Goal: Task Accomplishment & Management: Use online tool/utility

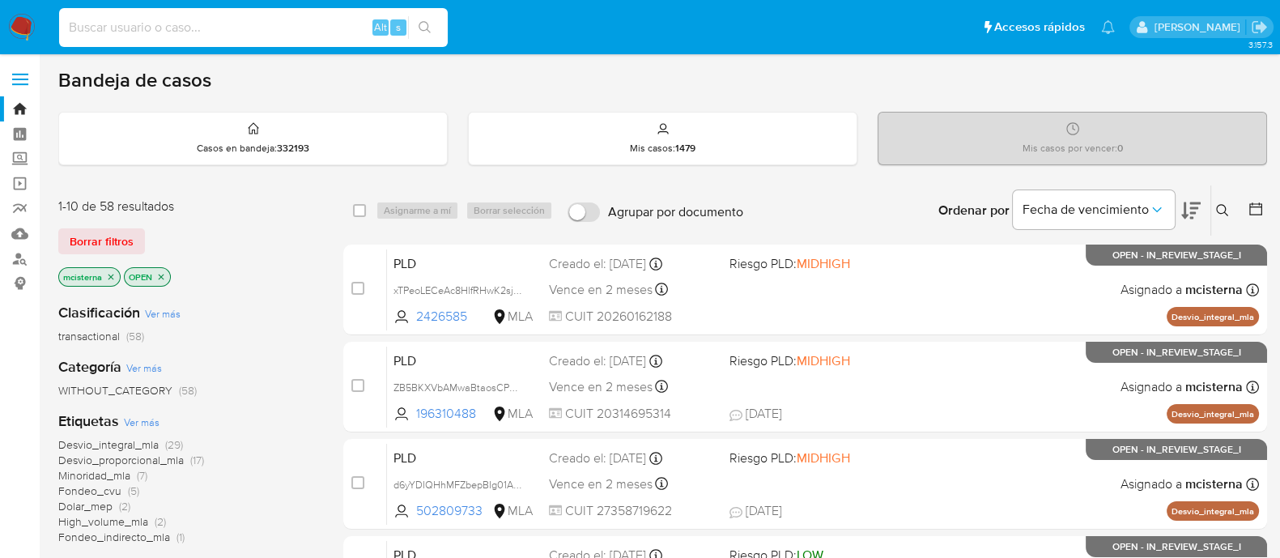
click at [245, 20] on input at bounding box center [253, 27] width 389 height 21
paste input "vT4Bl9c3zzVKAo3C6LHadM4m"
type input "vT4Bl9c3zzVKAo3C6LHadM4m"
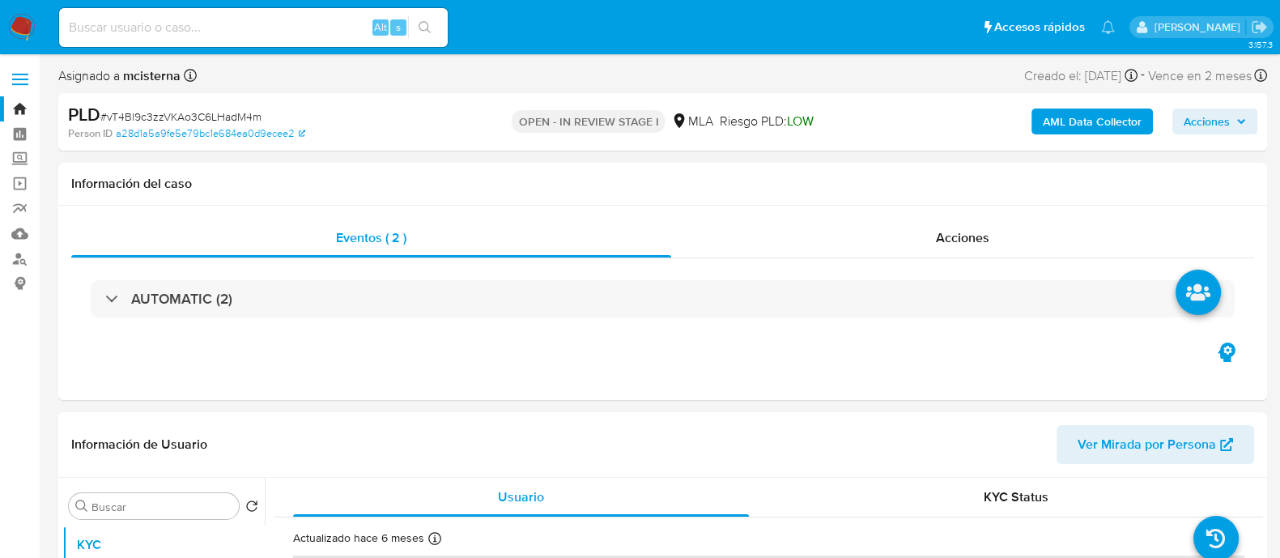
select select "10"
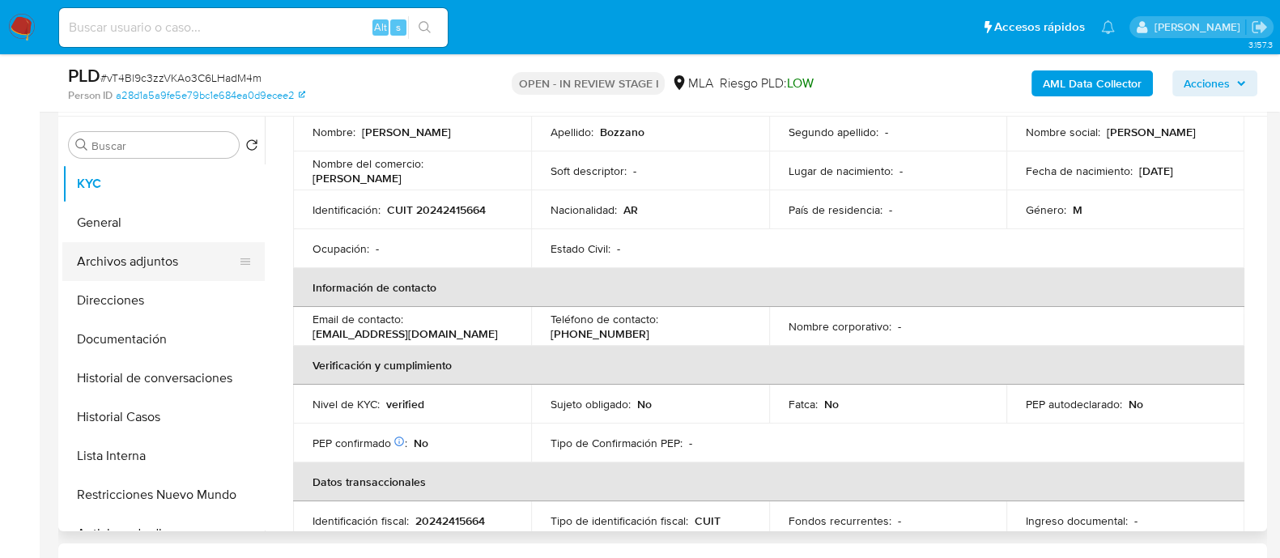
scroll to position [202, 0]
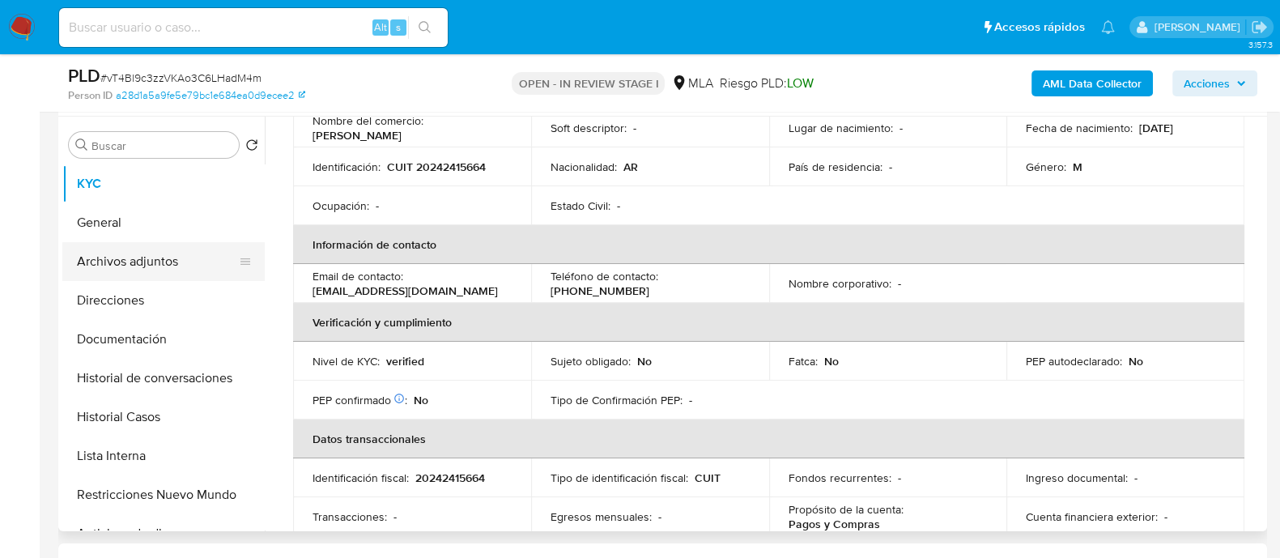
click at [121, 245] on button "Archivos adjuntos" at bounding box center [156, 261] width 189 height 39
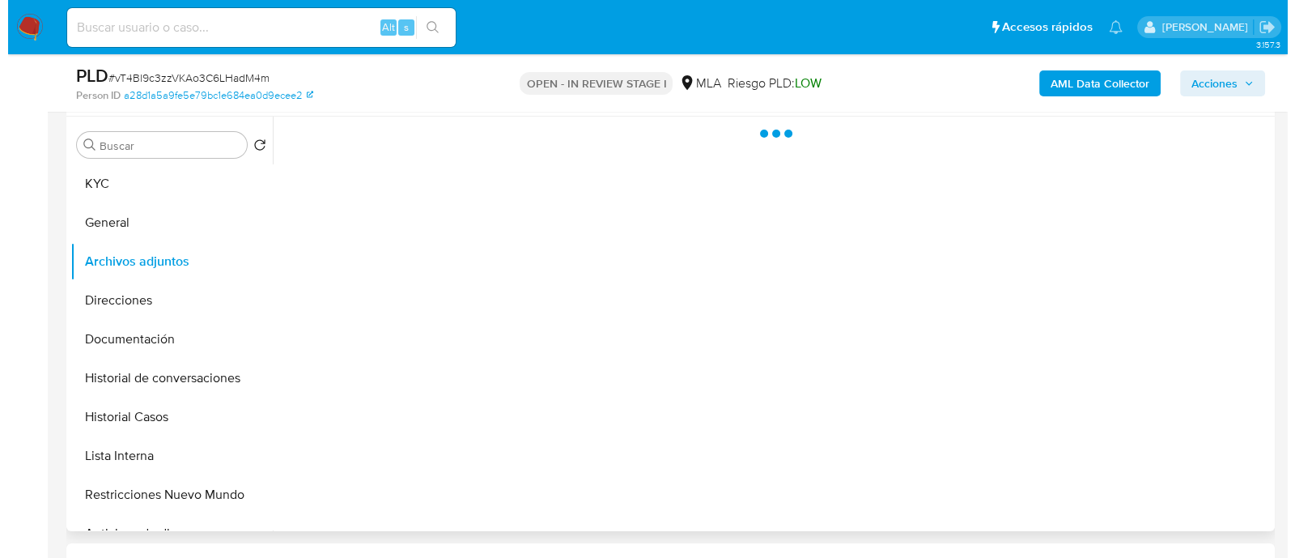
scroll to position [0, 0]
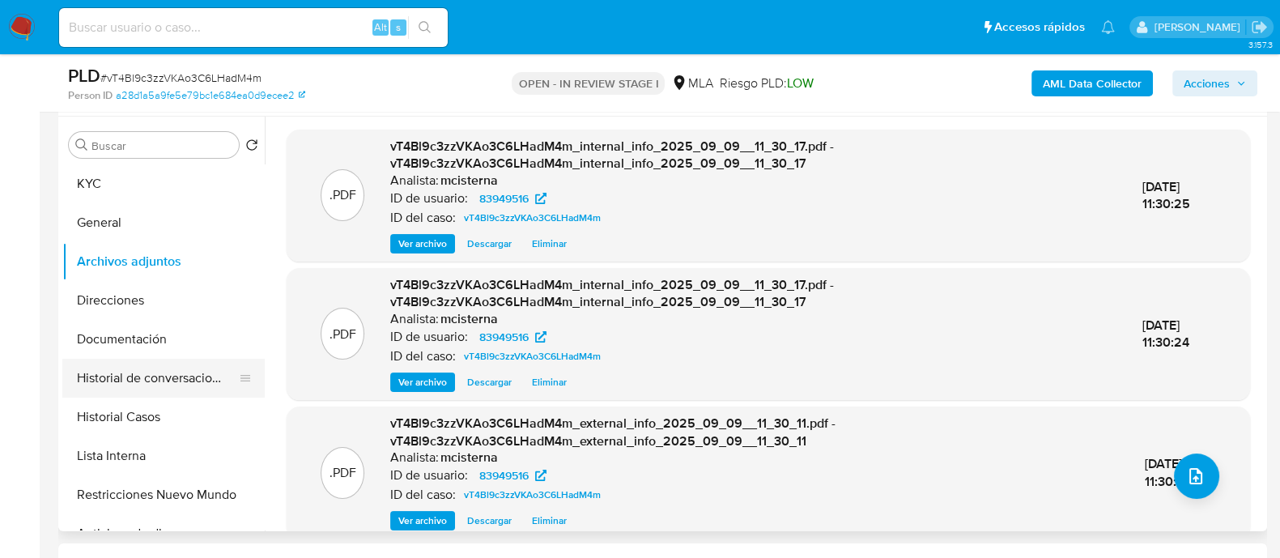
click at [142, 383] on button "Historial de conversaciones" at bounding box center [156, 378] width 189 height 39
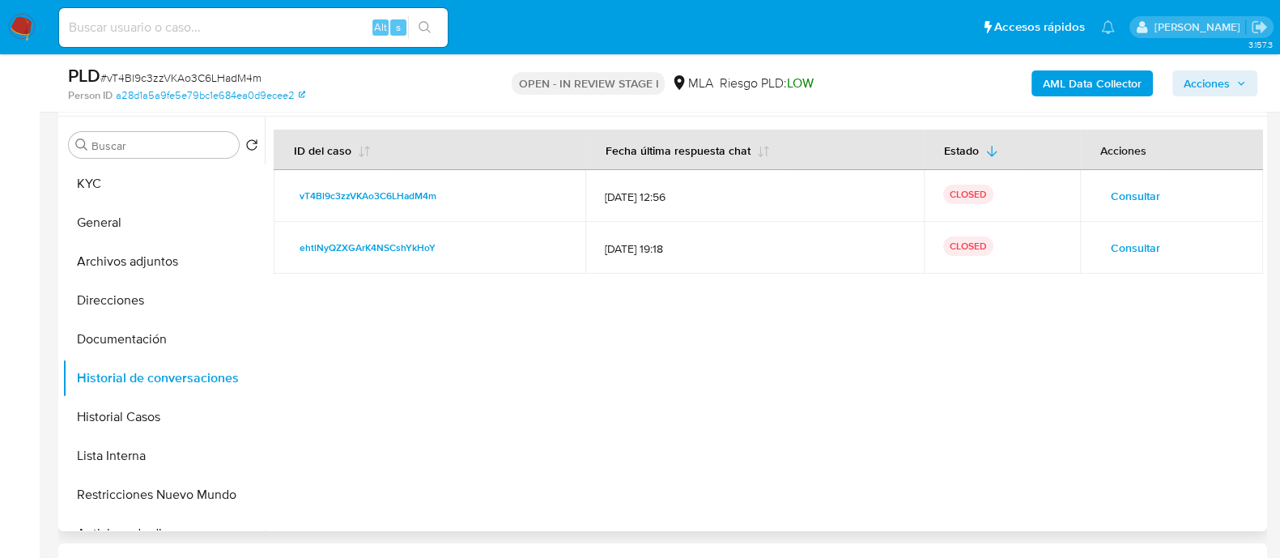
click at [1128, 194] on span "Consultar" at bounding box center [1135, 196] width 49 height 23
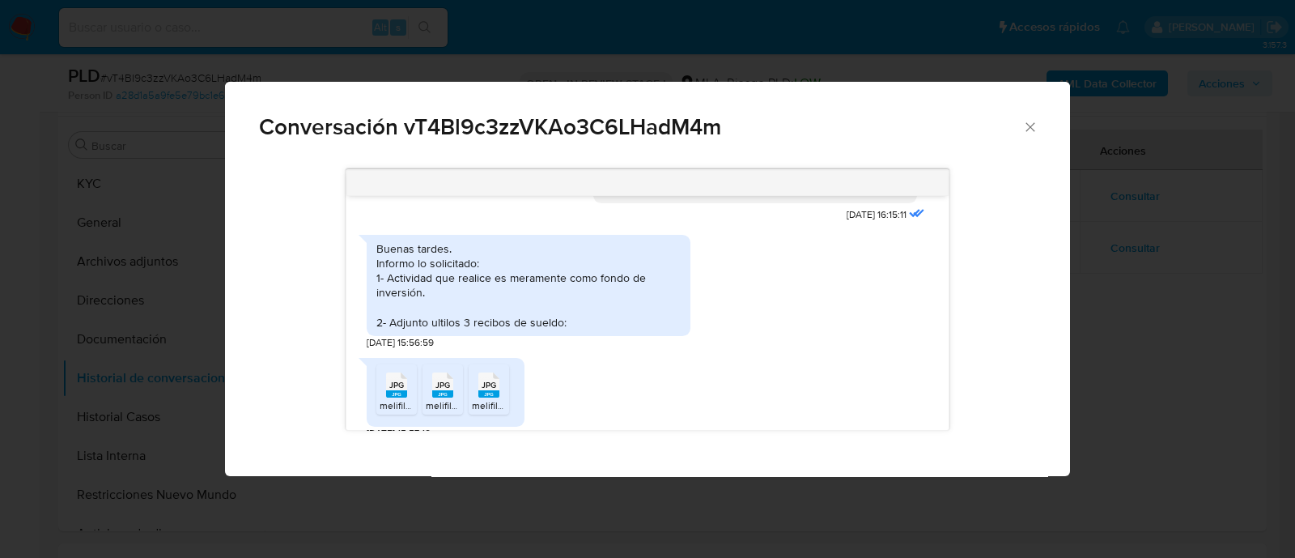
scroll to position [911, 0]
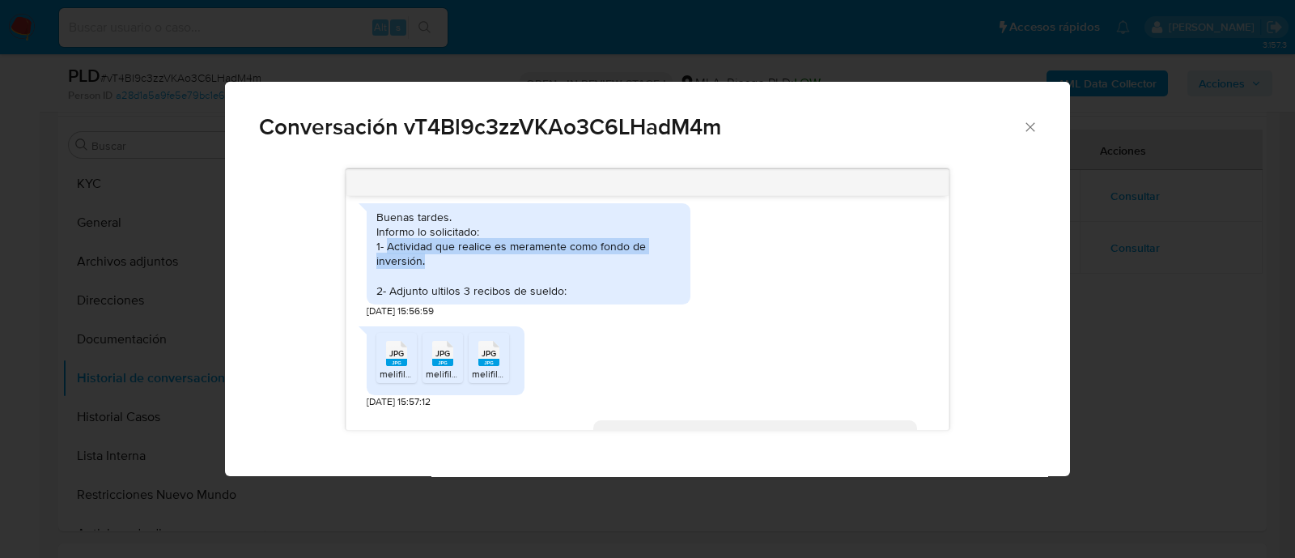
drag, startPoint x: 385, startPoint y: 261, endPoint x: 440, endPoint y: 273, distance: 55.6
click at [440, 273] on div "Buenas tardes. Informo lo solicitado: 1- Actividad que realice es meramente com…" at bounding box center [528, 254] width 304 height 88
copy div "Actividad que realice es meramente como fondo de inversión."
click at [1024, 121] on icon "Cerrar" at bounding box center [1031, 127] width 16 height 16
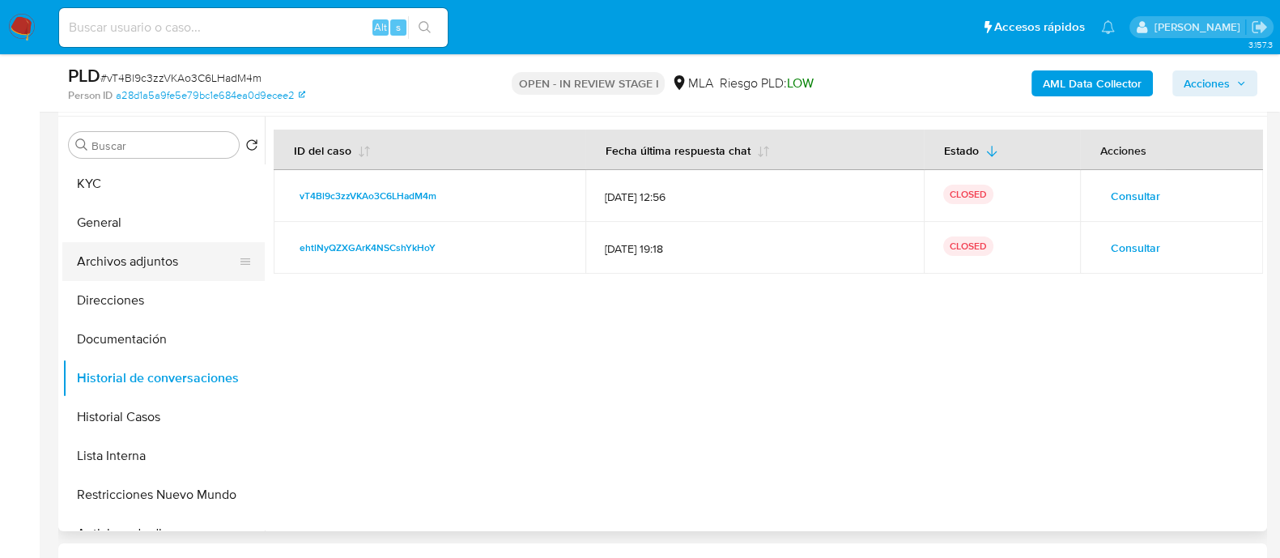
click at [166, 261] on button "Archivos adjuntos" at bounding box center [156, 261] width 189 height 39
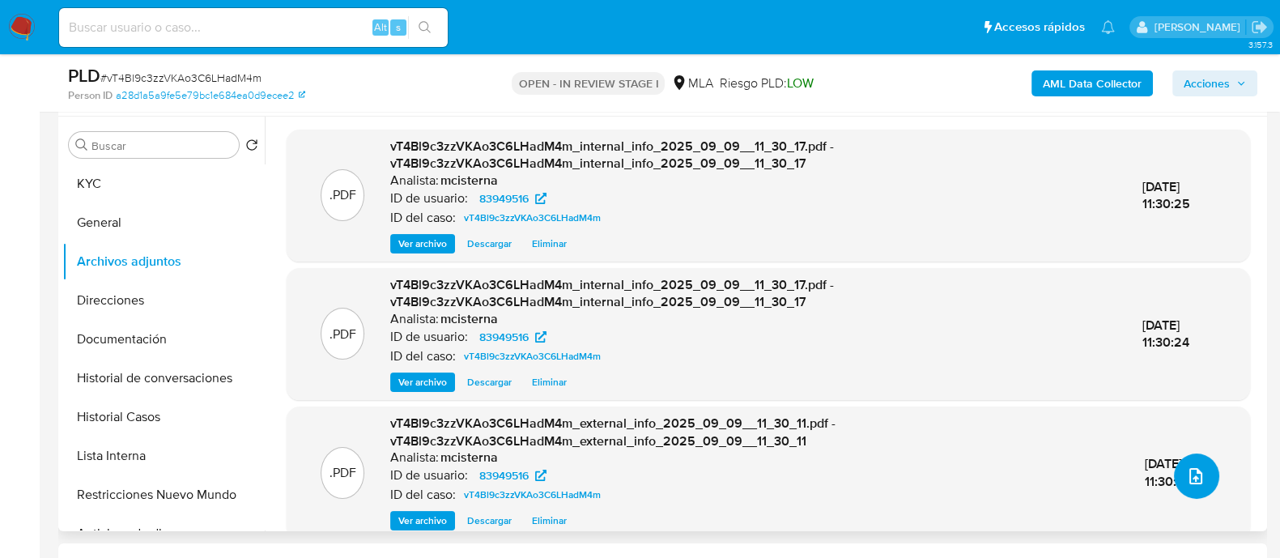
click at [1178, 489] on button "upload-file" at bounding box center [1196, 475] width 45 height 45
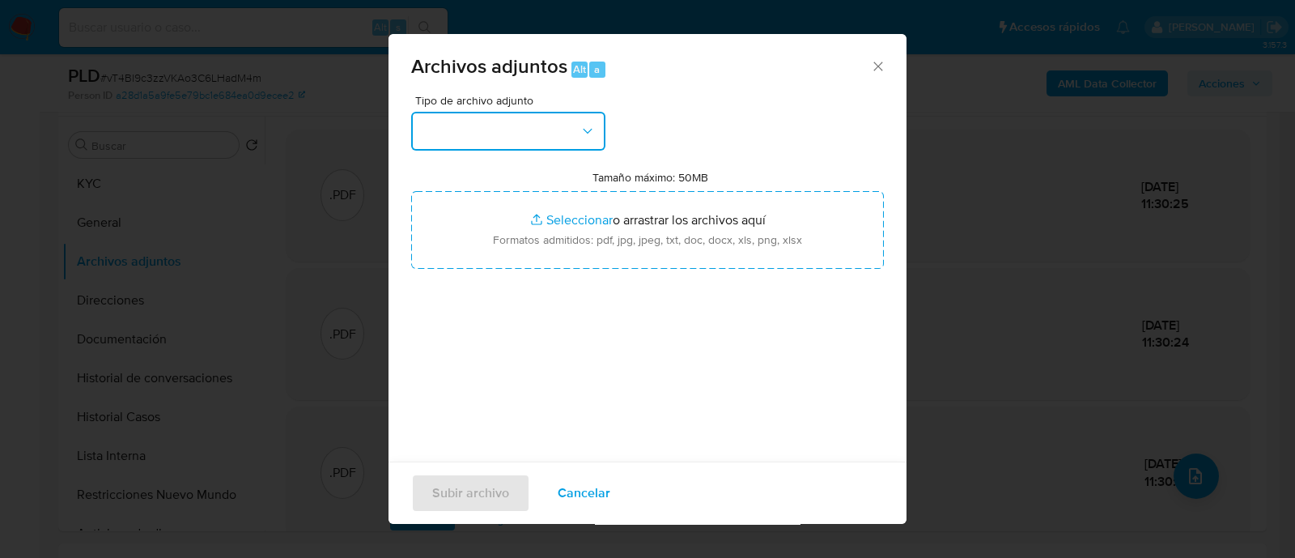
click at [507, 133] on button "button" at bounding box center [508, 131] width 194 height 39
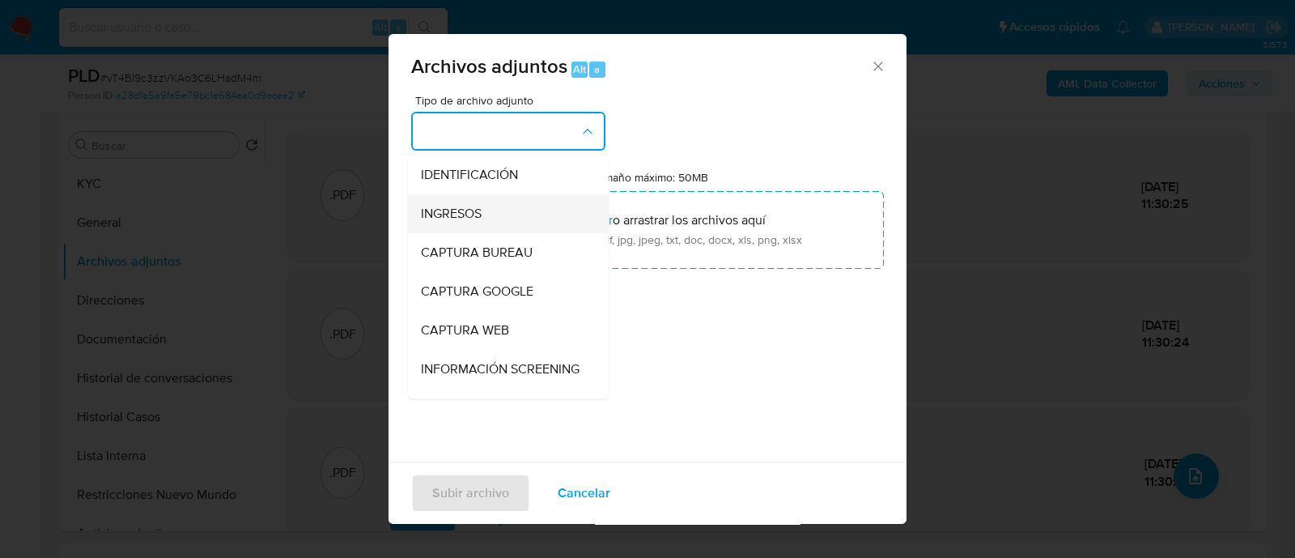
click at [497, 208] on div "INGRESOS" at bounding box center [503, 213] width 165 height 39
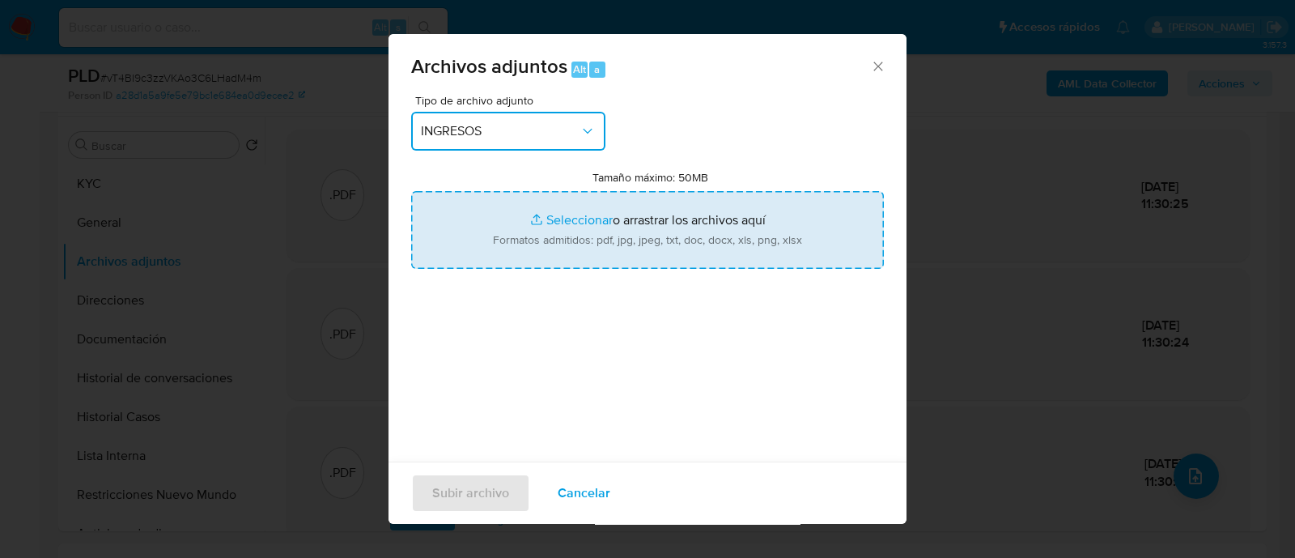
type input "C:\fakepath\Recibo de sueldo 08-2025 (1Q).jpg"
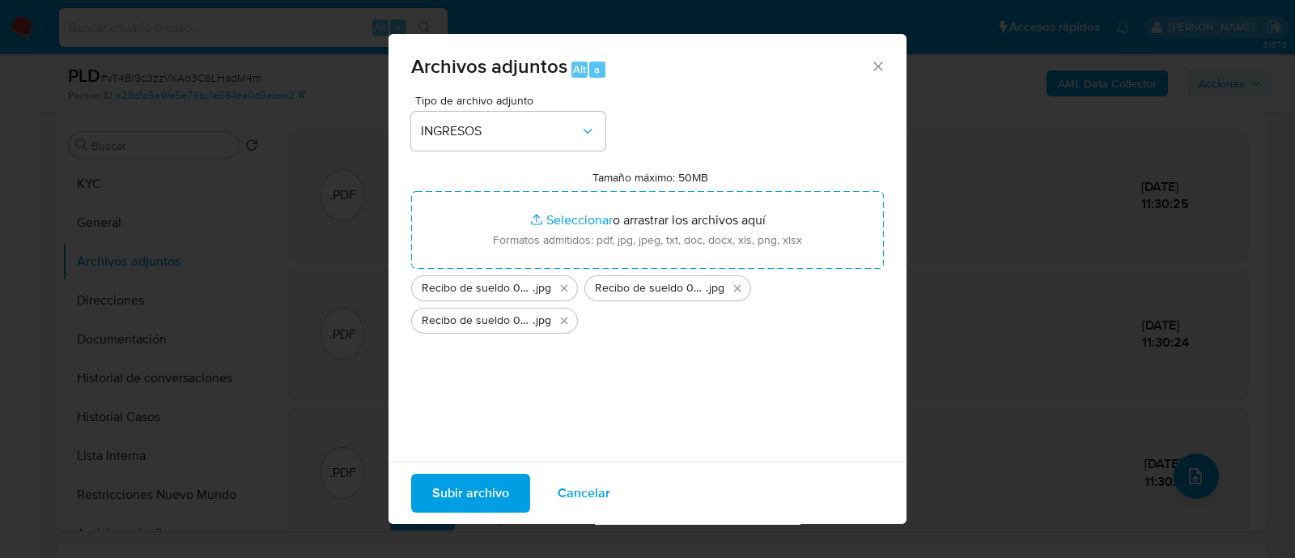
click at [476, 495] on span "Subir archivo" at bounding box center [470, 493] width 77 height 36
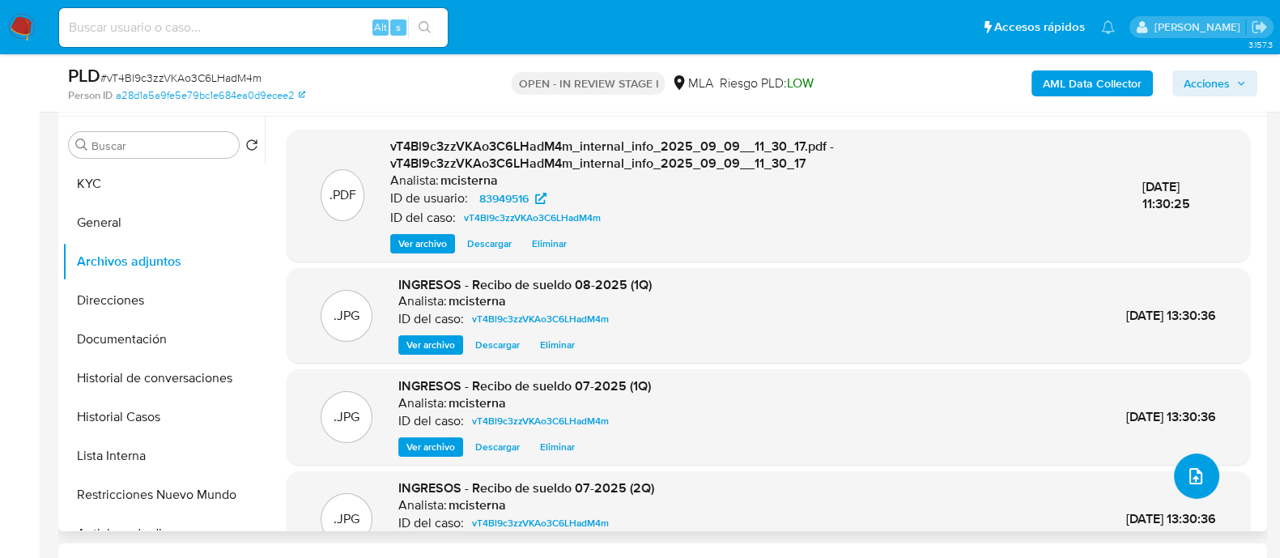
click at [1198, 480] on span "upload-file" at bounding box center [1195, 475] width 19 height 19
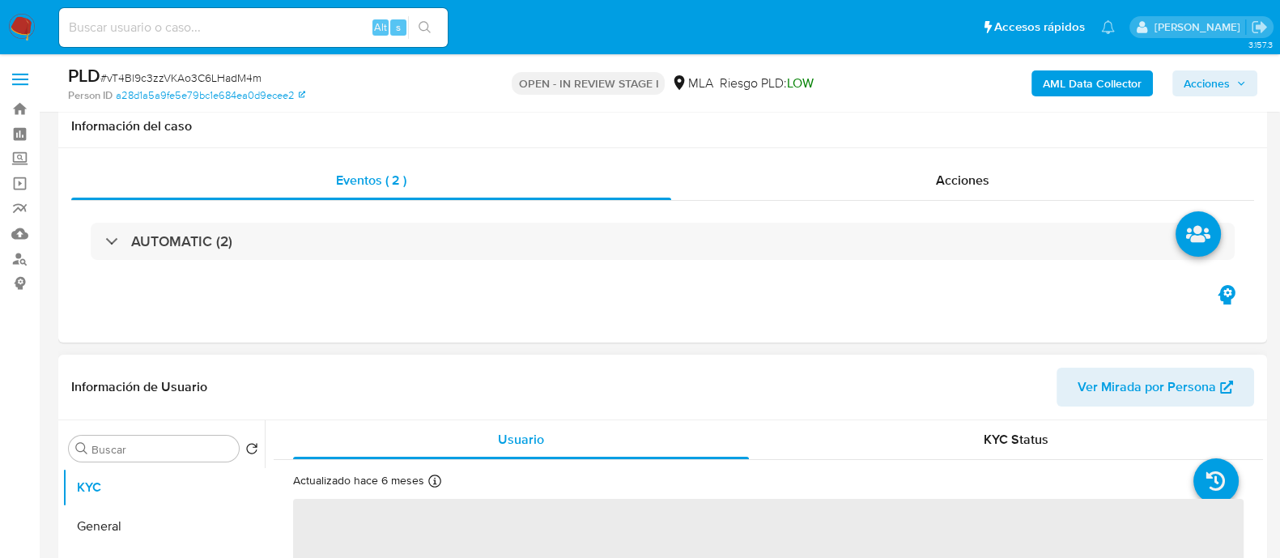
scroll to position [202, 0]
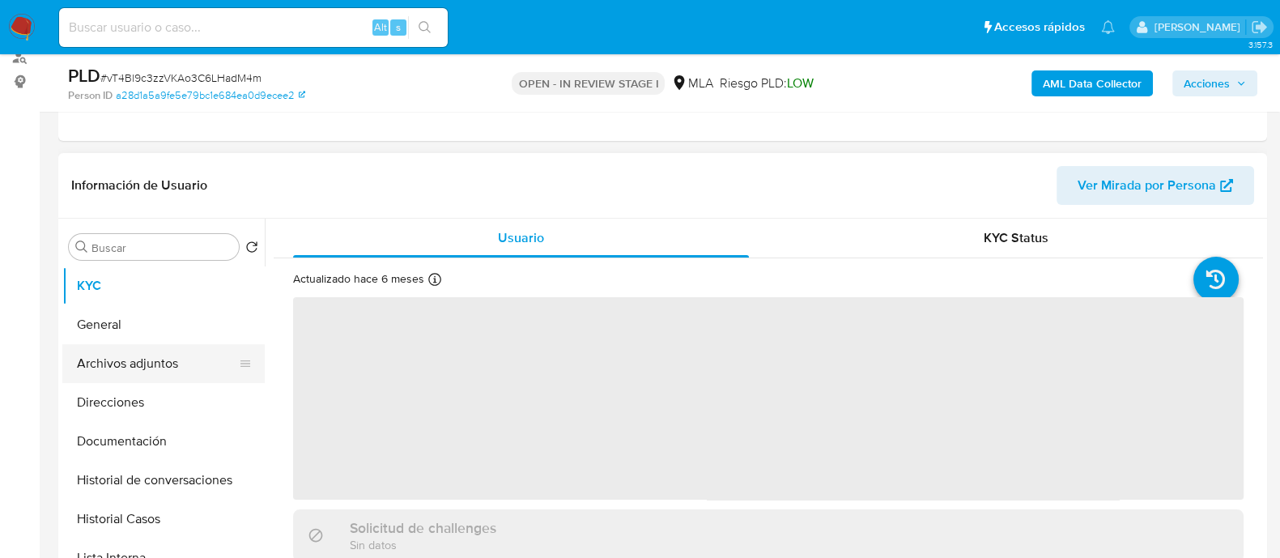
click at [181, 364] on button "Archivos adjuntos" at bounding box center [156, 363] width 189 height 39
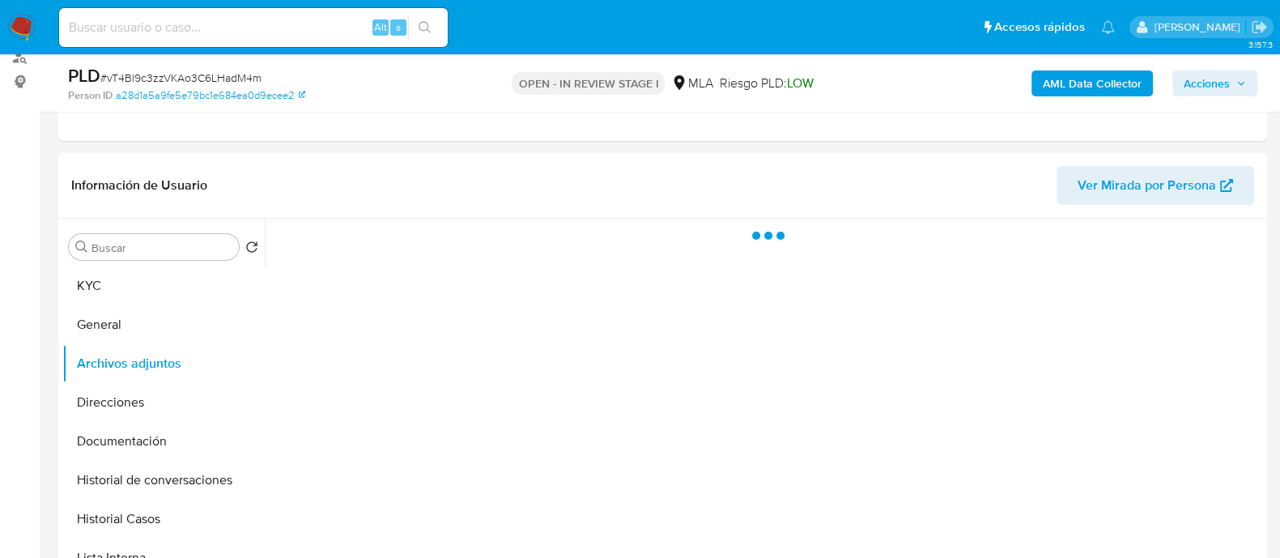
select select "10"
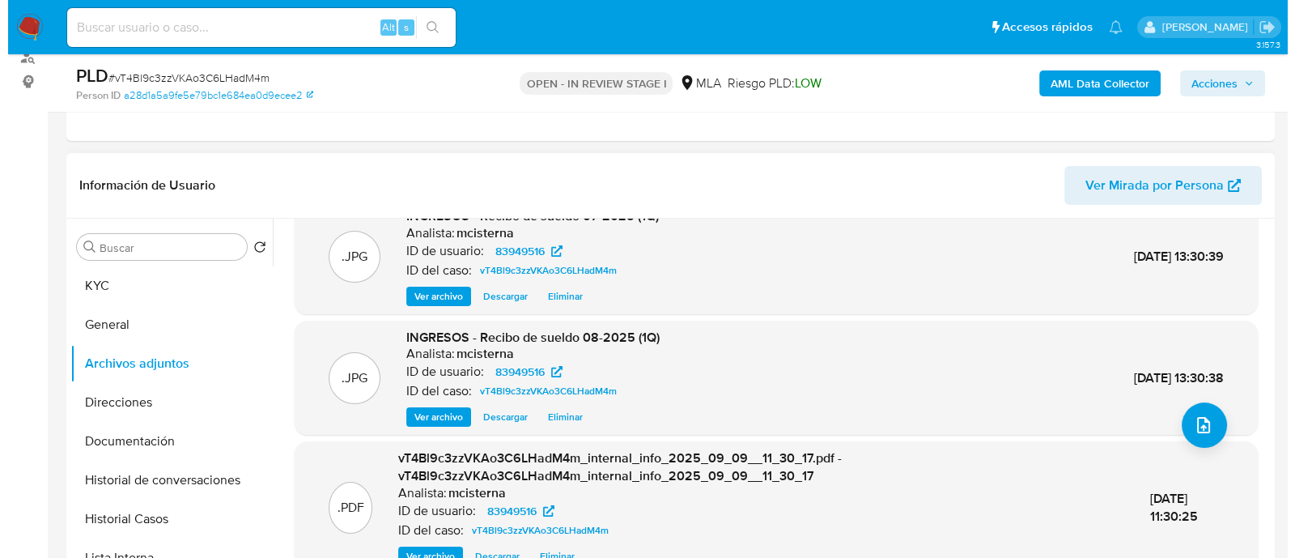
scroll to position [154, 0]
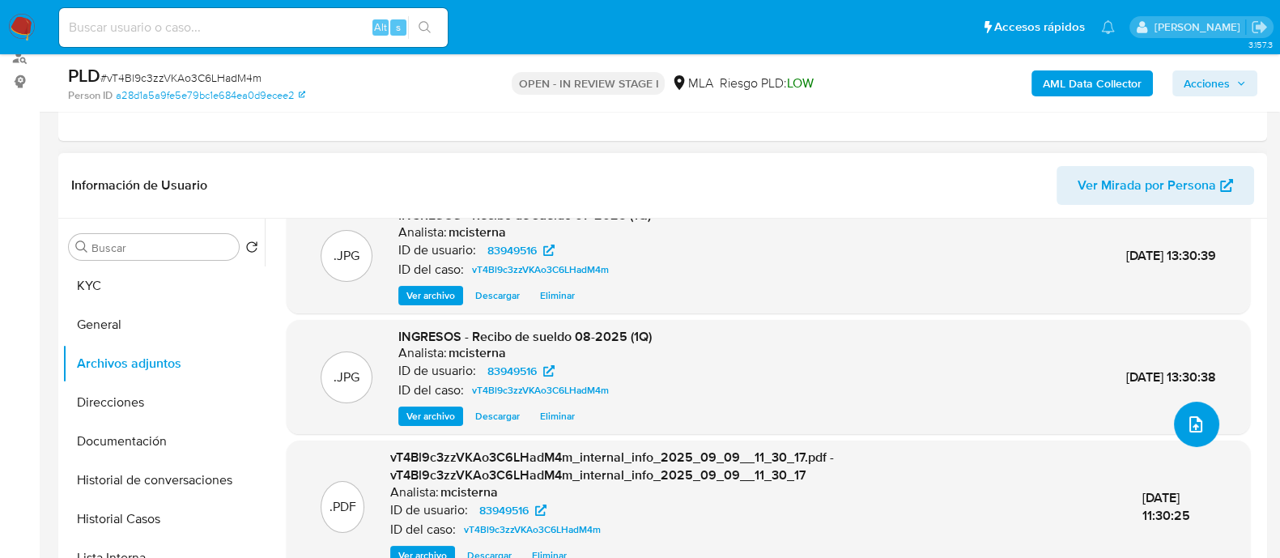
click at [1175, 437] on button "upload-file" at bounding box center [1196, 424] width 45 height 45
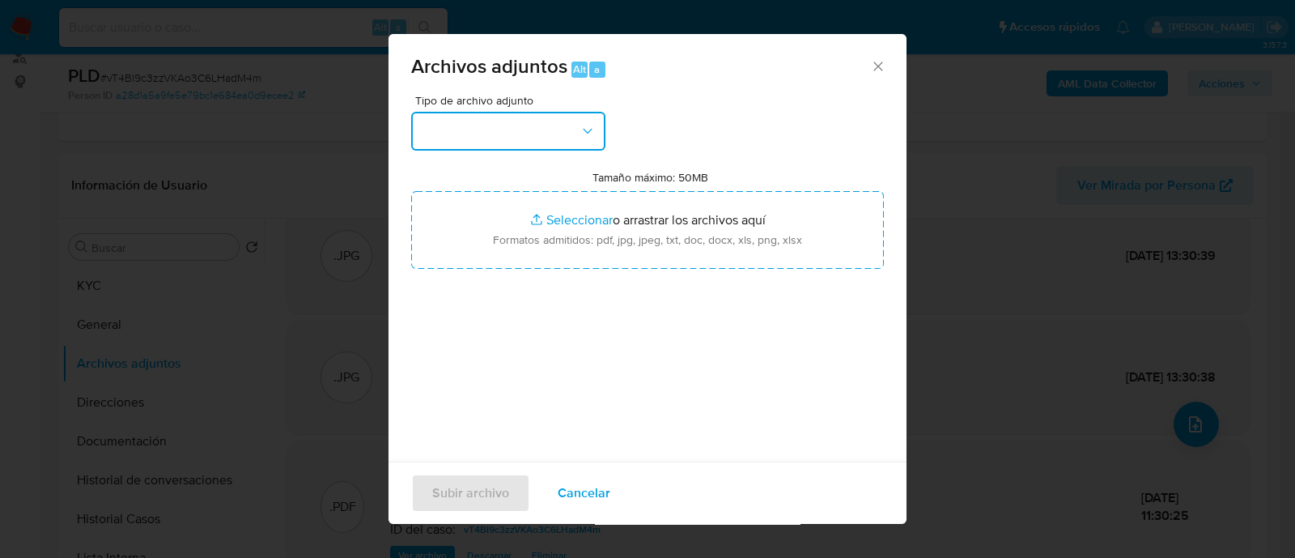
click at [498, 121] on button "button" at bounding box center [508, 131] width 194 height 39
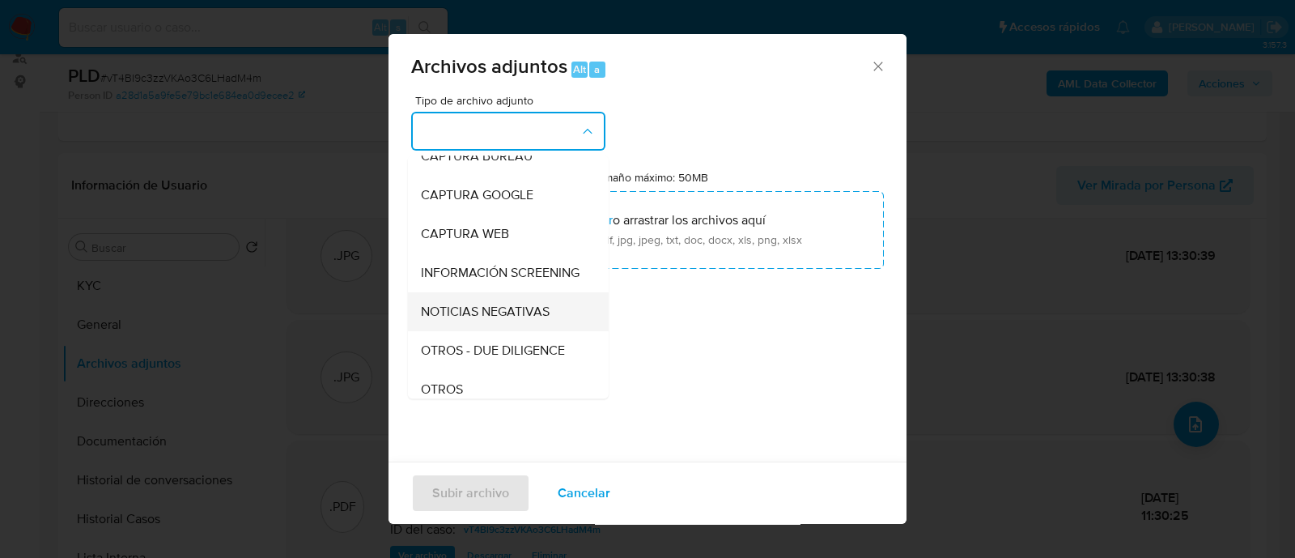
scroll to position [202, 0]
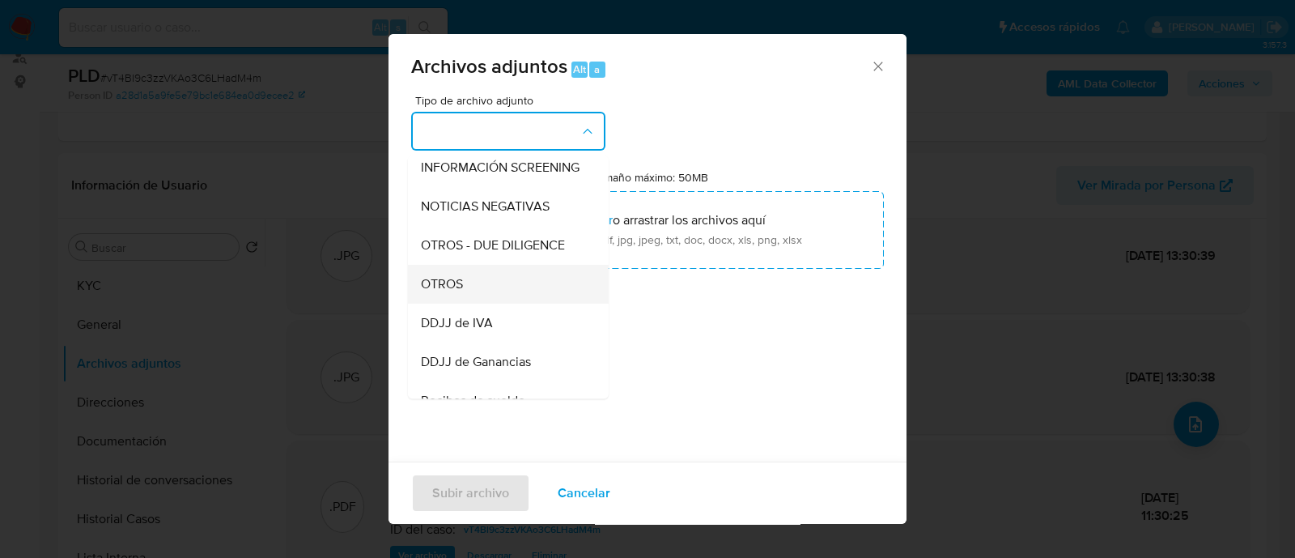
click at [469, 304] on div "OTROS" at bounding box center [503, 284] width 165 height 39
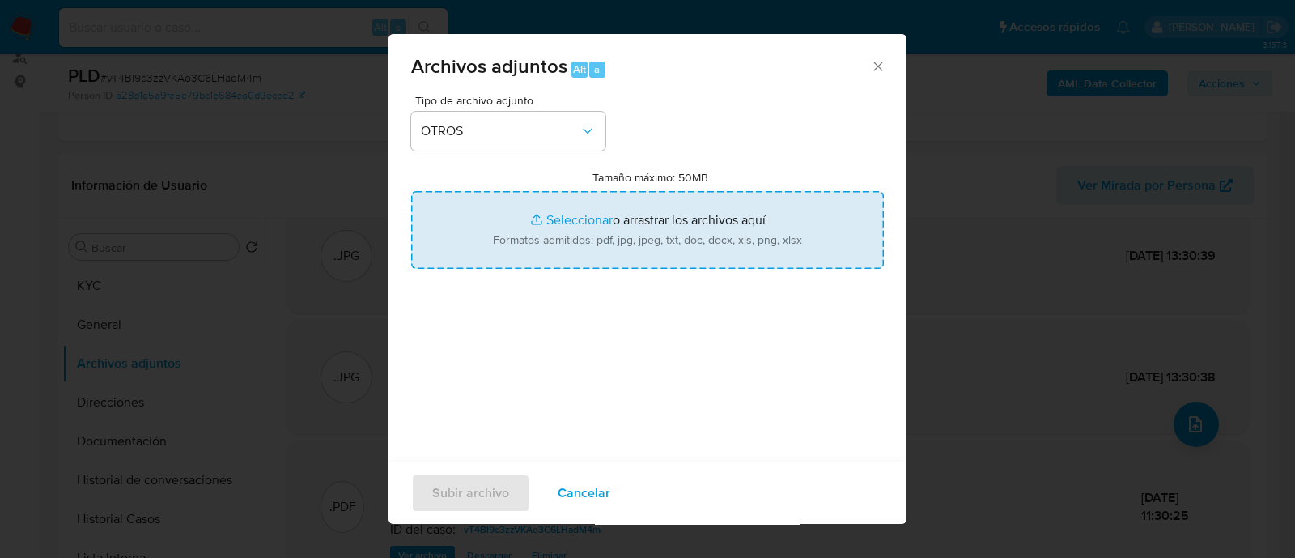
type input "C:\fakepath\Caselog vT4Bl9c3zzVKAo3C6LHadM4m_2025_09_09_09_30_01.docx"
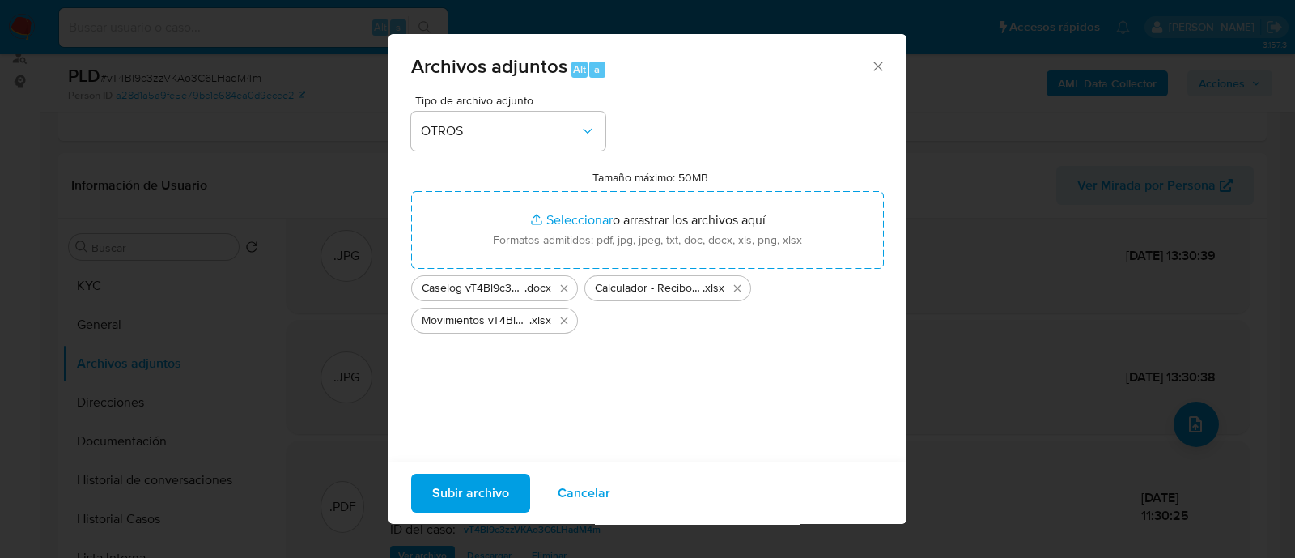
click at [443, 475] on span "Subir archivo" at bounding box center [470, 493] width 77 height 36
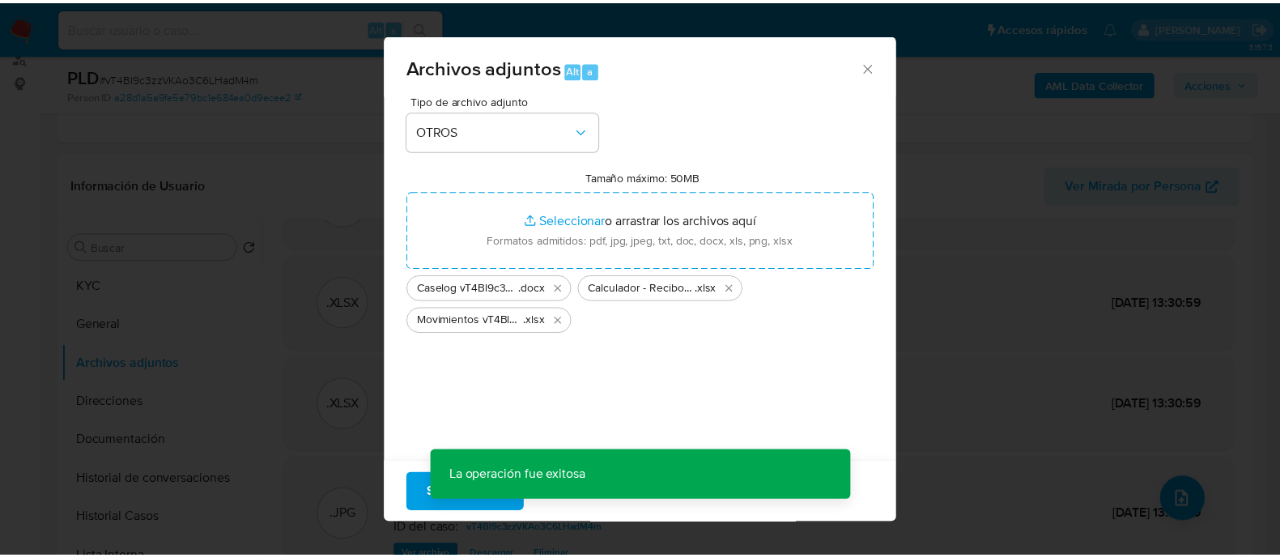
scroll to position [78, 0]
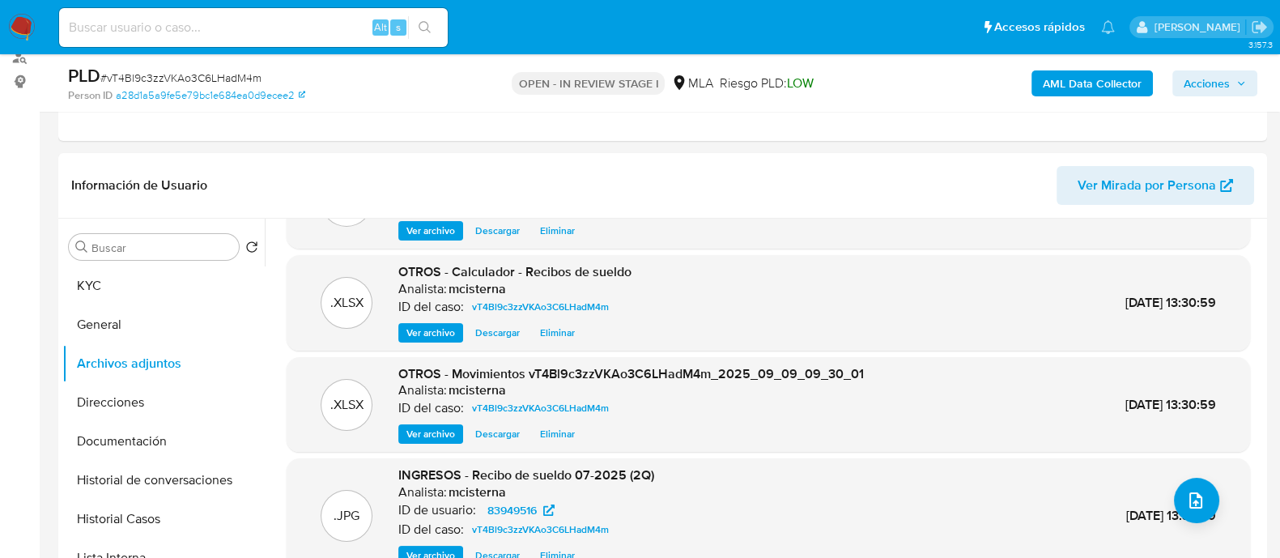
click at [1191, 87] on span "Acciones" at bounding box center [1207, 83] width 46 height 26
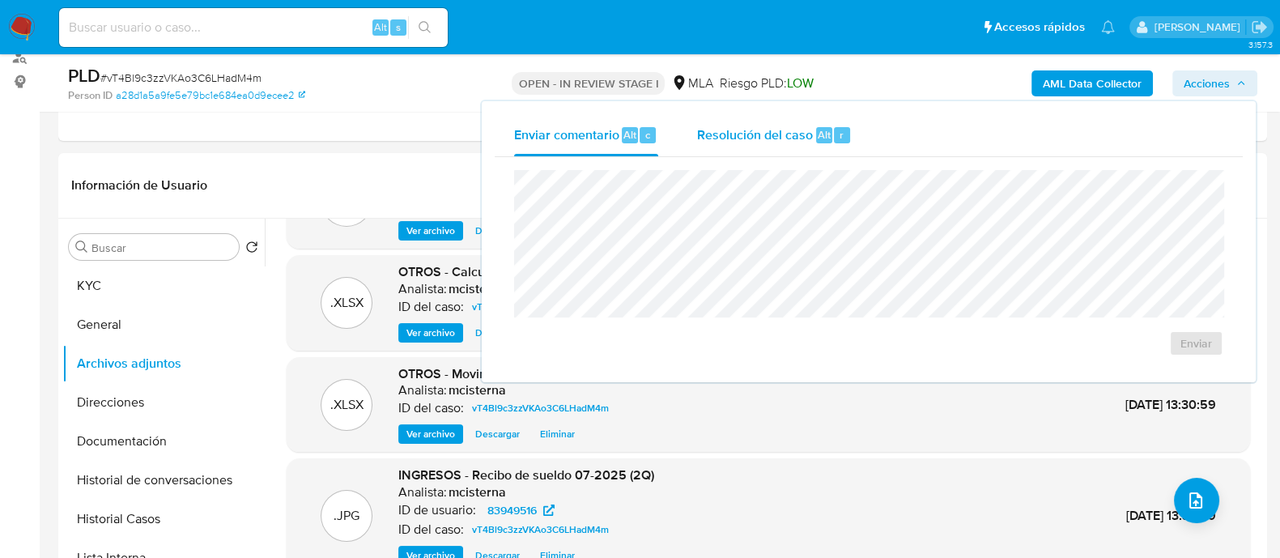
click at [840, 125] on div "Resolución del caso Alt r" at bounding box center [774, 135] width 155 height 42
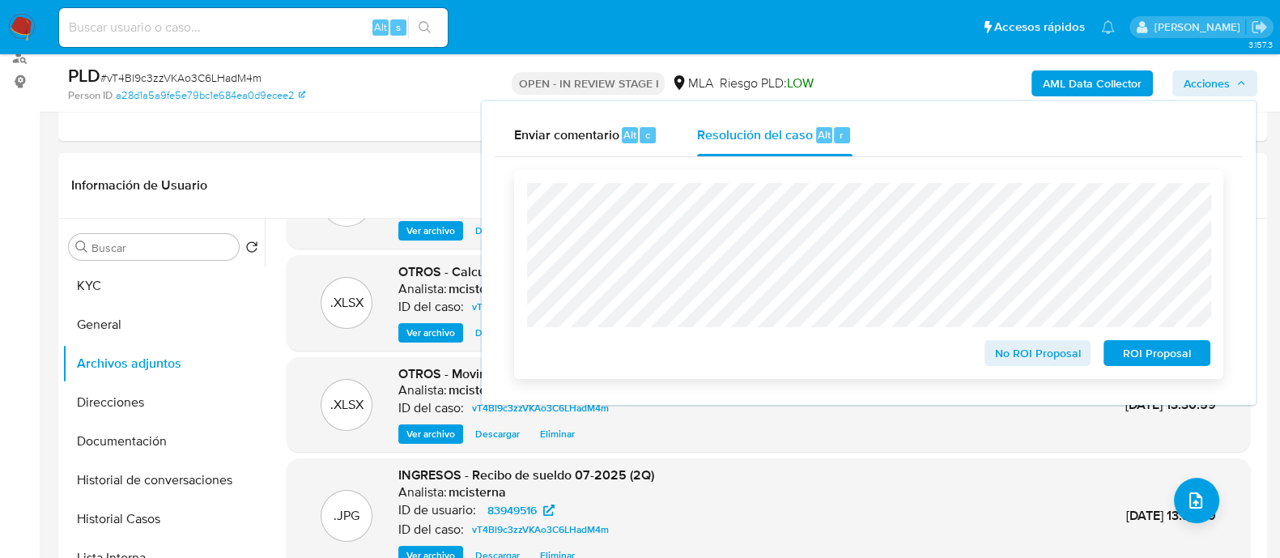
click at [1005, 362] on span "No ROI Proposal" at bounding box center [1038, 353] width 84 height 23
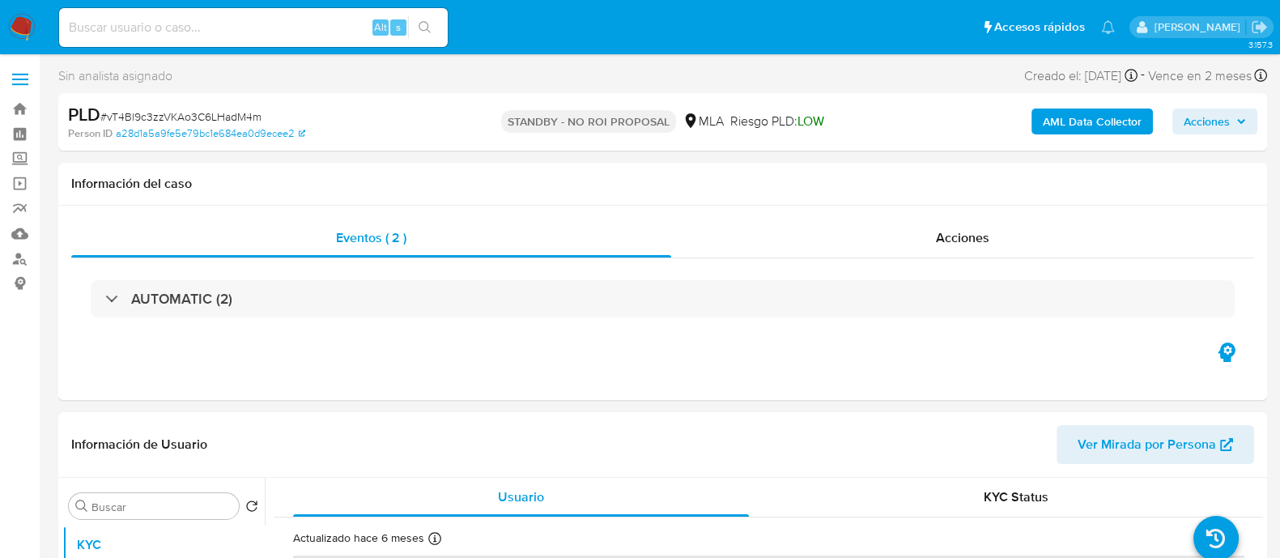
select select "10"
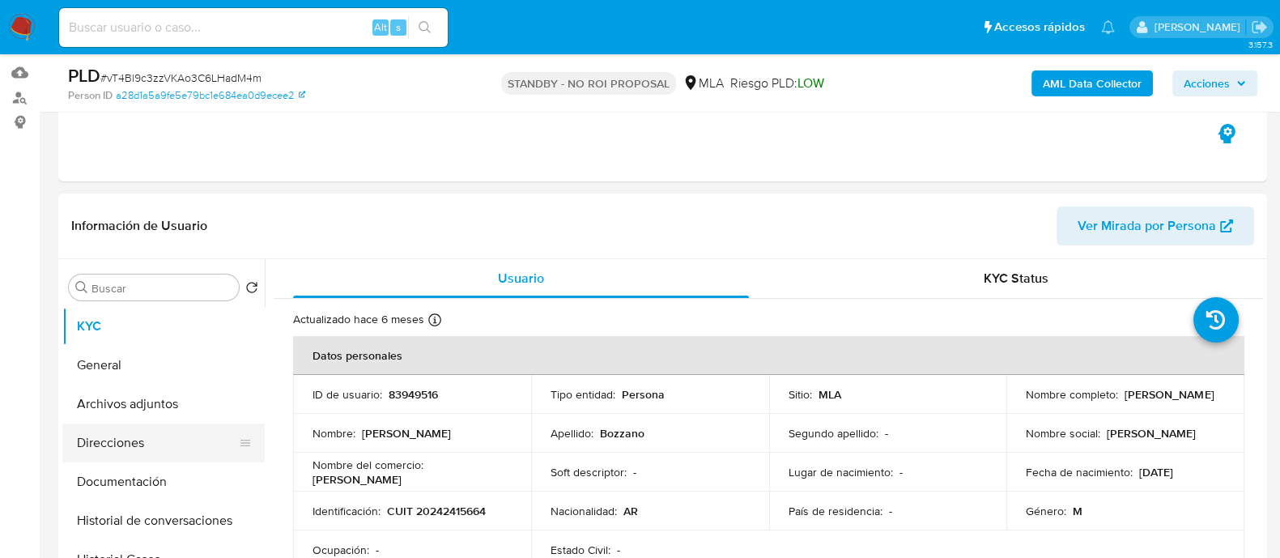
scroll to position [202, 0]
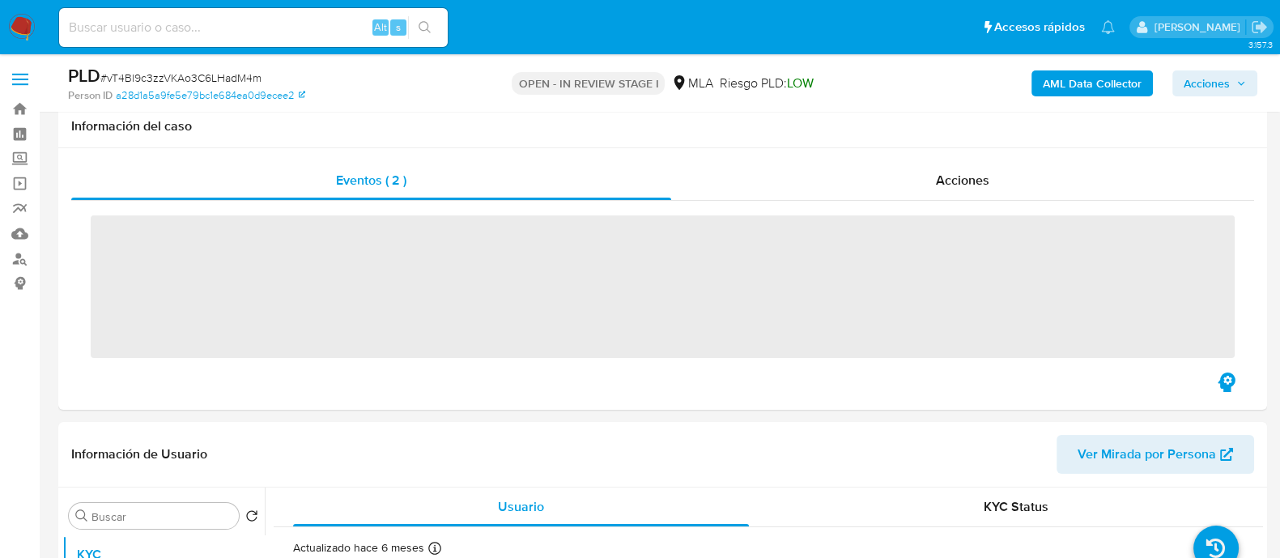
scroll to position [202, 0]
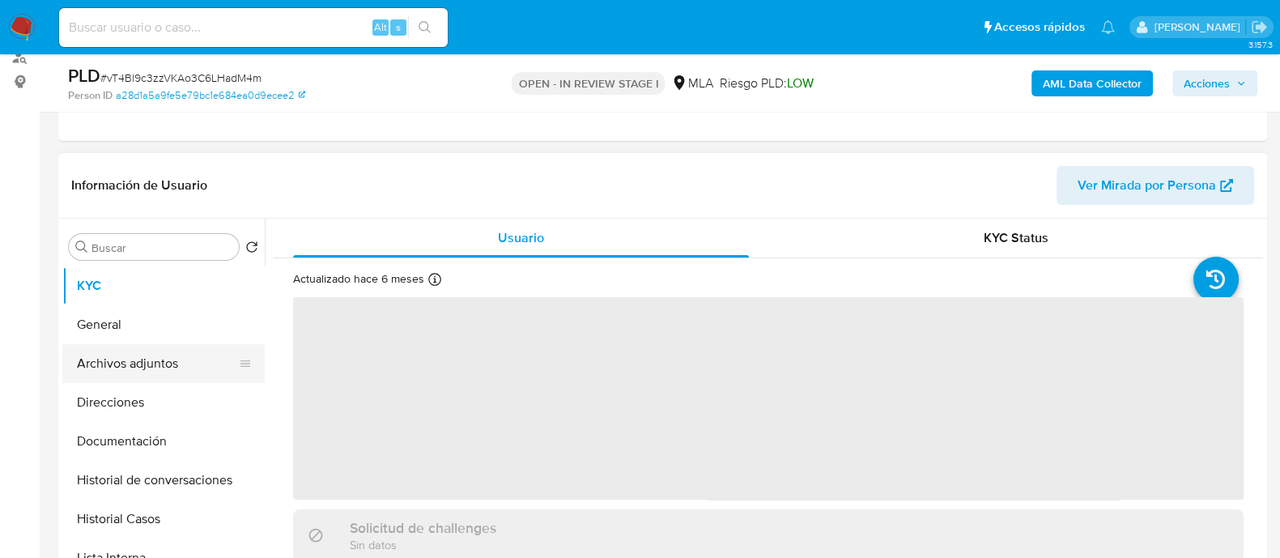
click at [204, 376] on button "Archivos adjuntos" at bounding box center [156, 363] width 189 height 39
select select "10"
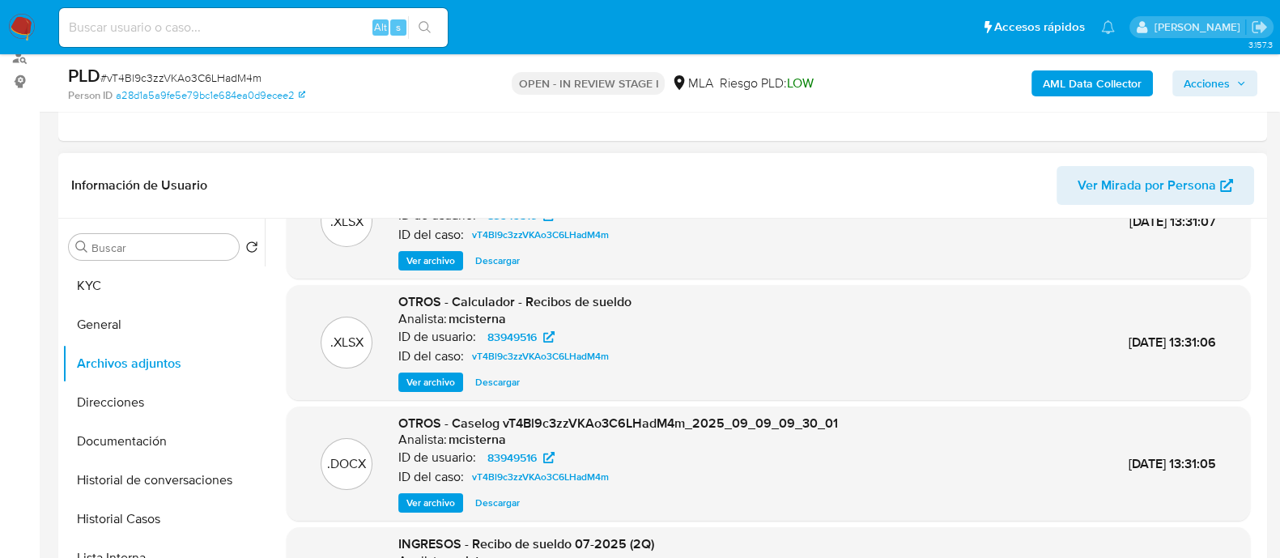
scroll to position [136, 0]
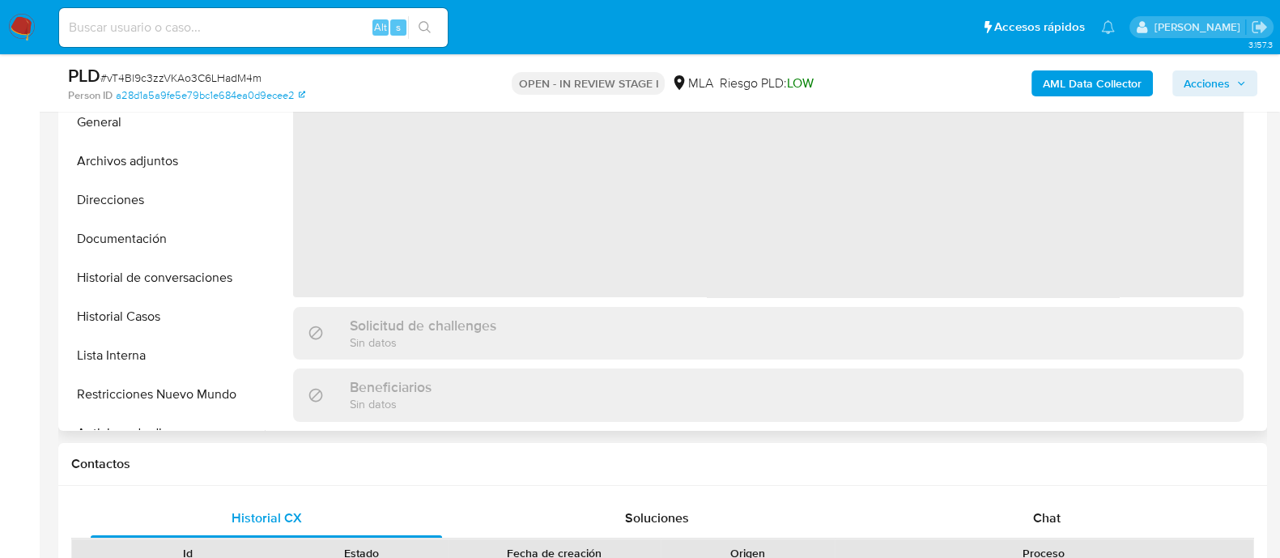
scroll to position [202, 0]
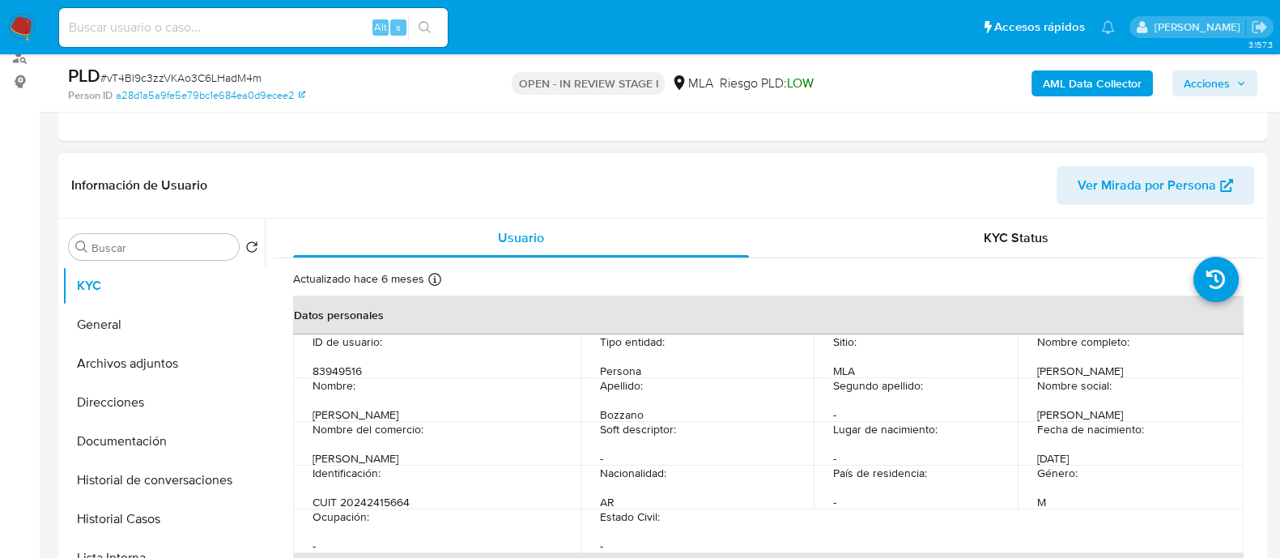
select select "10"
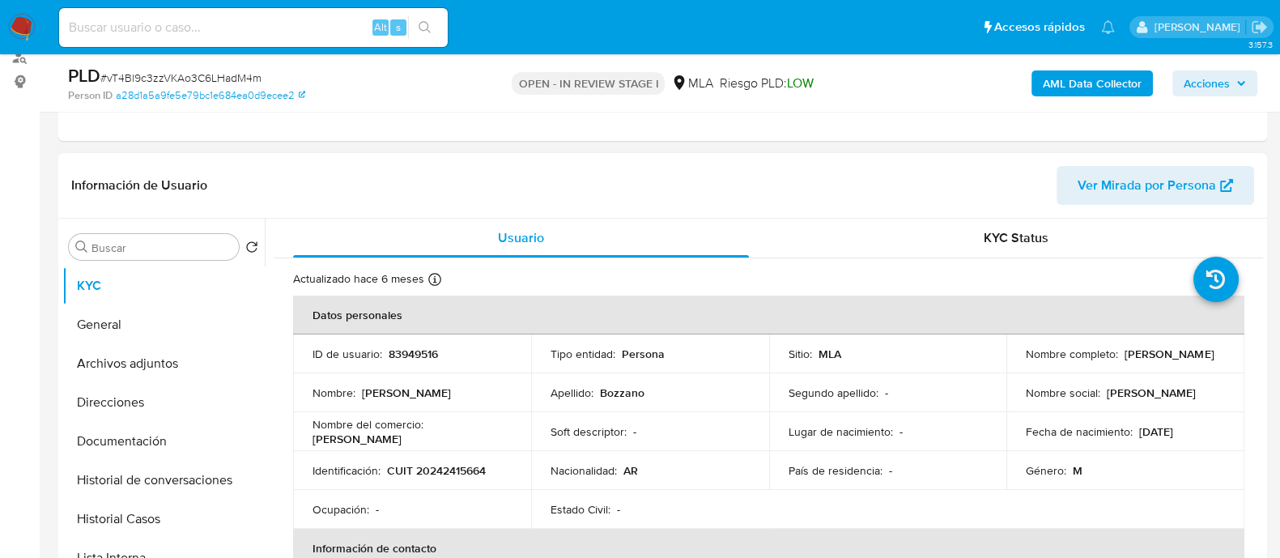
click at [401, 341] on td "ID de usuario : 83949516" at bounding box center [412, 353] width 238 height 39
copy p "83949516"
click at [16, 23] on img at bounding box center [22, 28] width 28 height 28
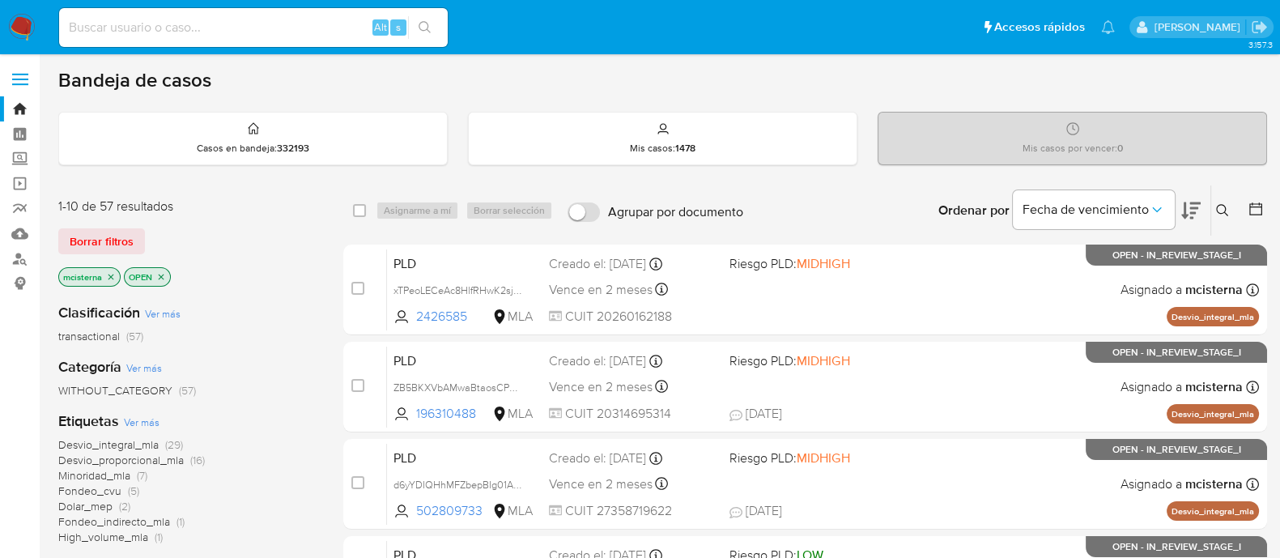
click at [1216, 202] on button at bounding box center [1224, 210] width 27 height 19
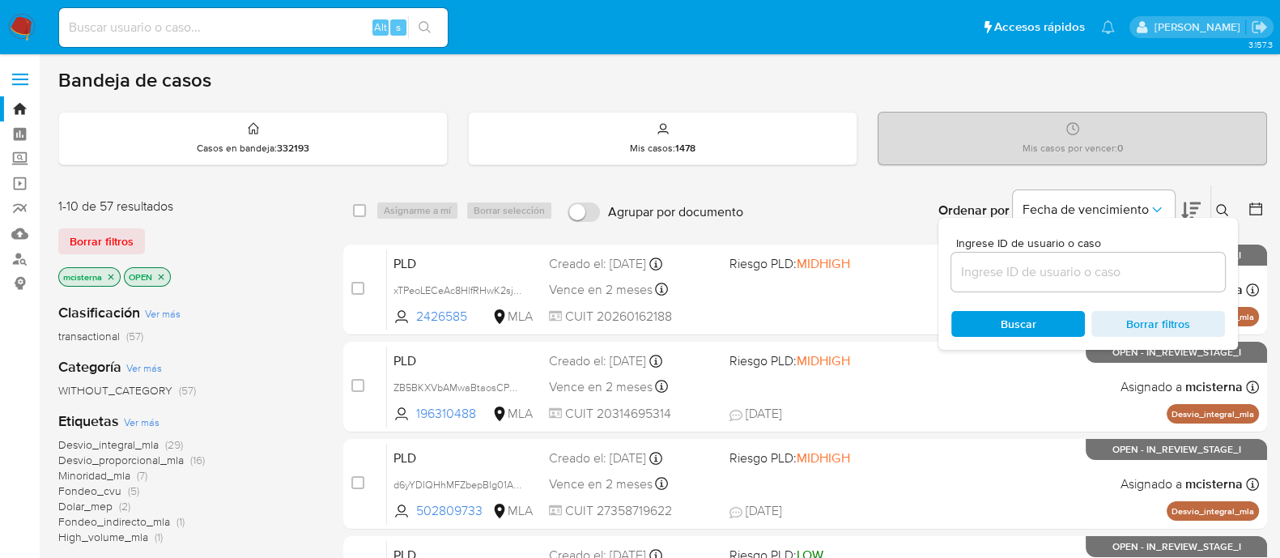
click at [1026, 273] on input at bounding box center [1088, 272] width 274 height 21
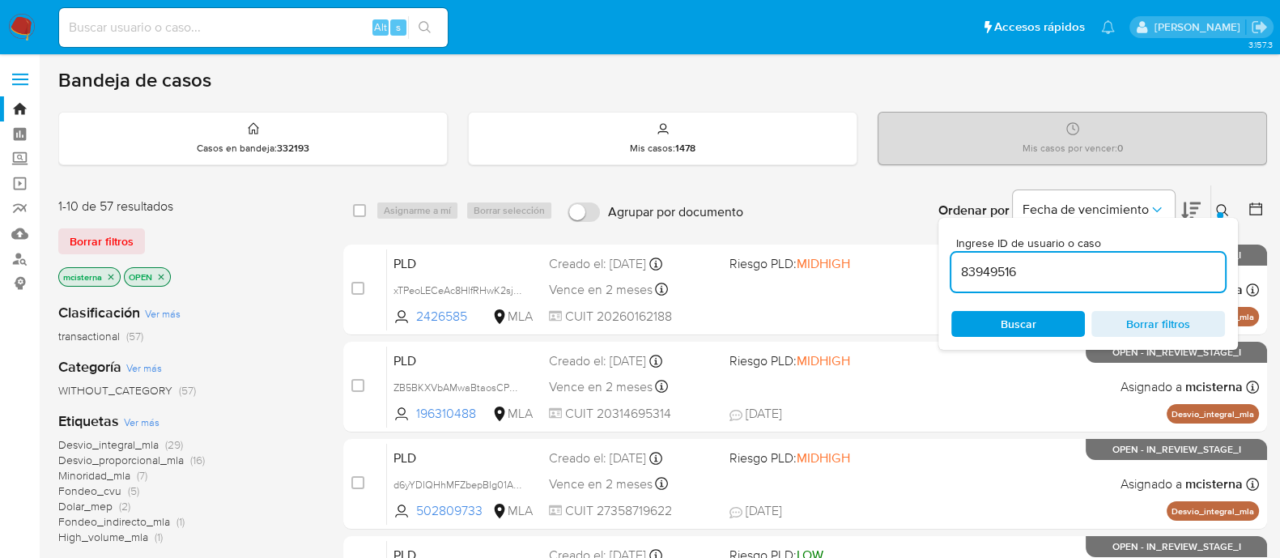
type input "83949516"
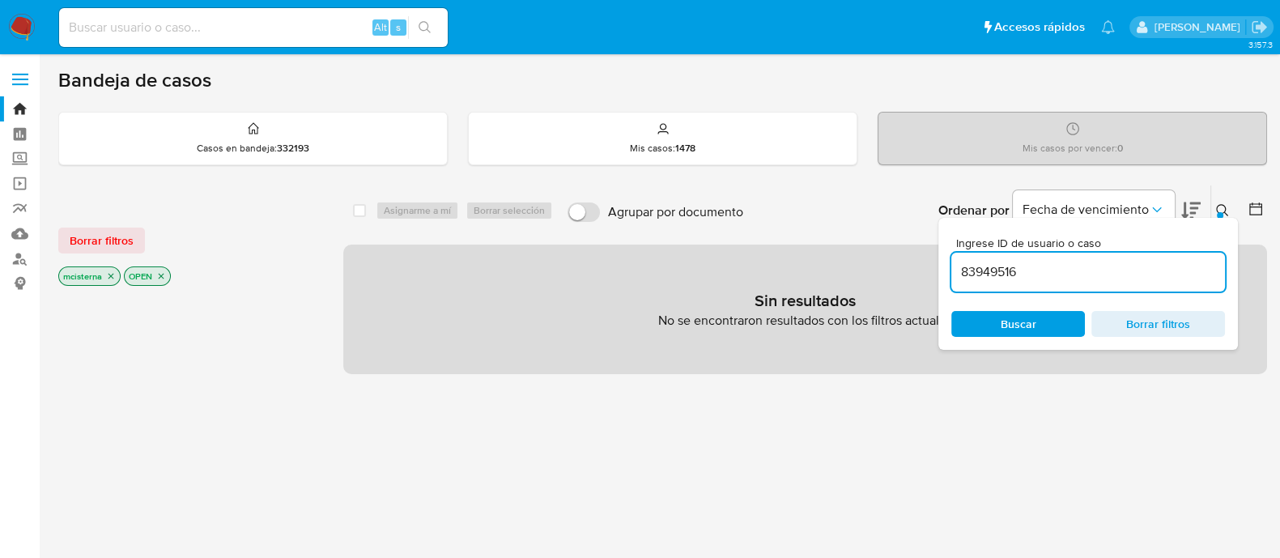
click at [108, 271] on icon "close-filter" at bounding box center [111, 276] width 10 height 10
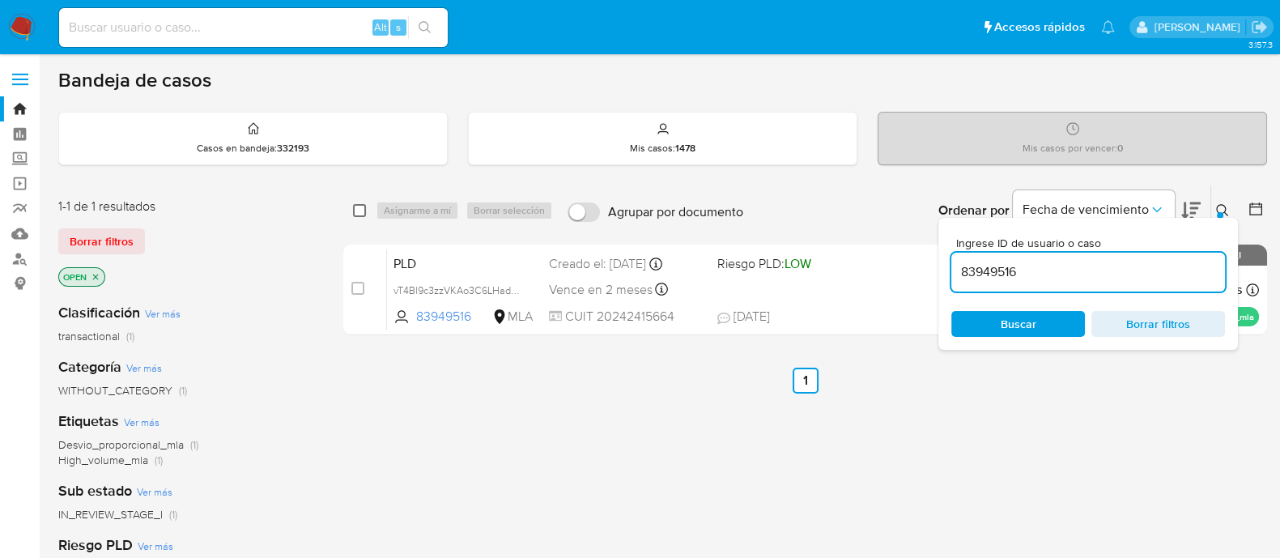
click at [355, 210] on input "checkbox" at bounding box center [359, 210] width 13 height 13
checkbox input "true"
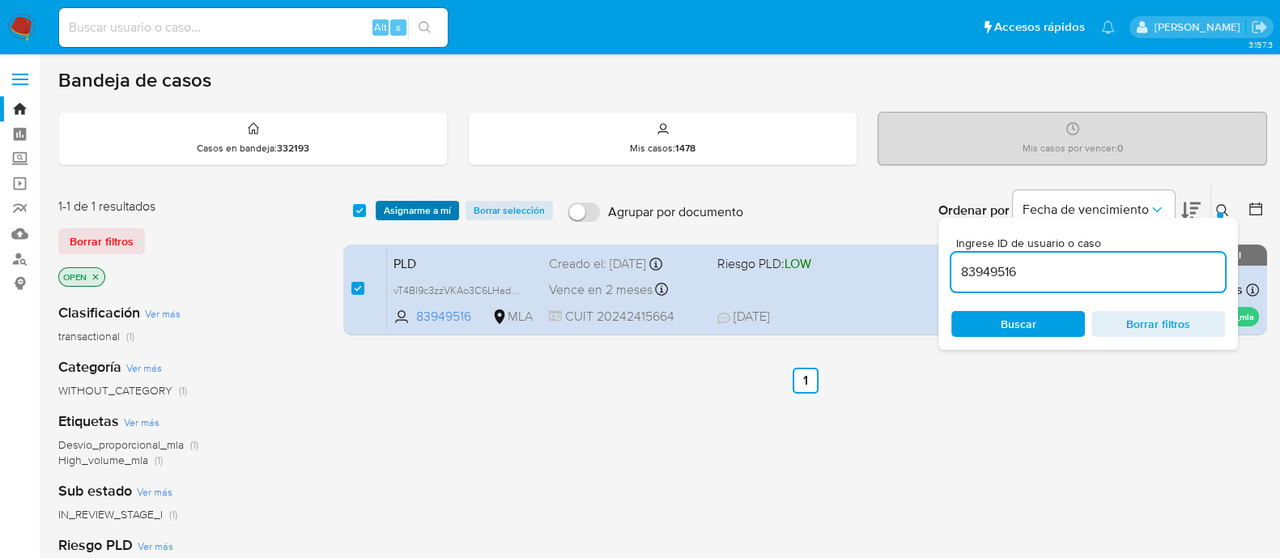
click at [394, 208] on span "Asignarme a mí" at bounding box center [417, 210] width 67 height 16
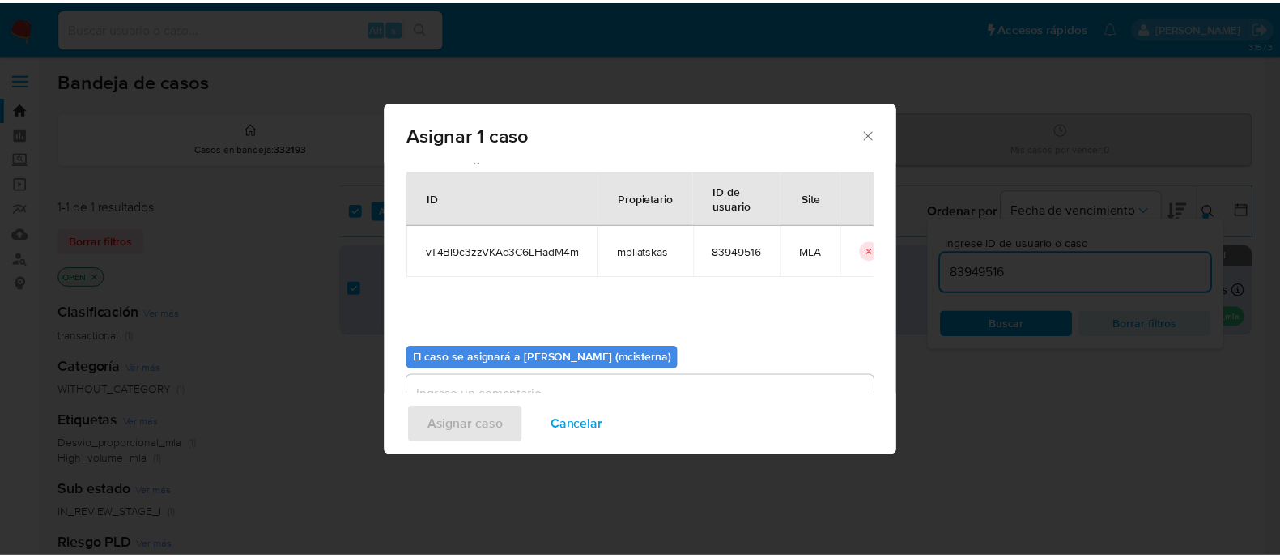
scroll to position [83, 0]
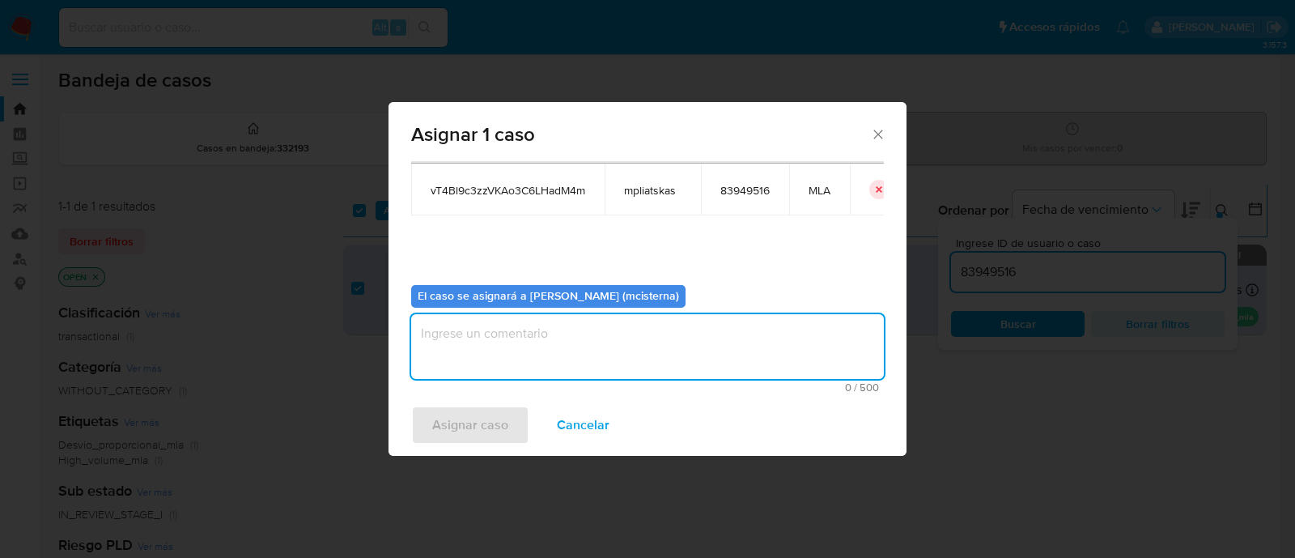
click at [575, 362] on textarea "assign-modal" at bounding box center [647, 346] width 473 height 65
type textarea "mcisterna"
click at [476, 407] on span "Asignar caso" at bounding box center [470, 425] width 76 height 36
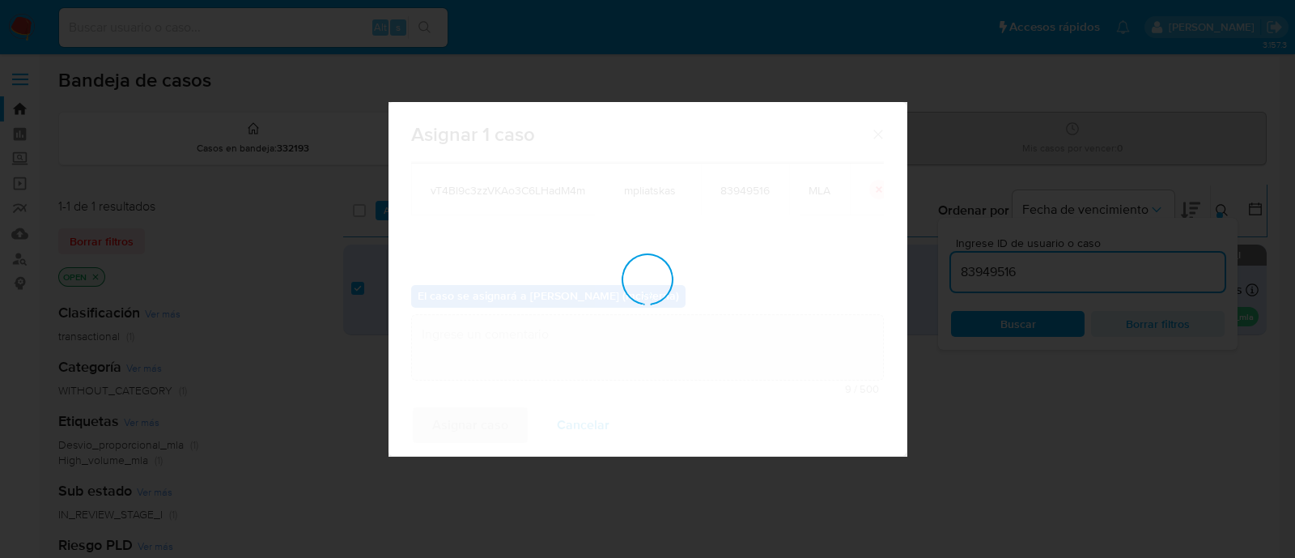
checkbox input "false"
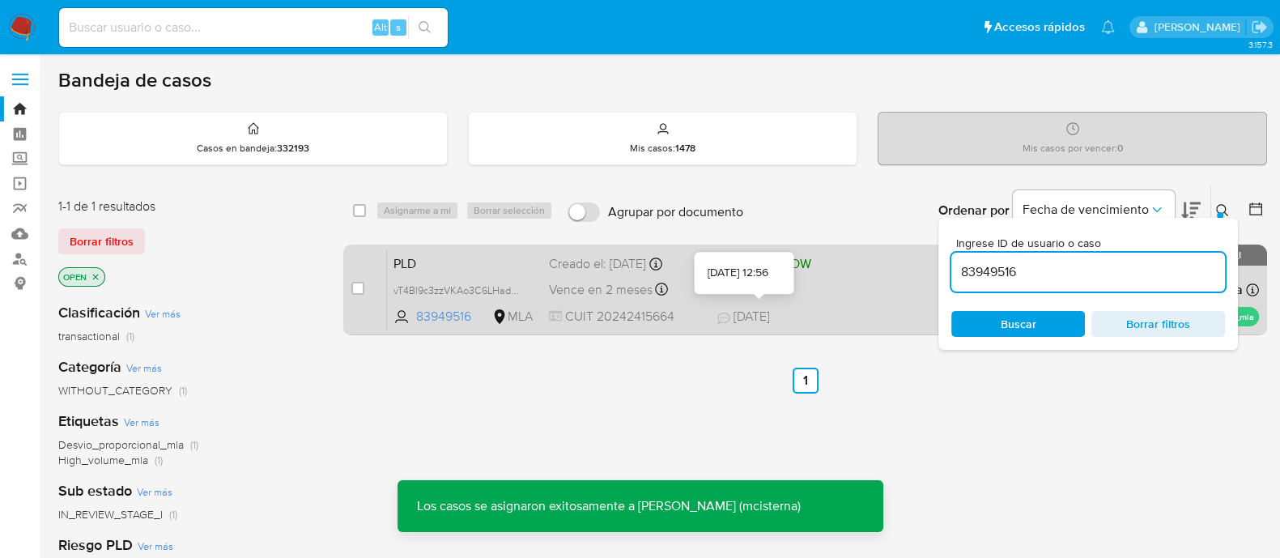
click at [822, 301] on div "PLD vT4Bl9c3zzVKAo3C6LHadM4m 83949516 MLA Riesgo PLD: LOW Creado el: 12/08/2025…" at bounding box center [823, 290] width 872 height 82
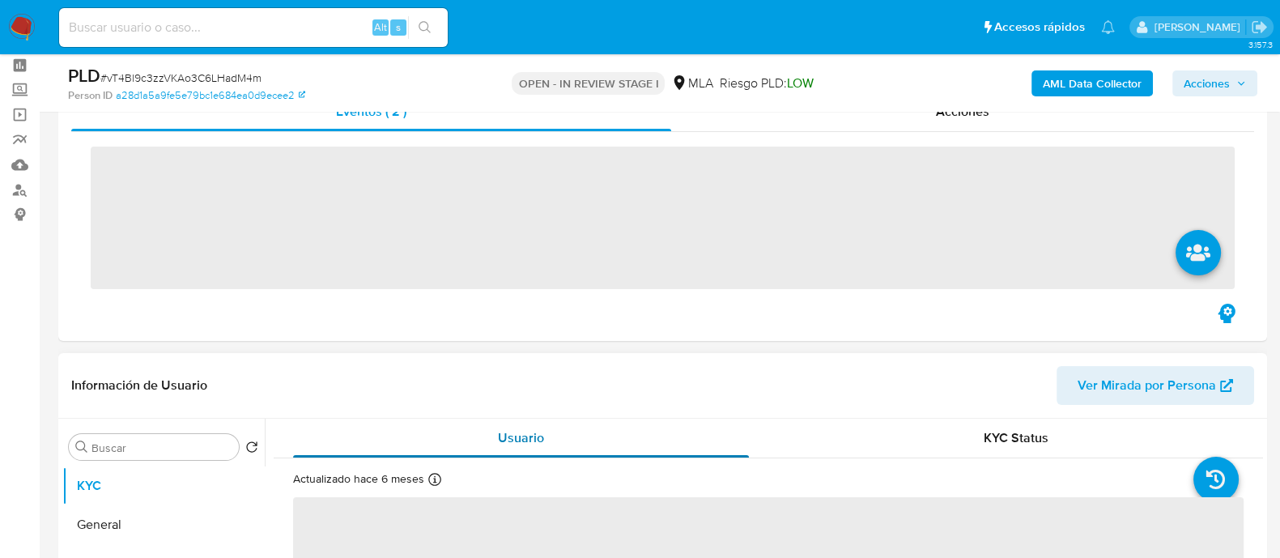
scroll to position [100, 0]
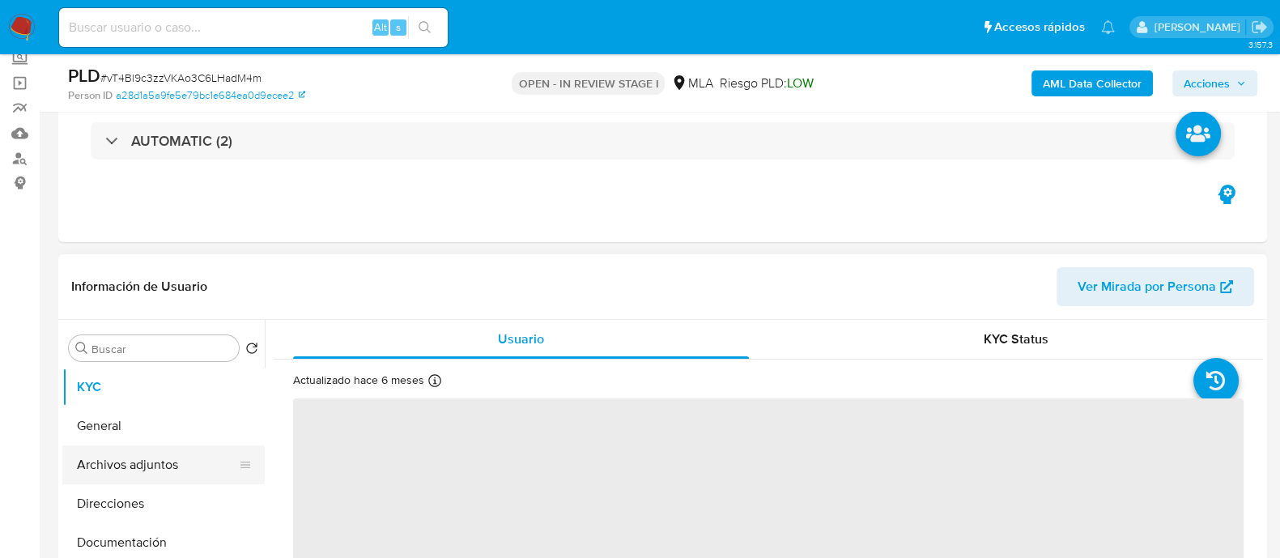
click at [186, 458] on button "Archivos adjuntos" at bounding box center [156, 464] width 189 height 39
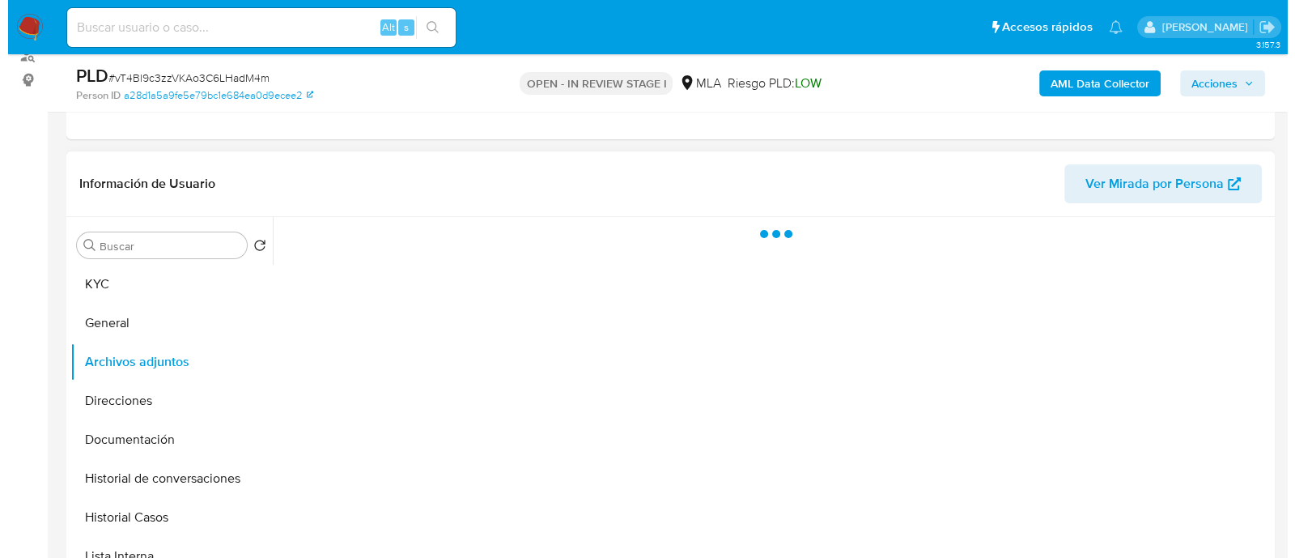
scroll to position [304, 0]
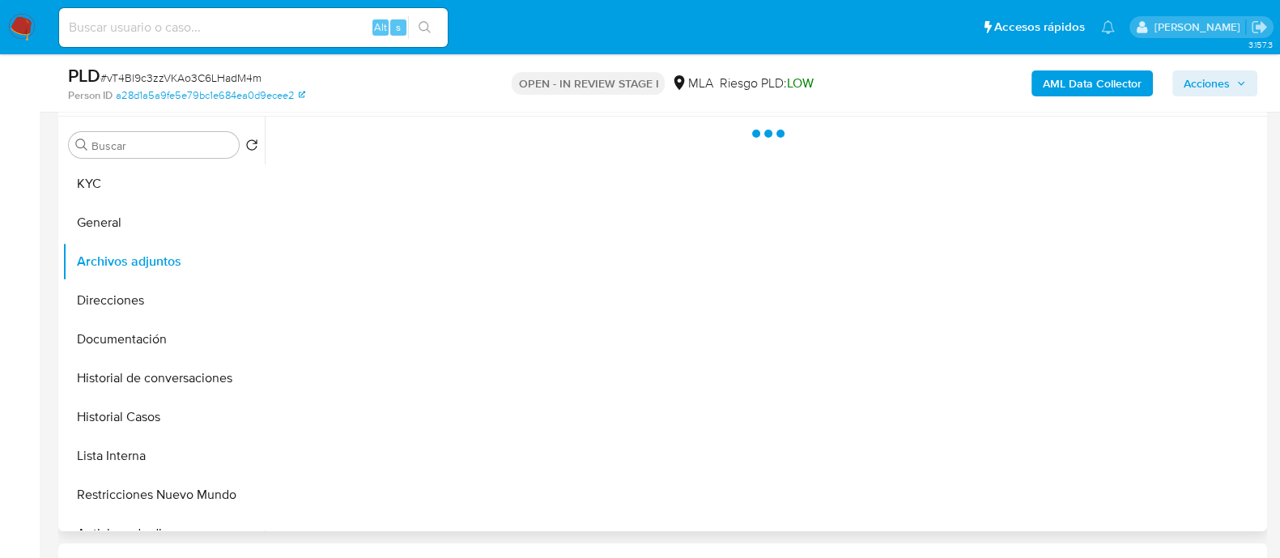
select select "10"
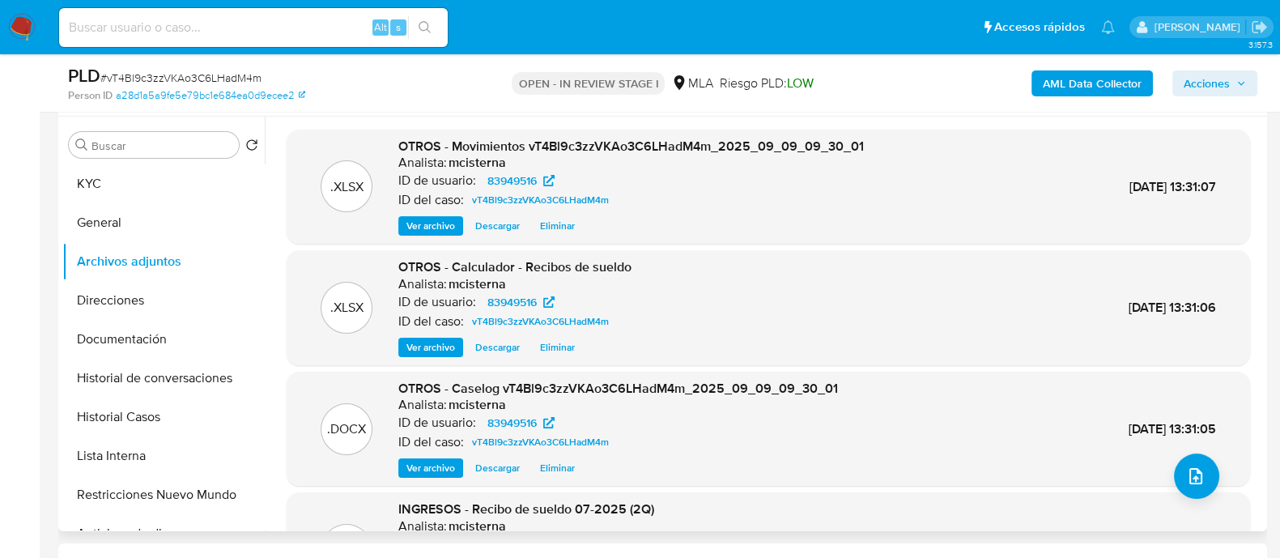
click at [559, 465] on span "Eliminar" at bounding box center [557, 468] width 35 height 16
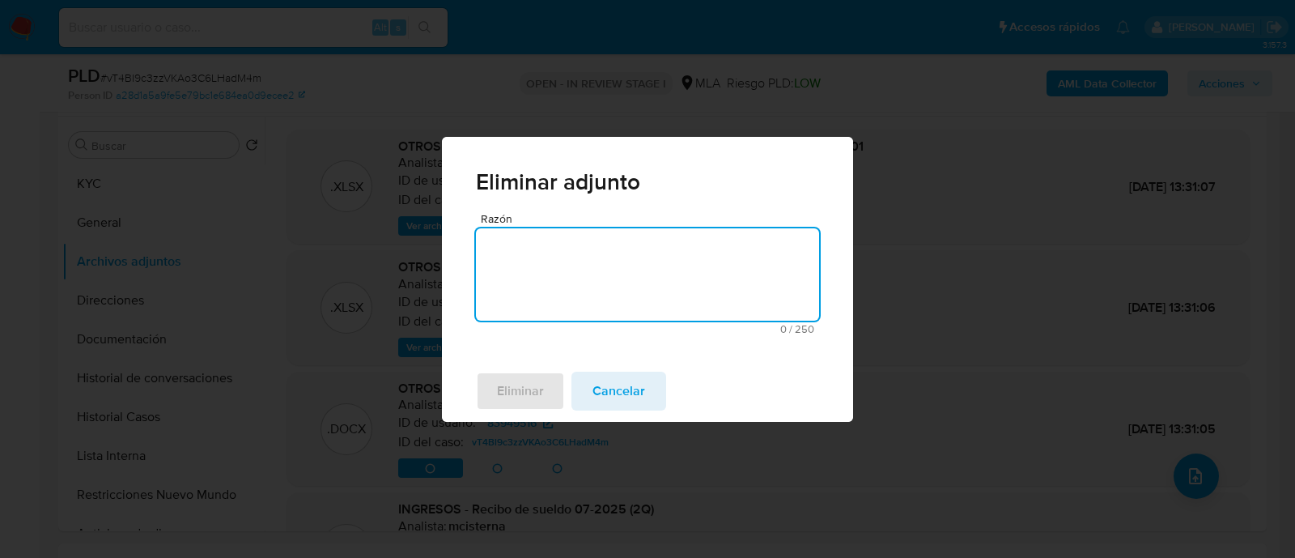
click at [652, 270] on textarea "Razón" at bounding box center [647, 274] width 343 height 92
type textarea "v2"
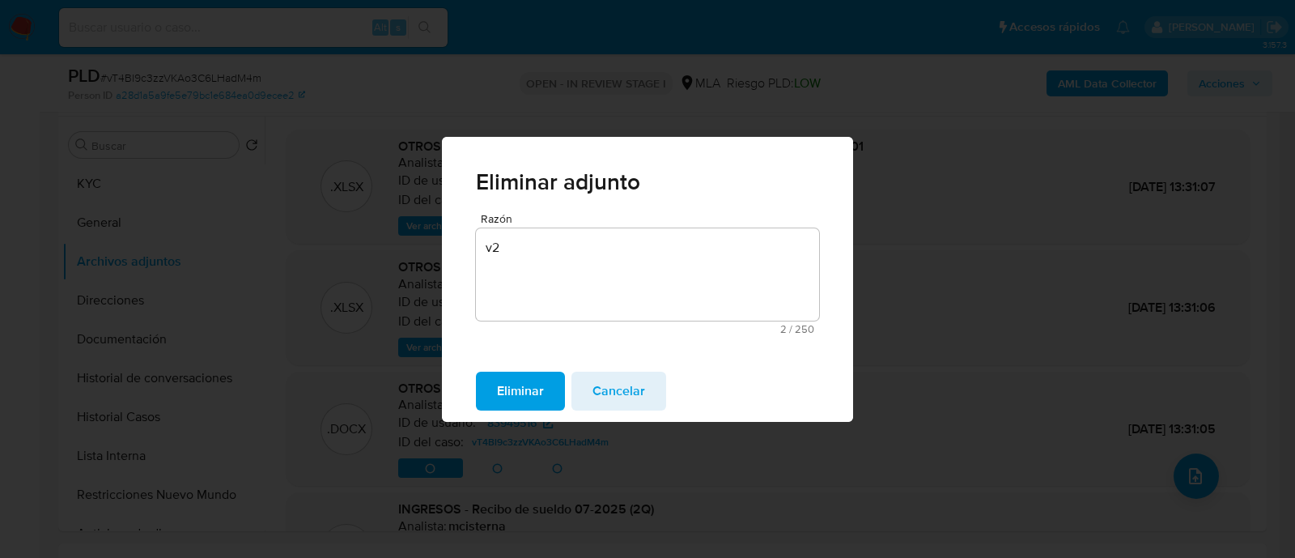
click at [515, 389] on span "Eliminar" at bounding box center [520, 391] width 47 height 36
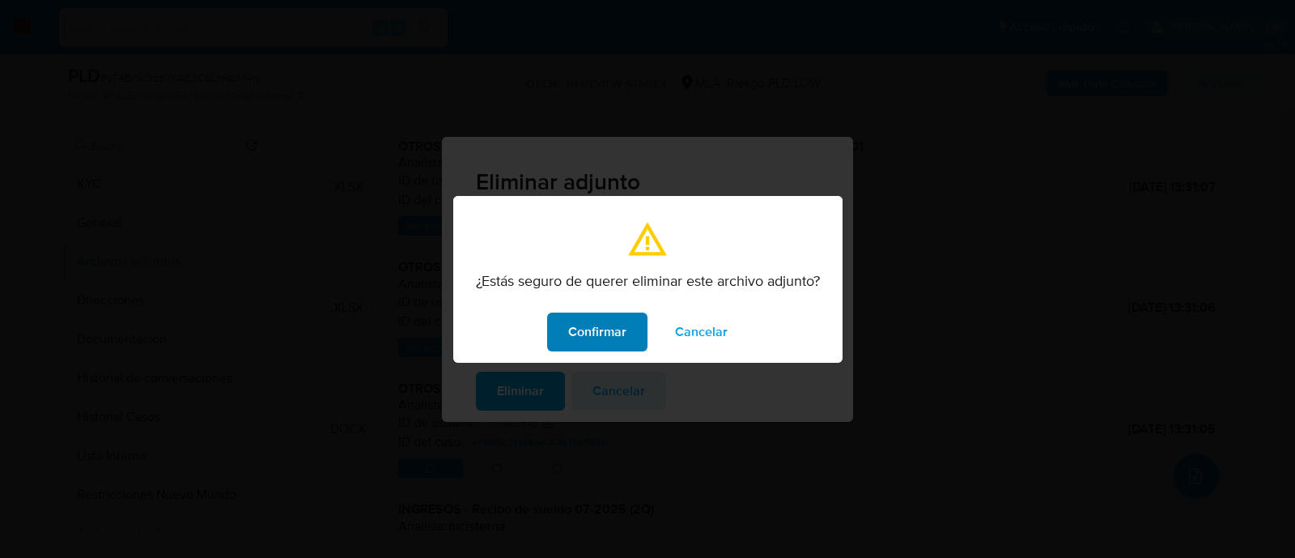
click at [567, 346] on button "Confirmar" at bounding box center [597, 332] width 100 height 39
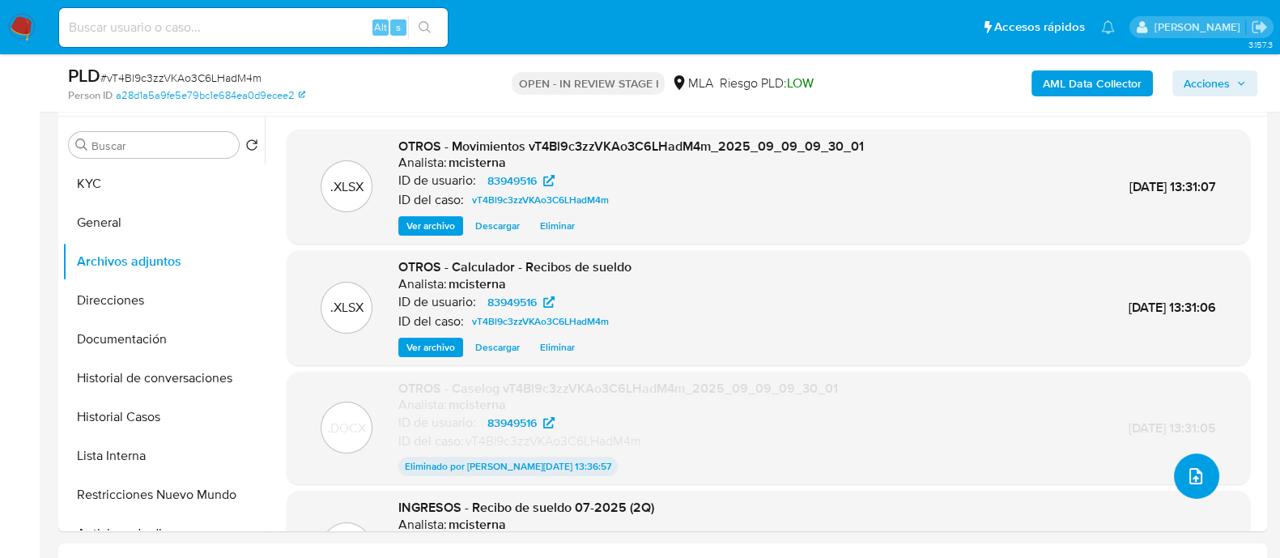
click at [1189, 475] on icon "upload-file" at bounding box center [1195, 476] width 13 height 16
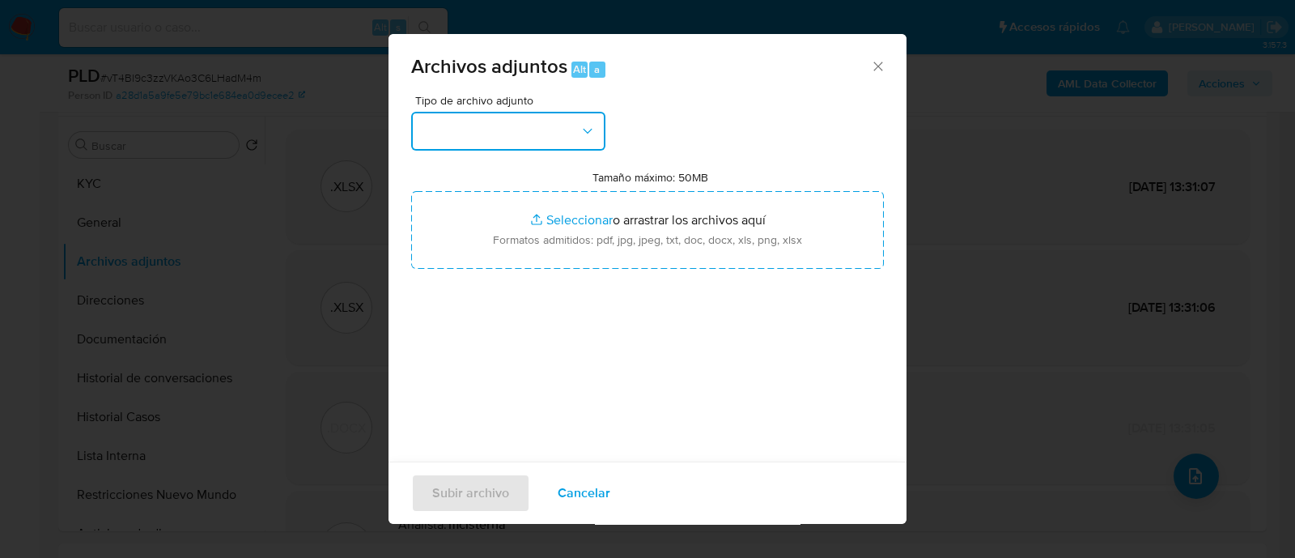
click at [443, 122] on button "button" at bounding box center [508, 131] width 194 height 39
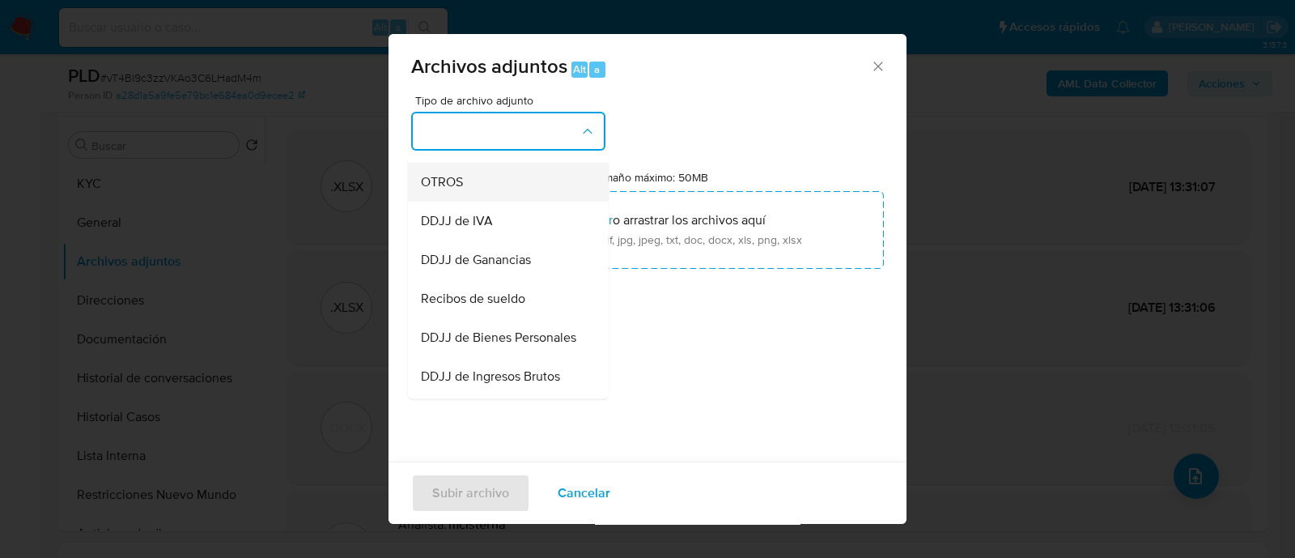
click at [487, 202] on div "OTROS" at bounding box center [503, 182] width 165 height 39
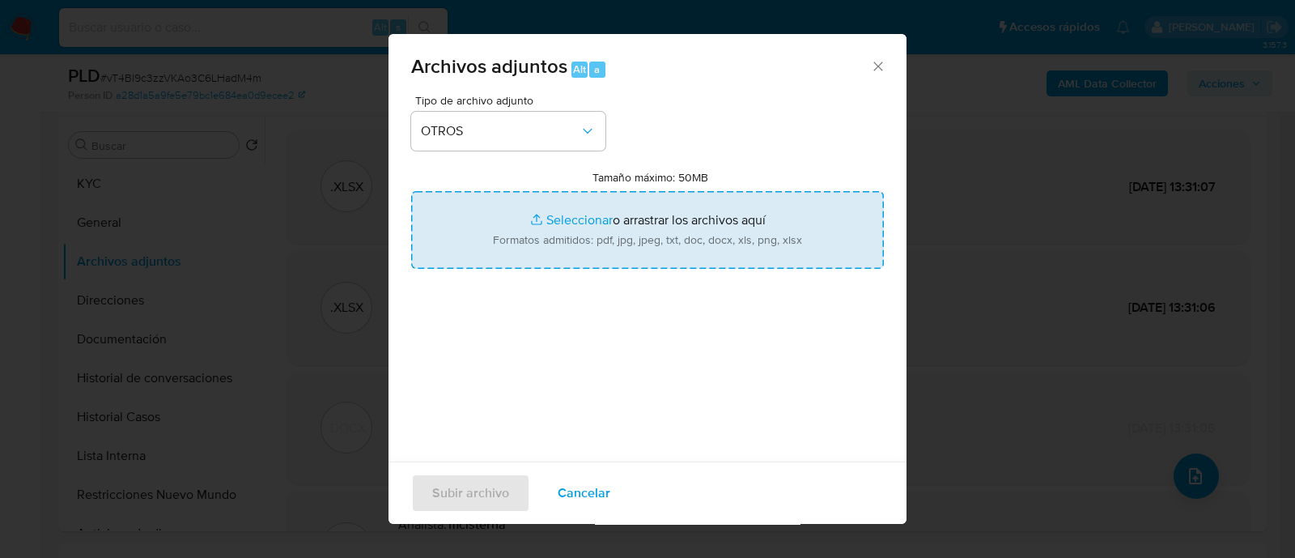
type input "C:\fakepath\Caselog vT4Bl9c3zzVKAo3C6LHadM4m_2025_09_09_09_30_01 (V2).docx"
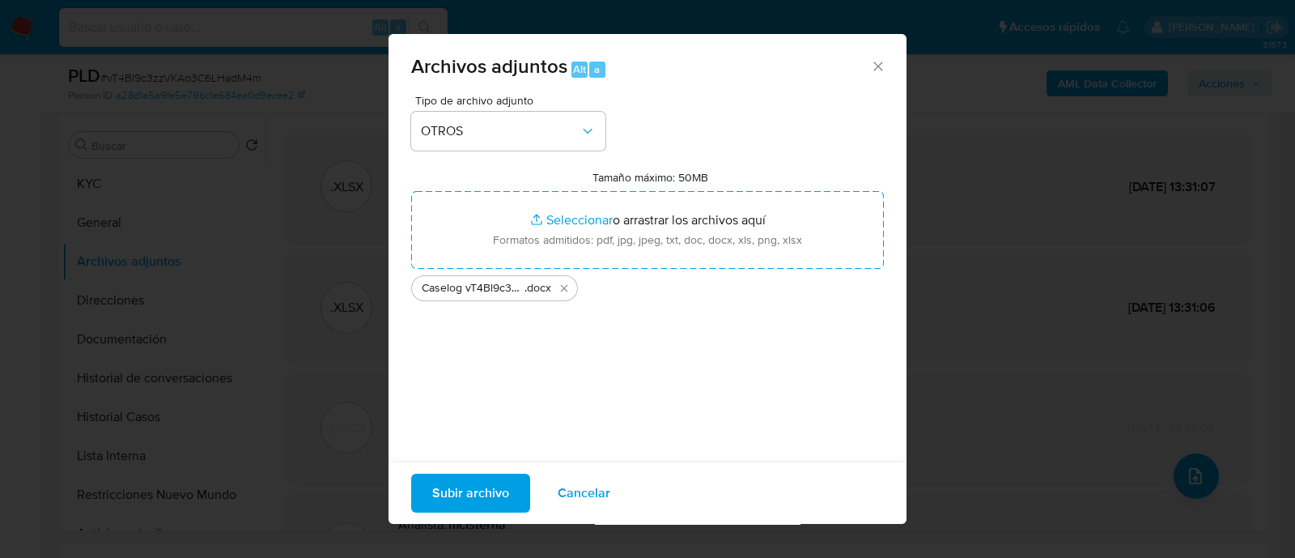
click at [474, 501] on span "Subir archivo" at bounding box center [470, 493] width 77 height 36
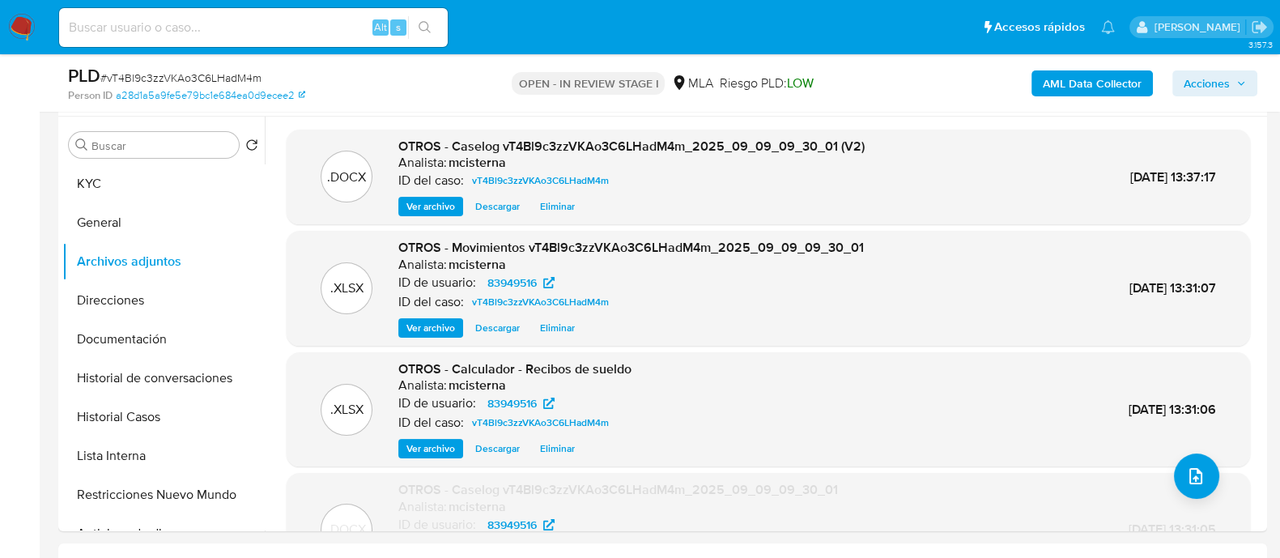
click at [1210, 86] on span "Acciones" at bounding box center [1207, 83] width 46 height 26
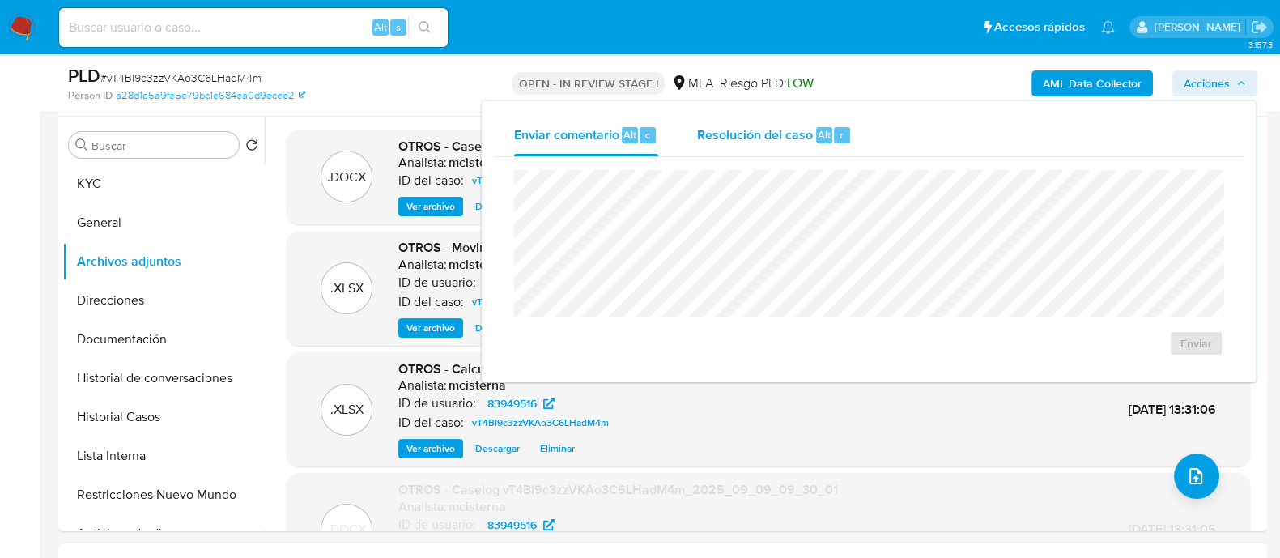
click at [764, 147] on div "Resolución del caso Alt r" at bounding box center [774, 135] width 155 height 42
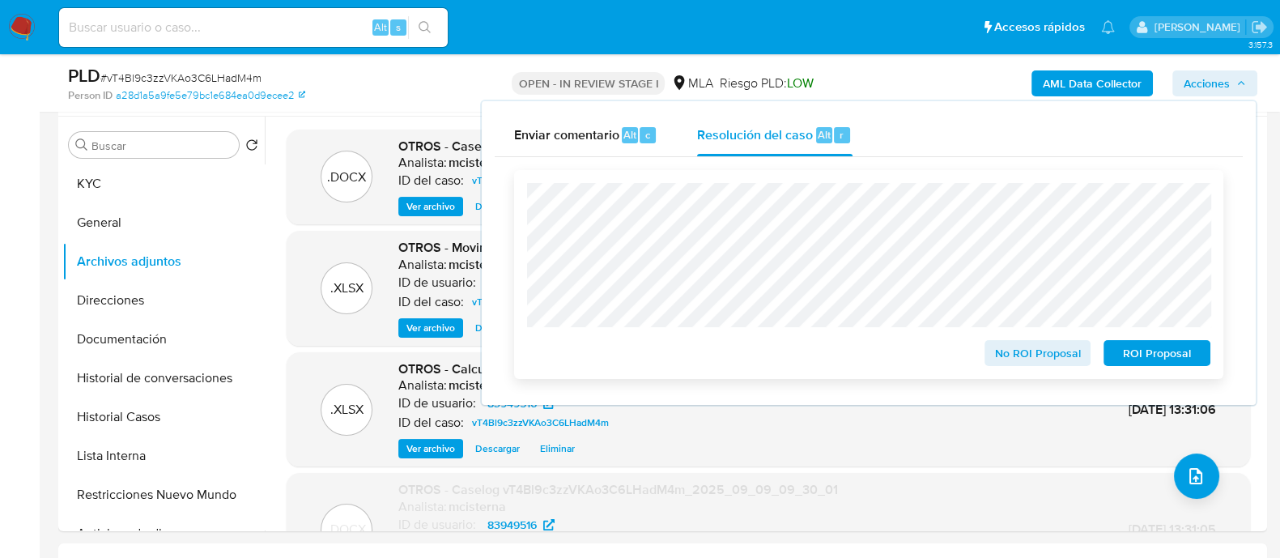
click at [1000, 355] on span "No ROI Proposal" at bounding box center [1038, 353] width 84 height 23
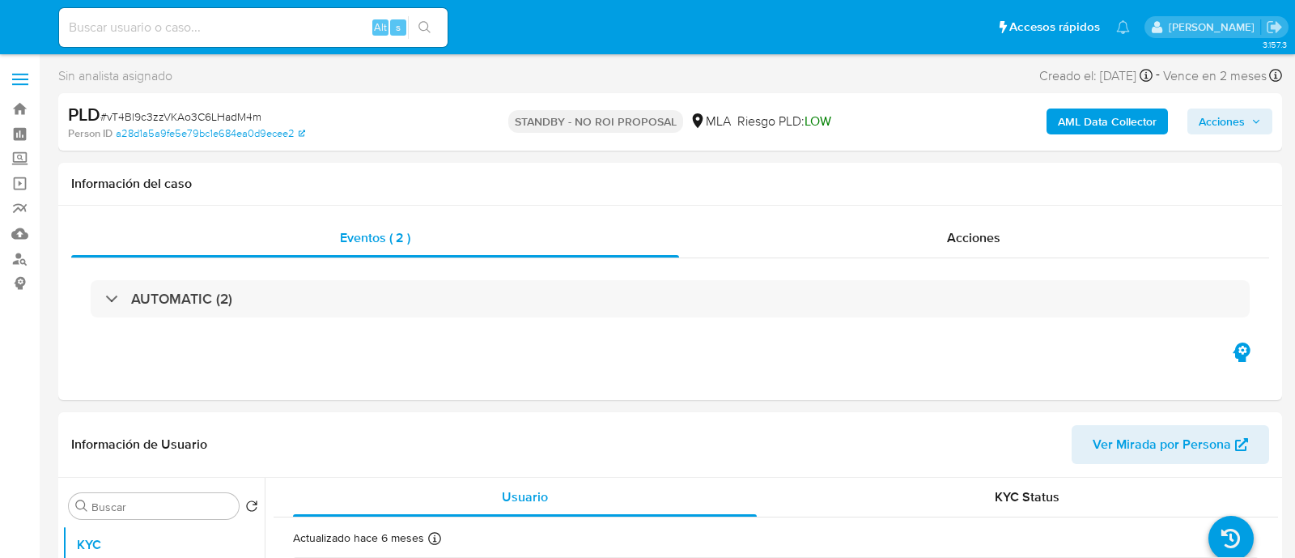
select select "10"
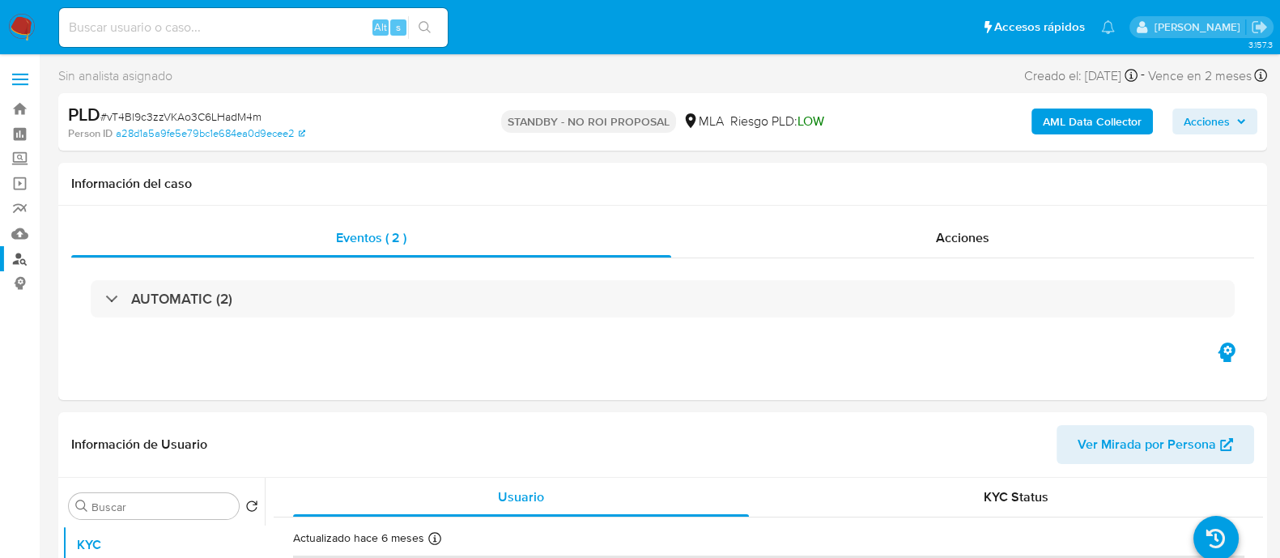
drag, startPoint x: 21, startPoint y: 257, endPoint x: 291, endPoint y: 481, distance: 351.3
click at [21, 257] on link "Buscador de personas" at bounding box center [96, 258] width 193 height 25
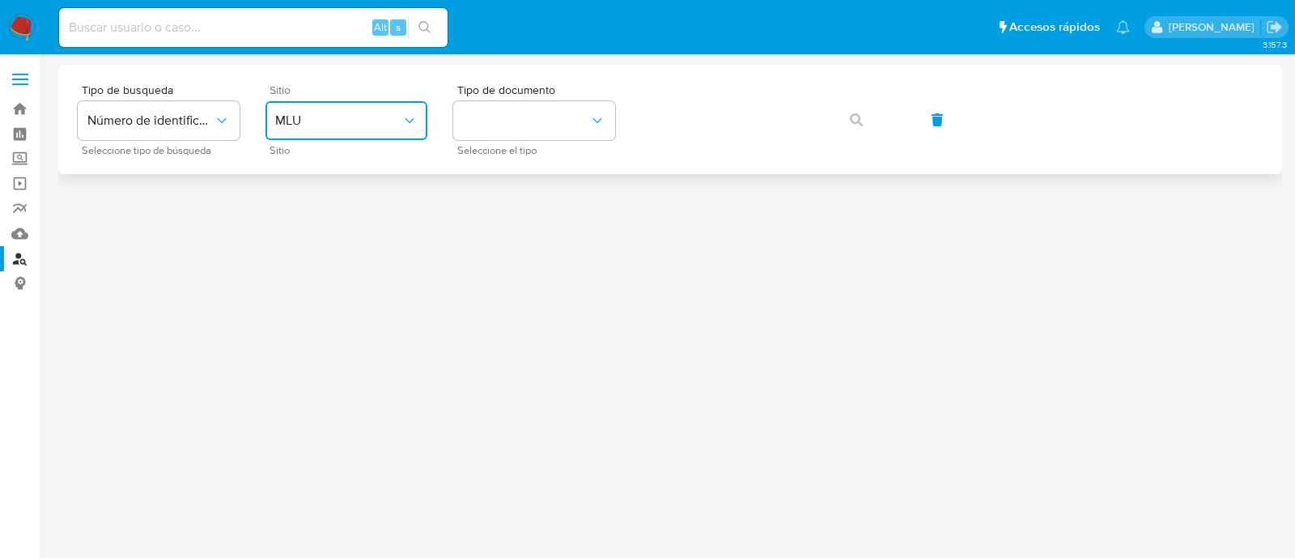
click at [366, 132] on button "MLU" at bounding box center [347, 120] width 162 height 39
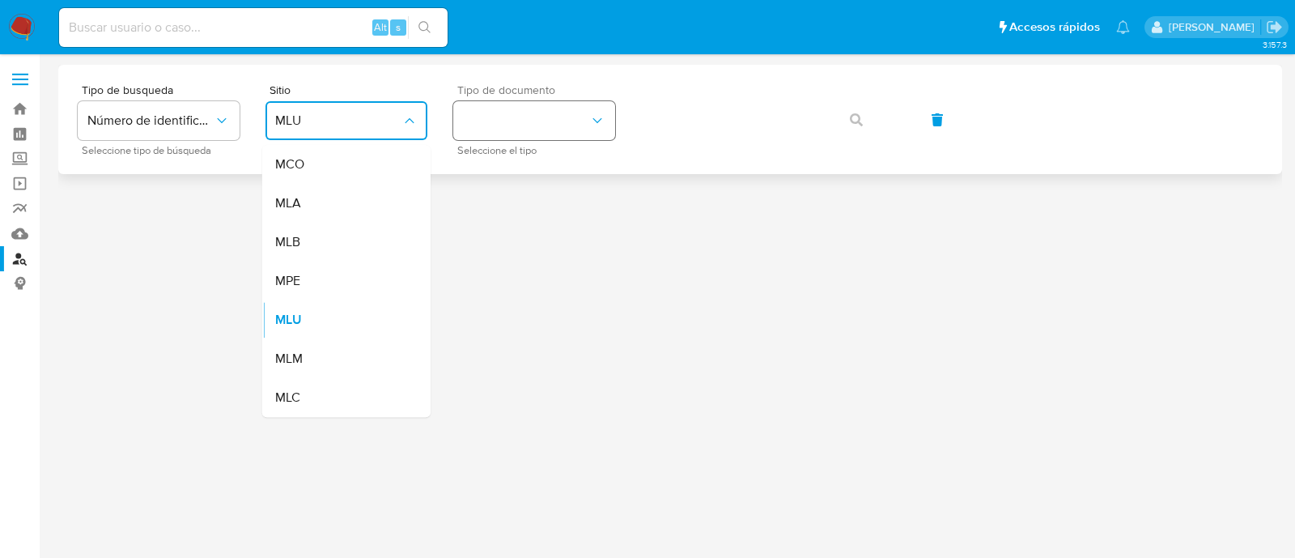
drag, startPoint x: 340, startPoint y: 212, endPoint x: 484, endPoint y: 134, distance: 163.7
click at [341, 212] on div "MLA" at bounding box center [341, 203] width 133 height 39
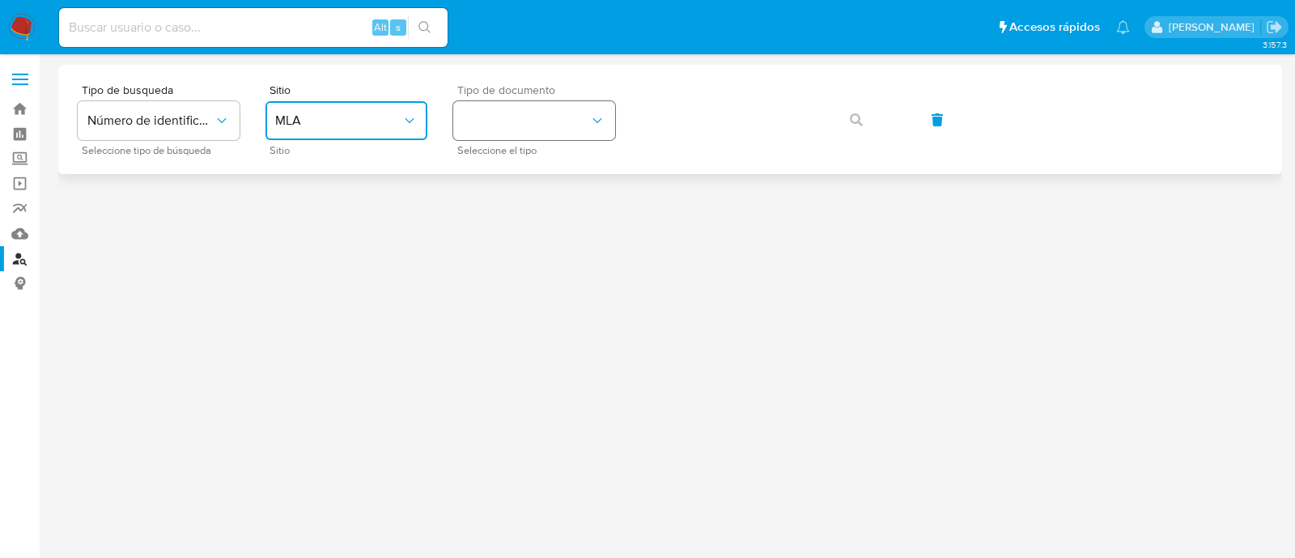
click at [494, 124] on button "identificationType" at bounding box center [534, 120] width 162 height 39
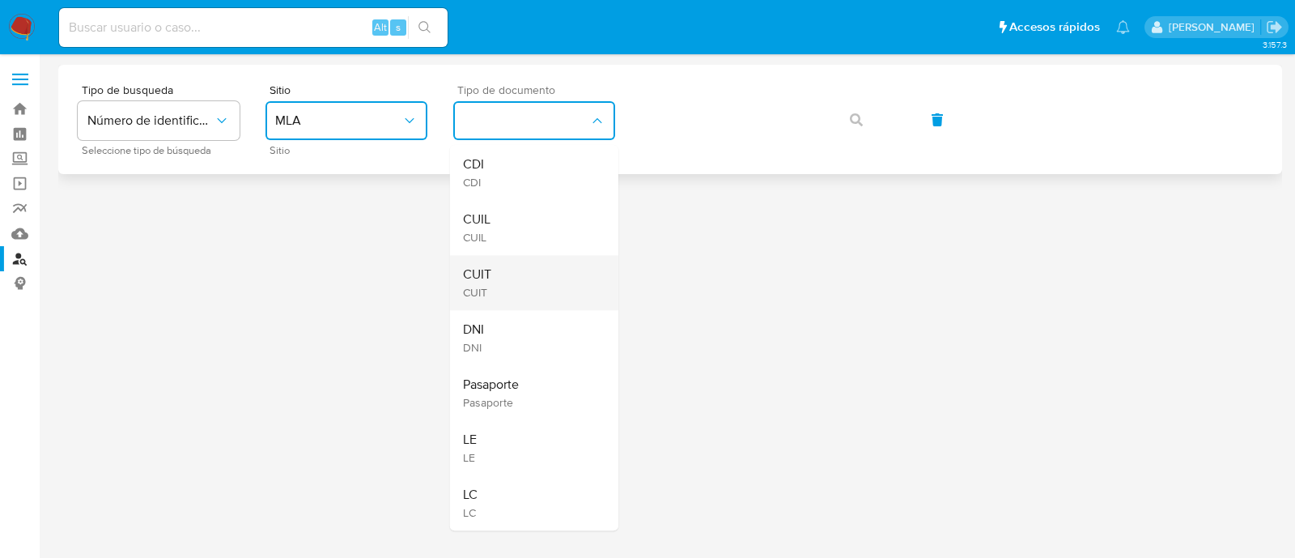
click at [498, 281] on div "CUIT CUIT" at bounding box center [529, 282] width 133 height 55
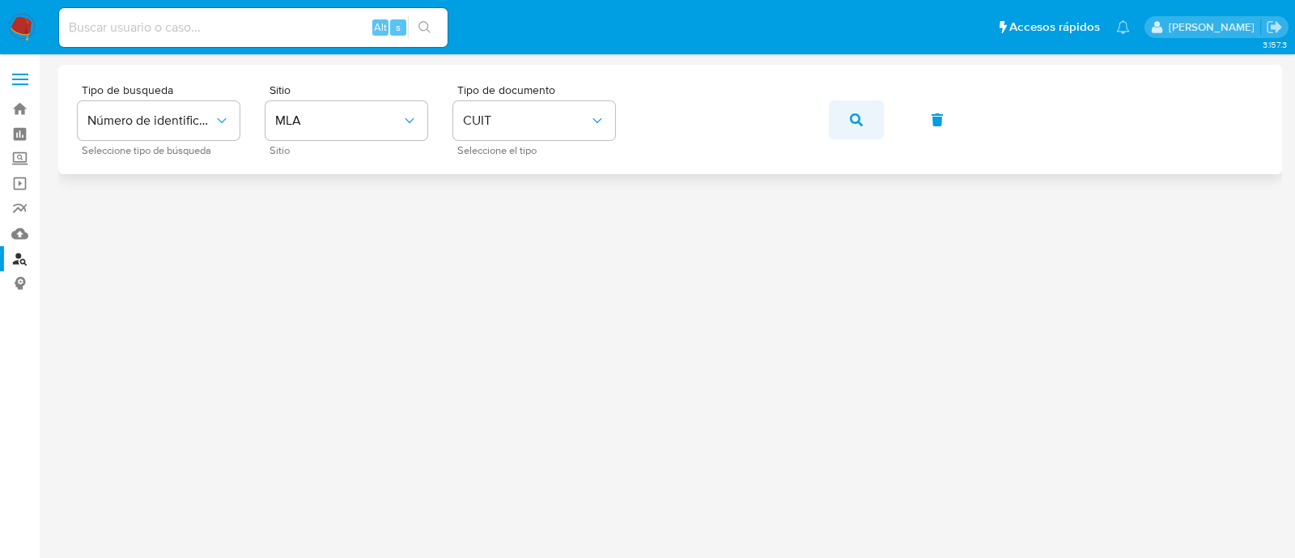
click at [844, 119] on button "button" at bounding box center [856, 119] width 55 height 39
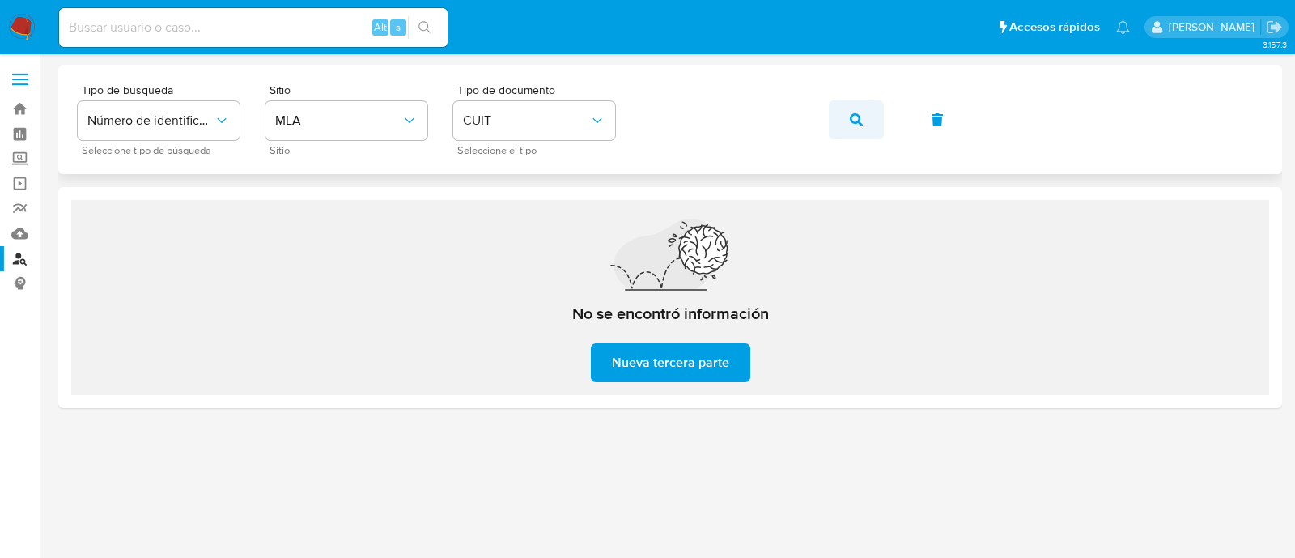
click at [854, 119] on icon "button" at bounding box center [856, 119] width 13 height 13
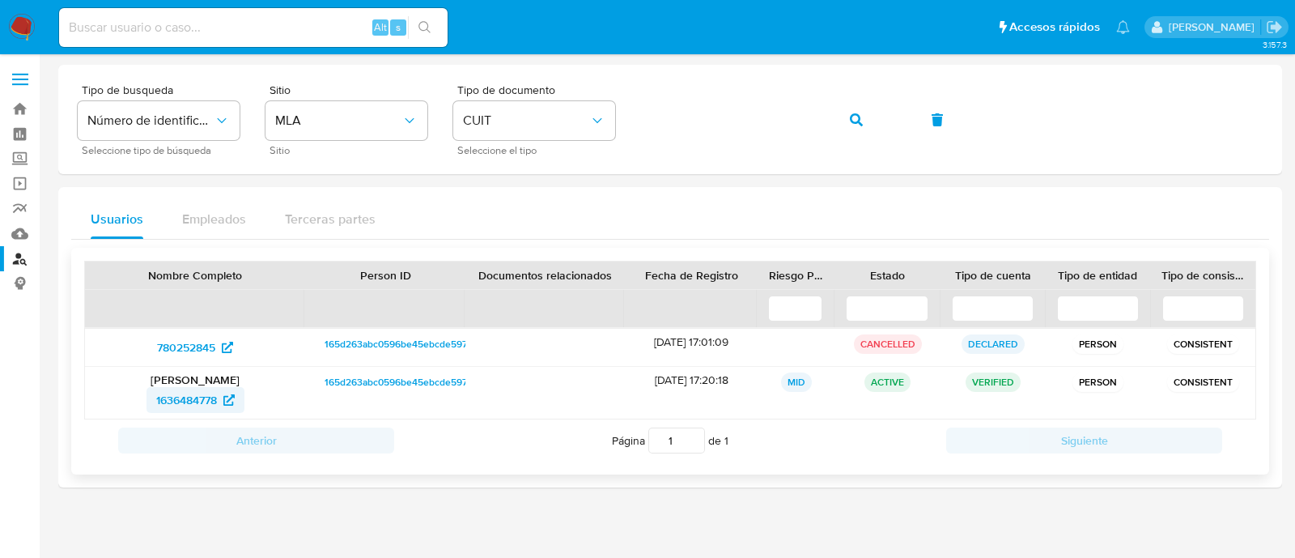
click at [186, 392] on span "1636484778" at bounding box center [186, 400] width 61 height 26
click at [846, 118] on button "button" at bounding box center [856, 119] width 55 height 39
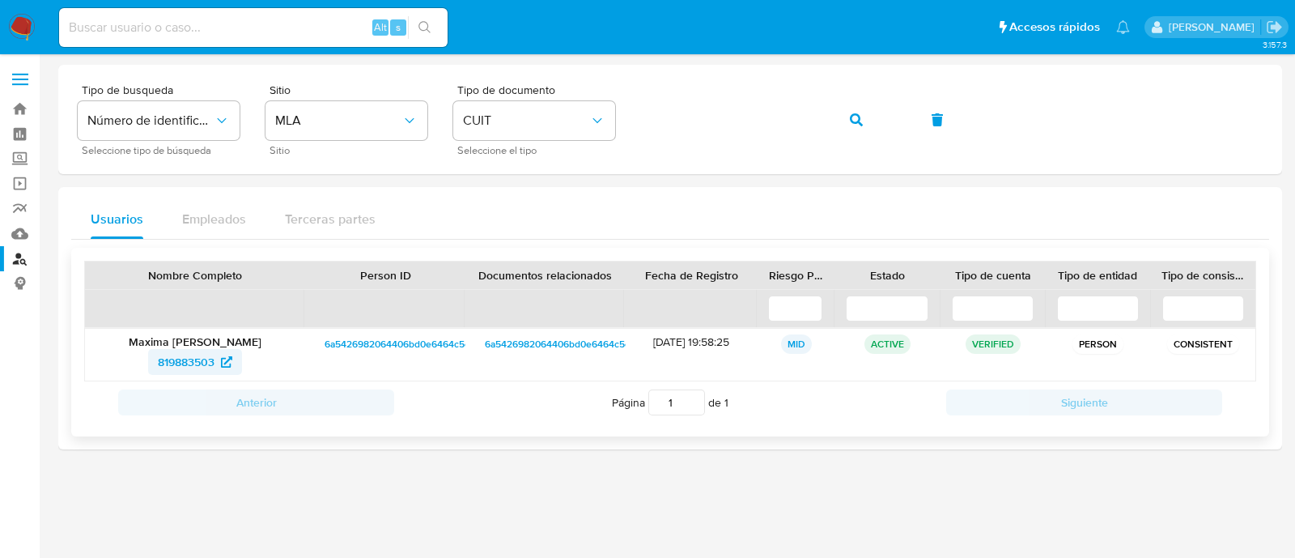
click at [180, 364] on span "819883503" at bounding box center [186, 362] width 57 height 26
click at [853, 125] on icon "button" at bounding box center [856, 119] width 13 height 13
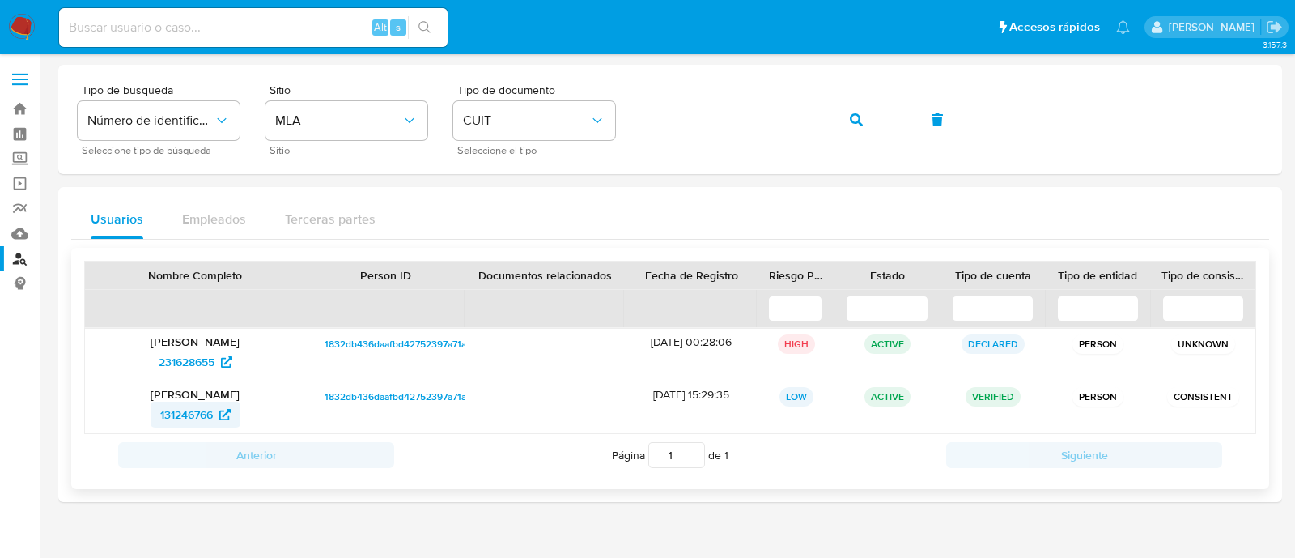
click at [187, 406] on span "131246766" at bounding box center [186, 415] width 53 height 26
click at [838, 118] on button "button" at bounding box center [856, 119] width 55 height 39
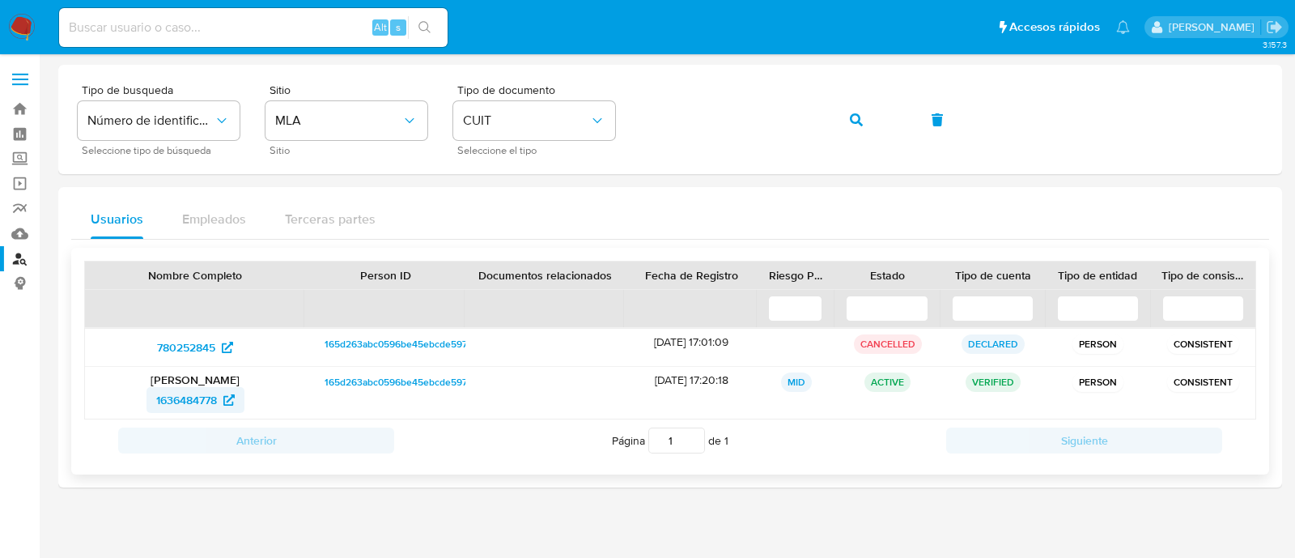
click at [215, 401] on span "1636484778" at bounding box center [186, 400] width 61 height 26
click at [855, 119] on icon "button" at bounding box center [856, 119] width 13 height 13
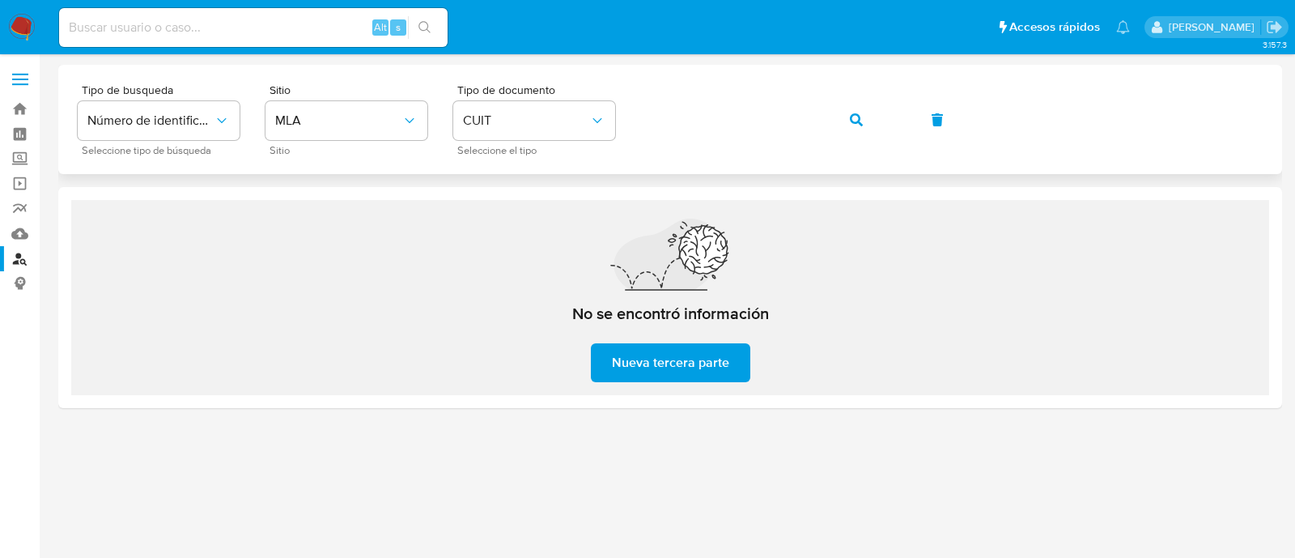
click at [706, 91] on div "Tipo de busqueda Número de identificación Seleccione tipo de búsqueda Sitio MLA…" at bounding box center [670, 119] width 1185 height 70
click at [845, 124] on button "button" at bounding box center [856, 119] width 55 height 39
click at [840, 115] on button "button" at bounding box center [856, 119] width 55 height 39
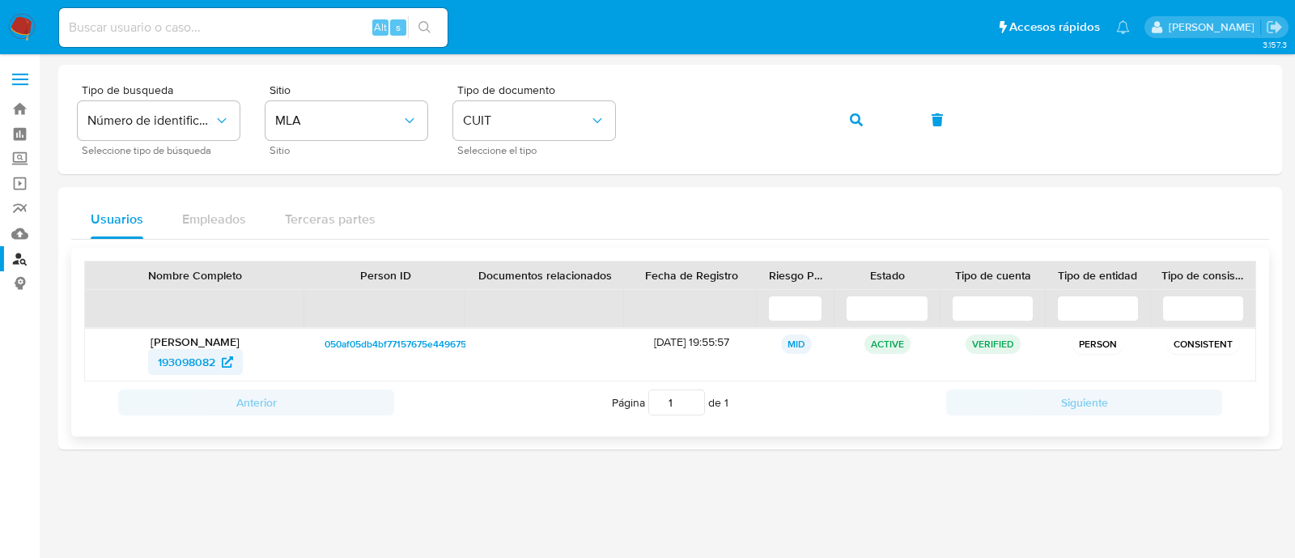
click at [189, 350] on span "193098082" at bounding box center [186, 362] width 57 height 26
click at [874, 115] on button "button" at bounding box center [856, 119] width 55 height 39
click at [210, 361] on span "58582528" at bounding box center [186, 362] width 52 height 26
click at [850, 119] on icon "button" at bounding box center [856, 119] width 13 height 13
click at [196, 355] on span "58820366" at bounding box center [186, 362] width 53 height 26
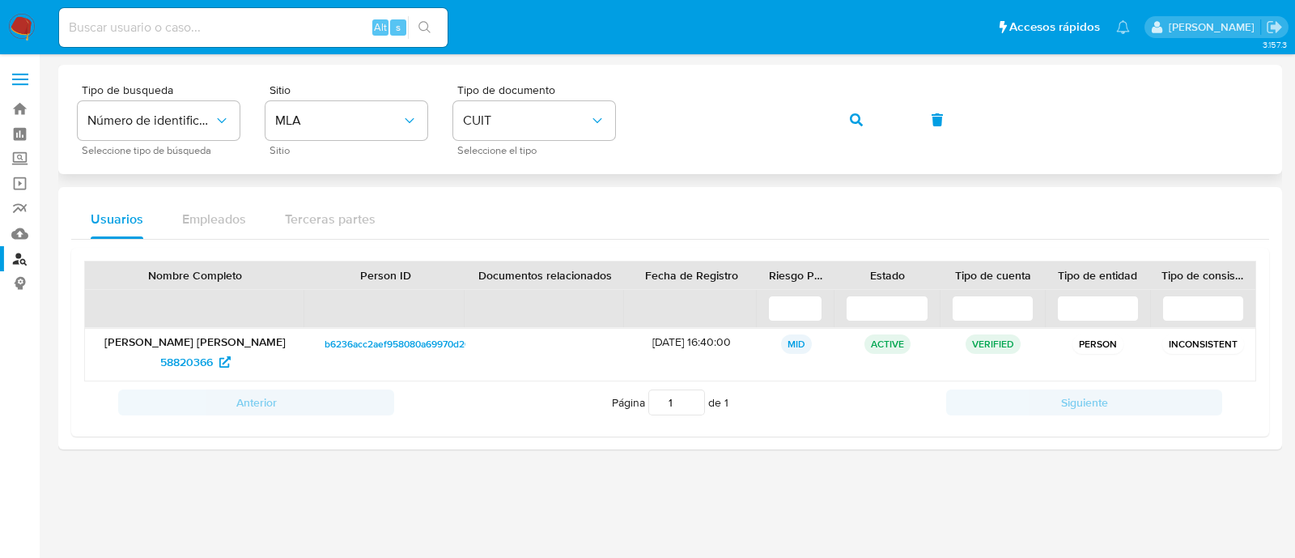
click at [853, 116] on icon "button" at bounding box center [856, 119] width 13 height 13
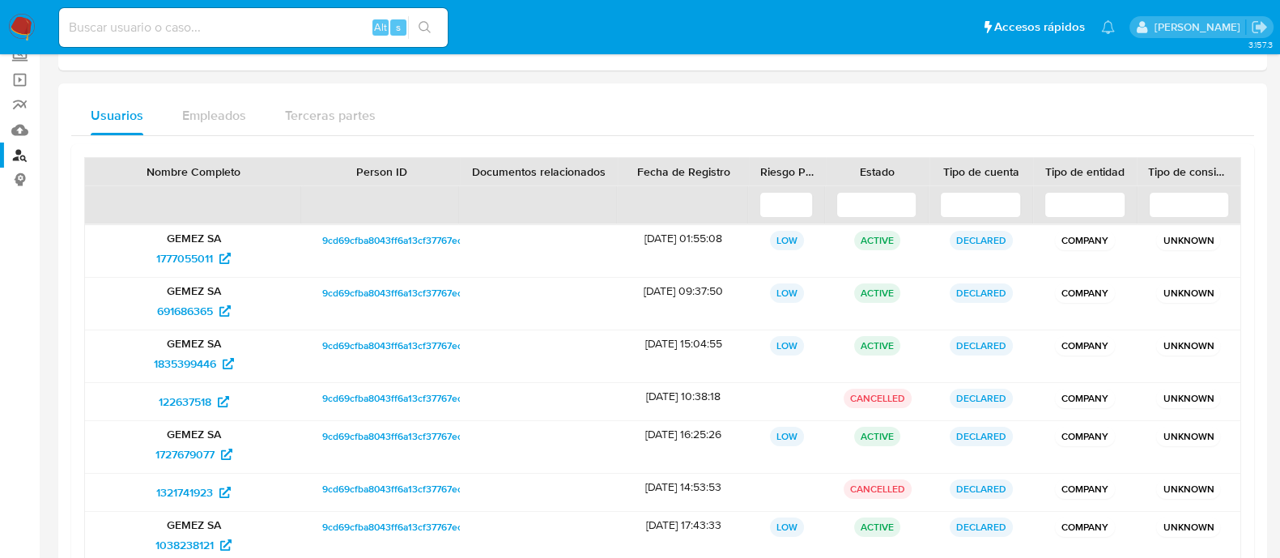
scroll to position [198, 0]
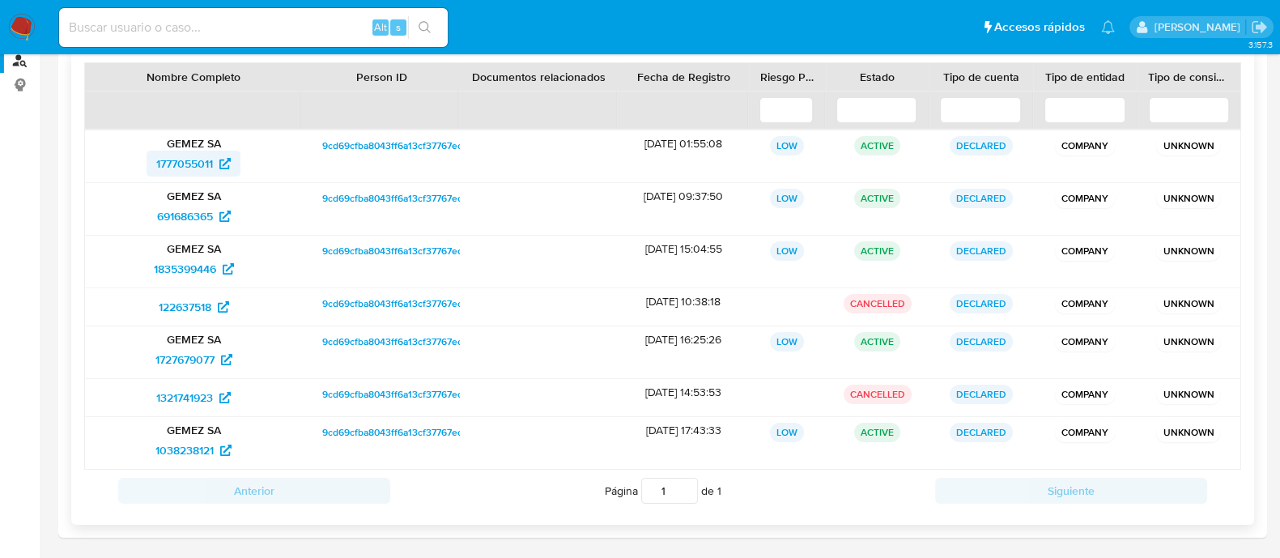
click at [190, 160] on span "1777055011" at bounding box center [184, 164] width 57 height 26
click at [213, 208] on span "691686365" at bounding box center [185, 216] width 56 height 26
click at [213, 256] on span "1835399446" at bounding box center [185, 269] width 62 height 26
click at [214, 306] on span "122637518" at bounding box center [194, 307] width 70 height 26
click at [227, 357] on icon at bounding box center [226, 359] width 11 height 11
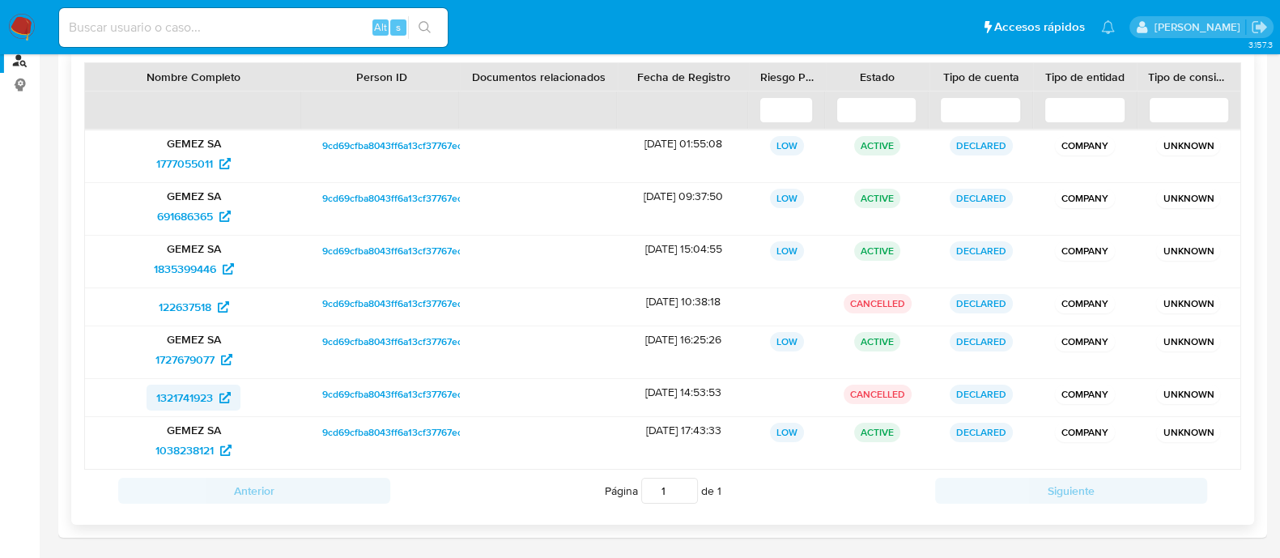
click at [218, 392] on span "1321741923" at bounding box center [193, 398] width 74 height 26
click at [212, 447] on span "1038238121" at bounding box center [184, 450] width 58 height 26
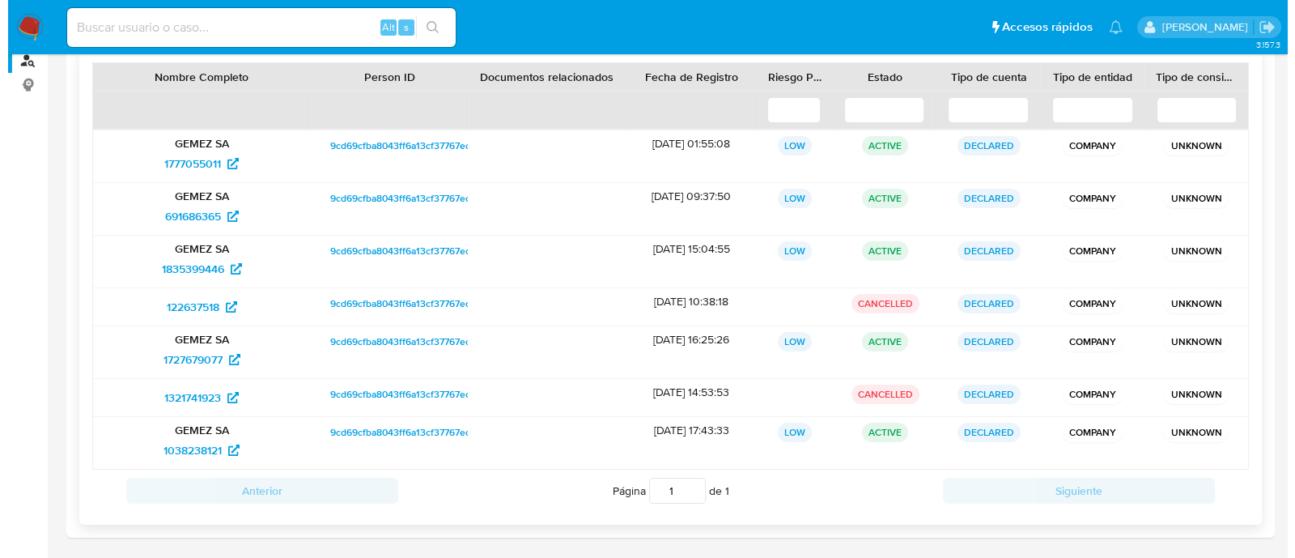
scroll to position [0, 0]
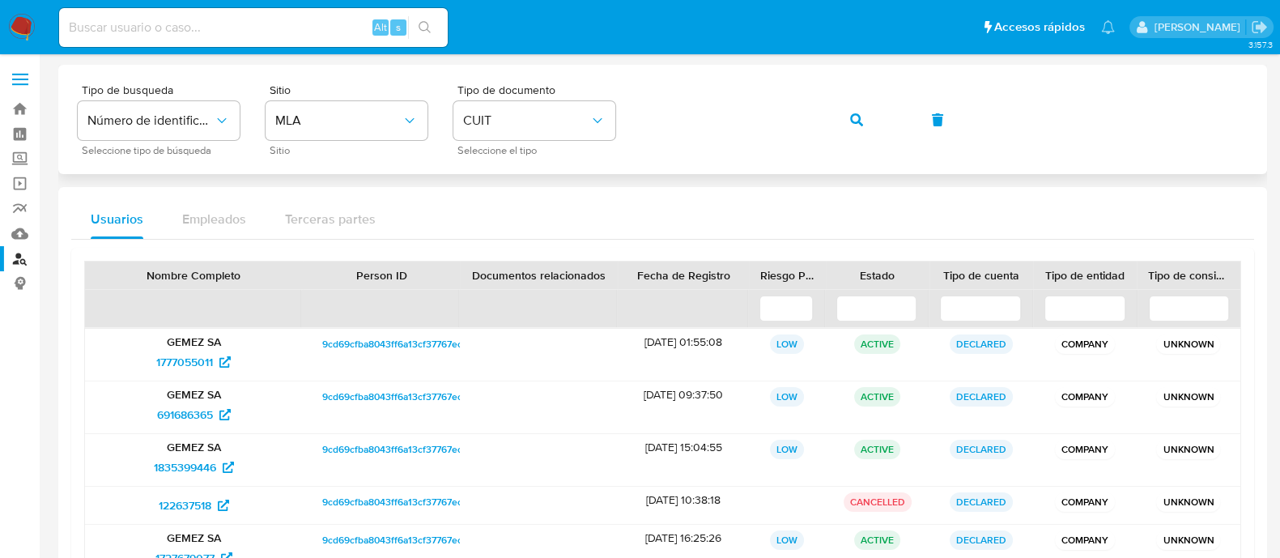
click at [844, 126] on button "button" at bounding box center [856, 119] width 55 height 39
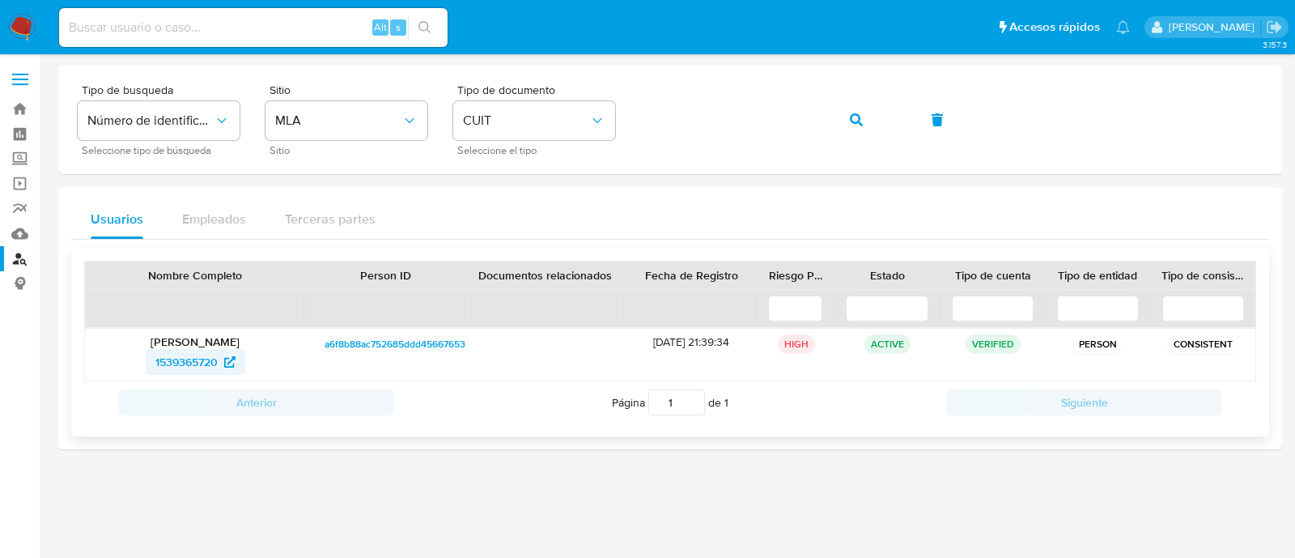
click at [170, 364] on span "1539365720" at bounding box center [186, 362] width 62 height 26
click at [866, 125] on button "button" at bounding box center [856, 119] width 55 height 39
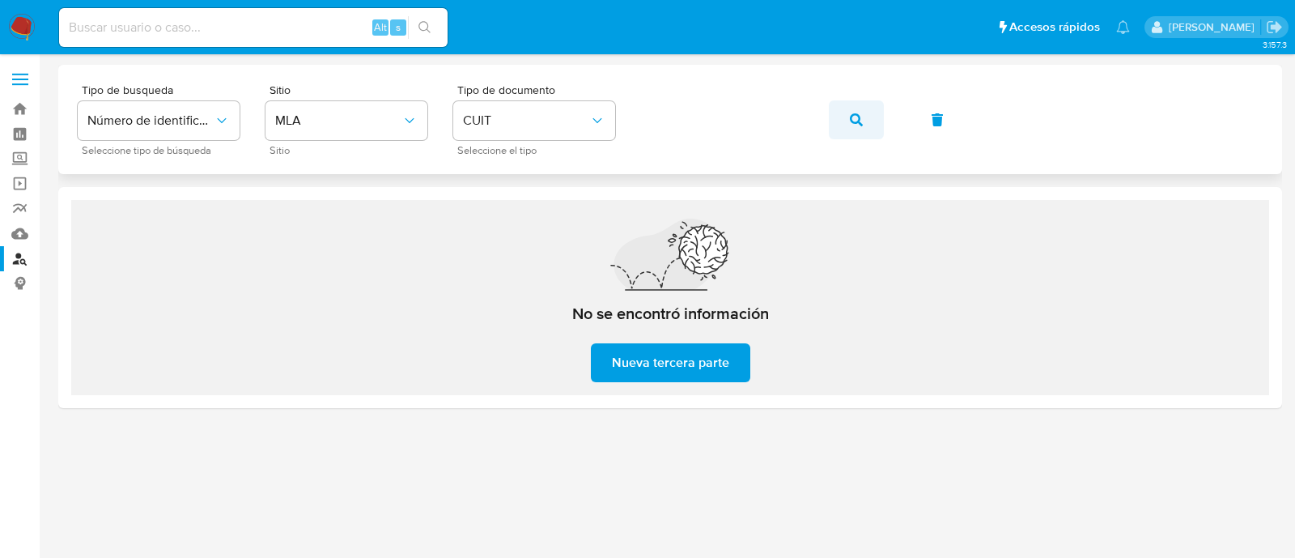
click at [861, 123] on icon "button" at bounding box center [856, 119] width 13 height 13
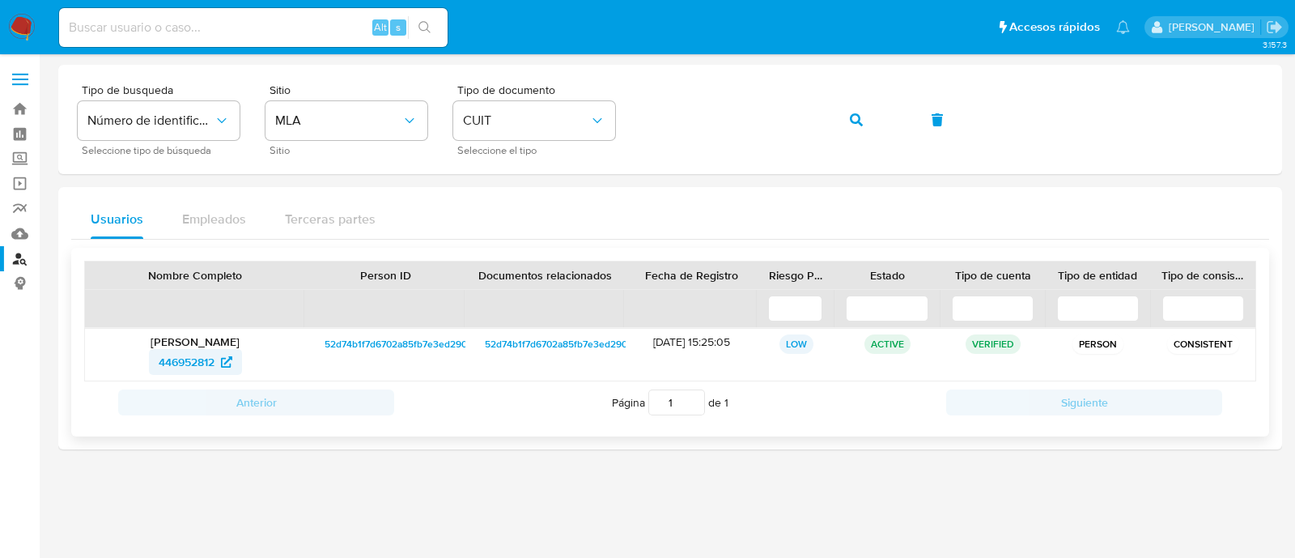
click at [172, 354] on span "446952812" at bounding box center [187, 362] width 56 height 26
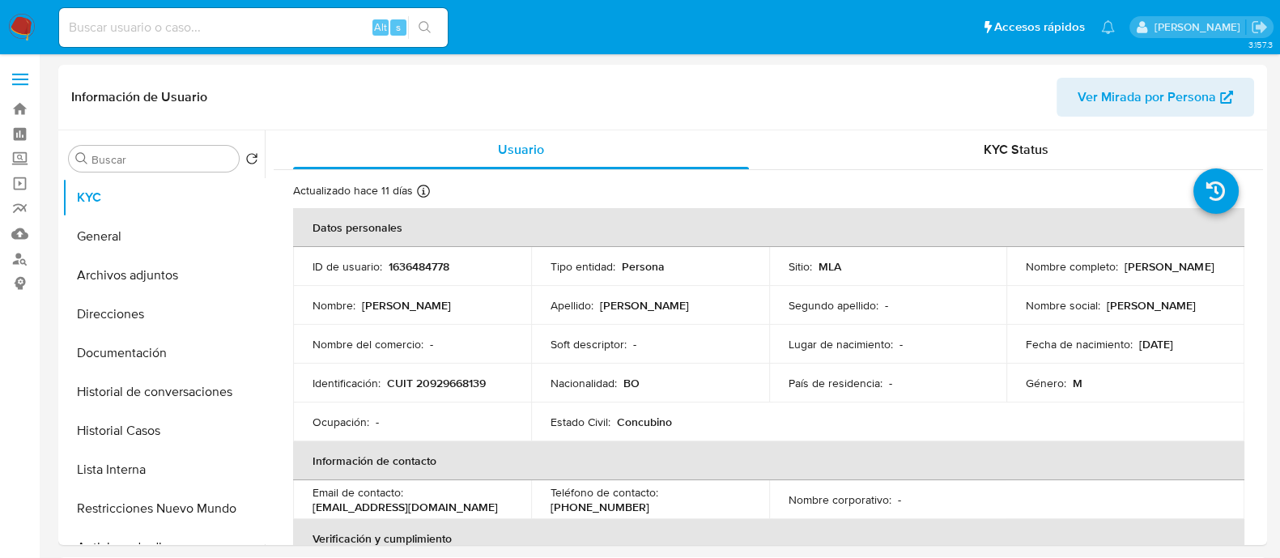
select select "10"
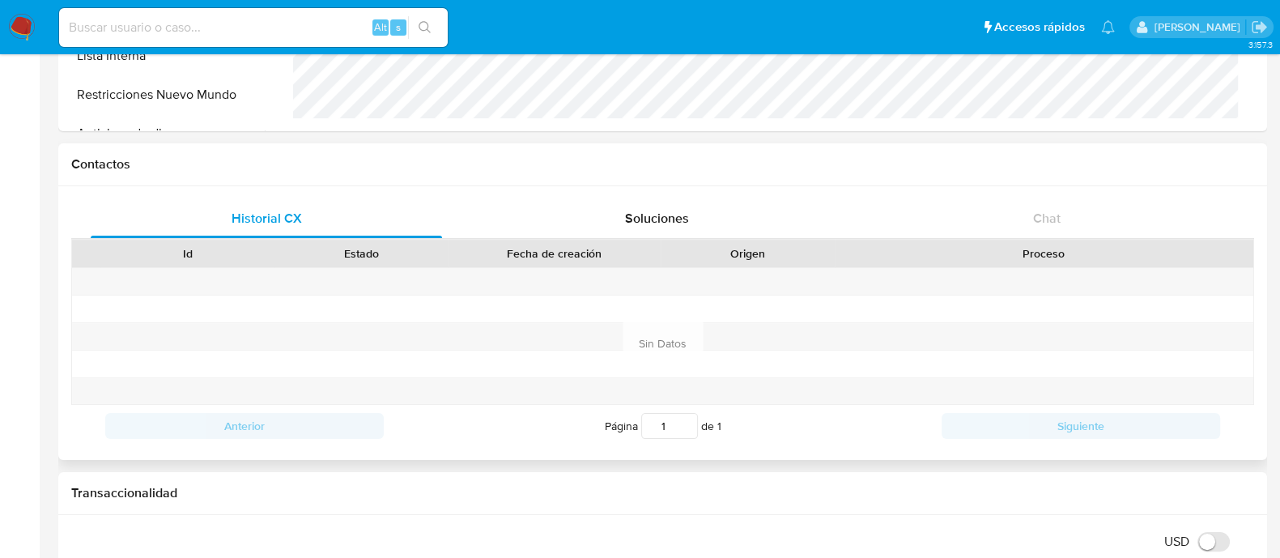
scroll to position [809, 0]
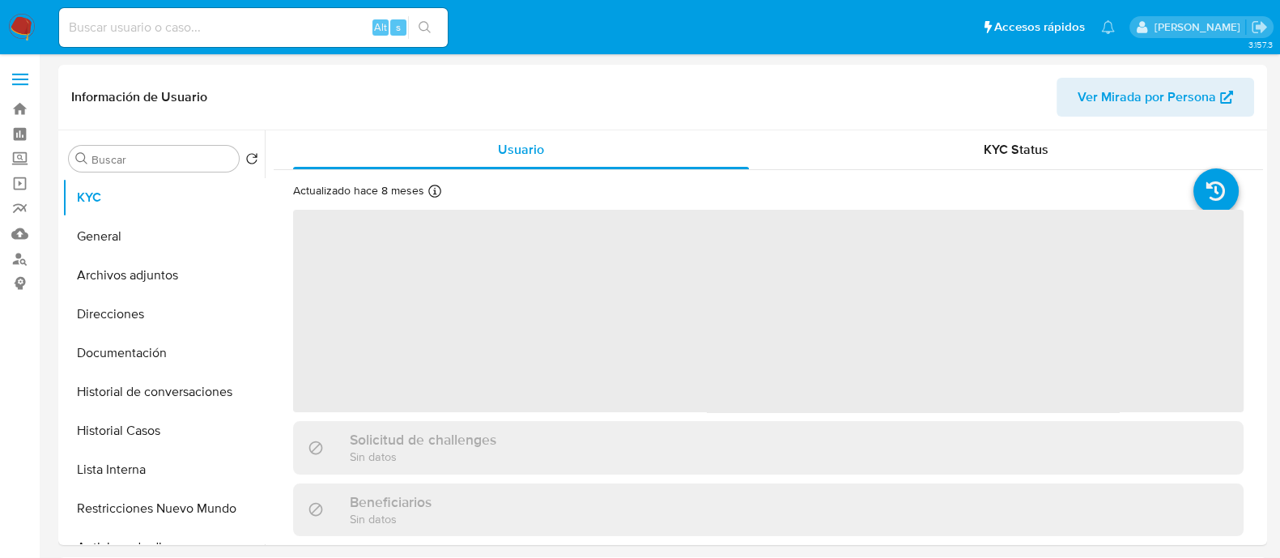
select select "10"
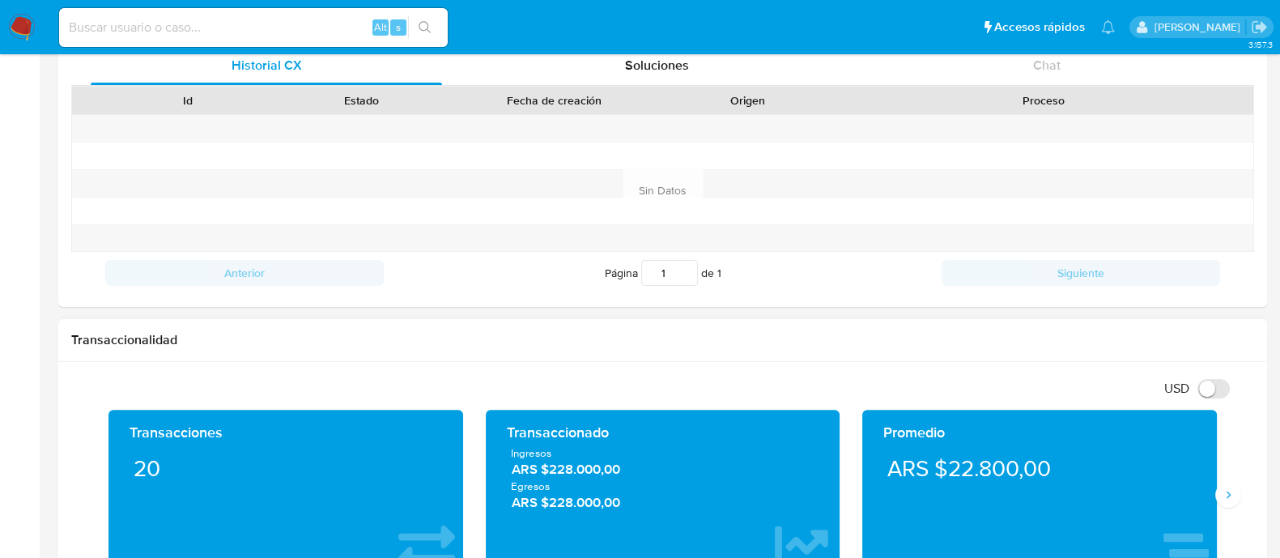
scroll to position [607, 0]
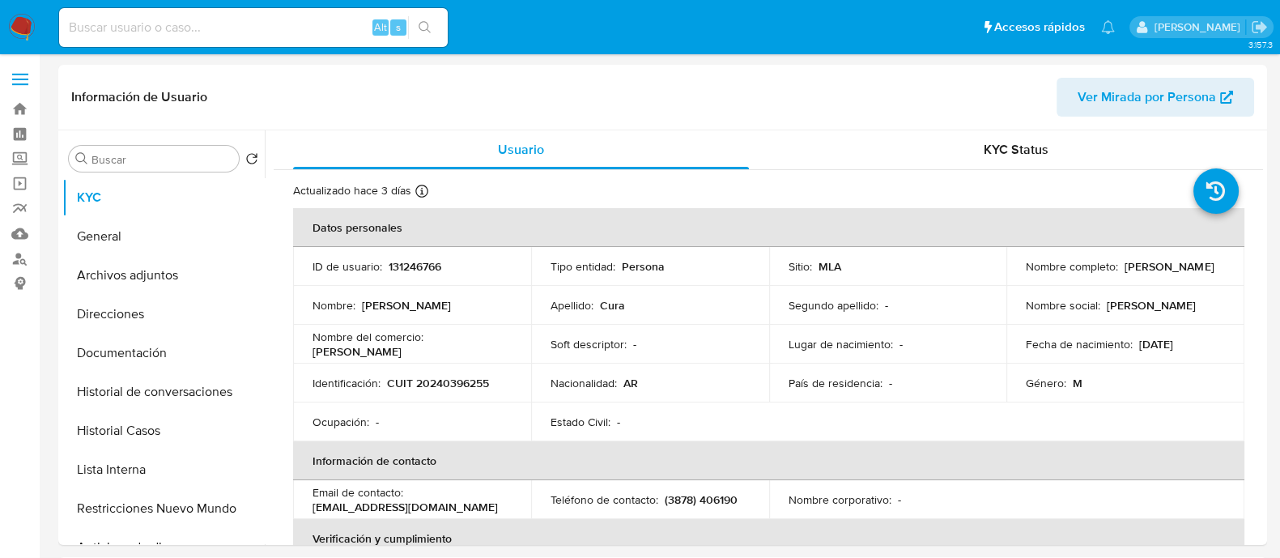
select select "10"
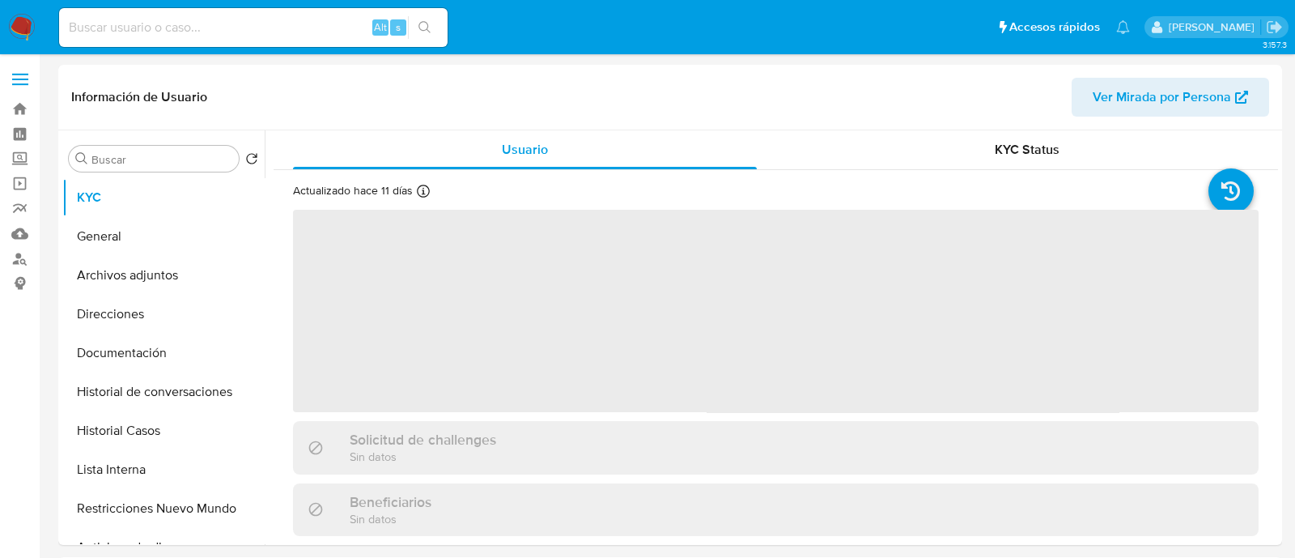
select select "10"
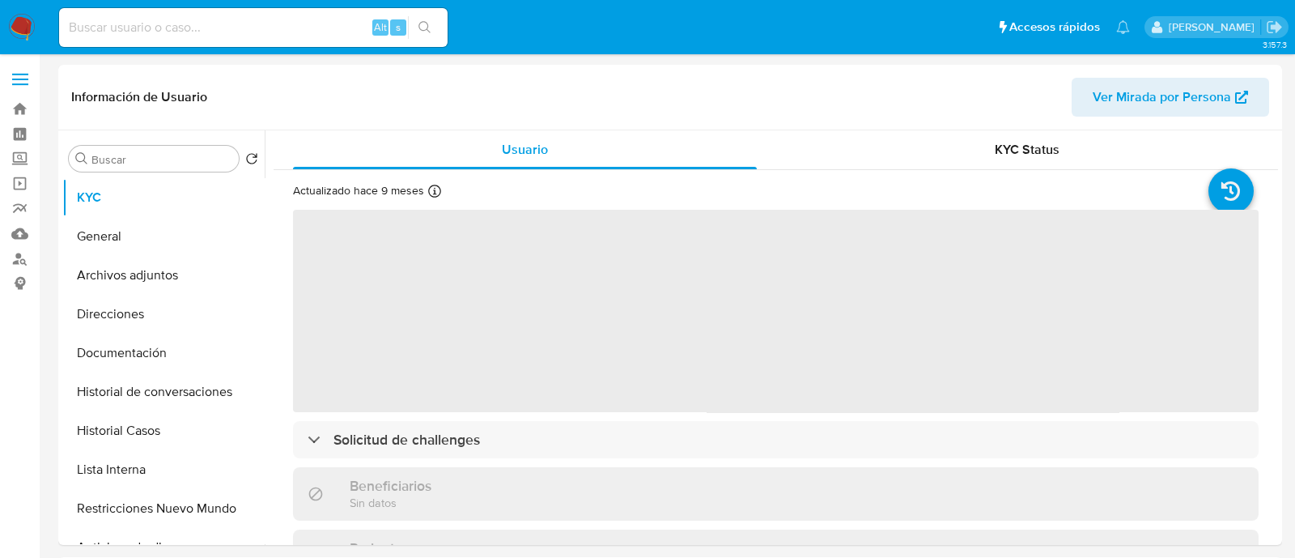
select select "10"
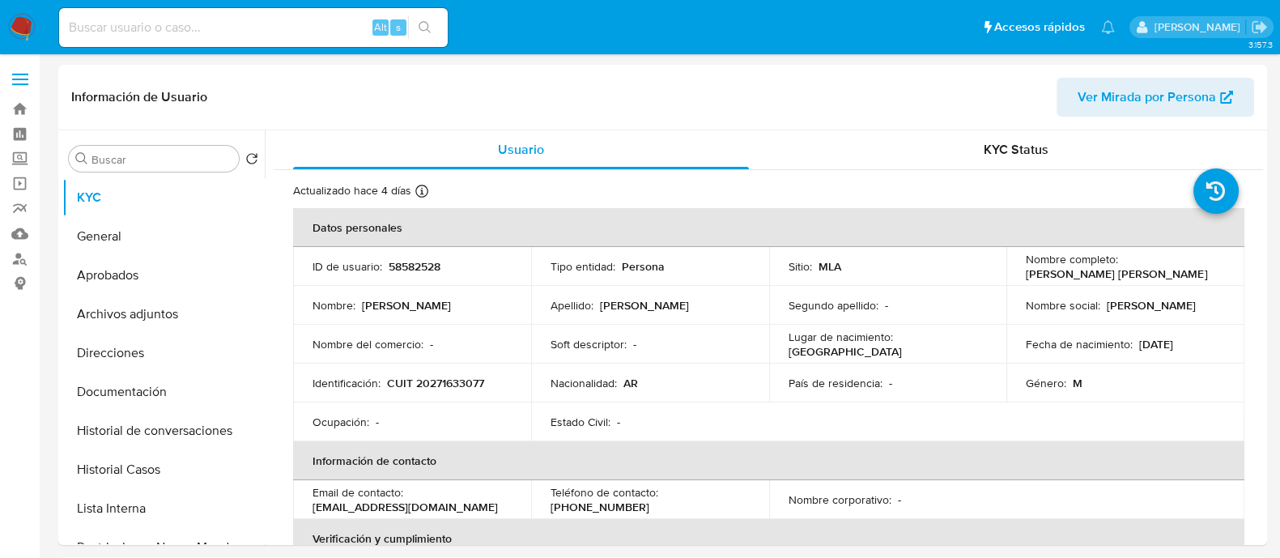
select select "10"
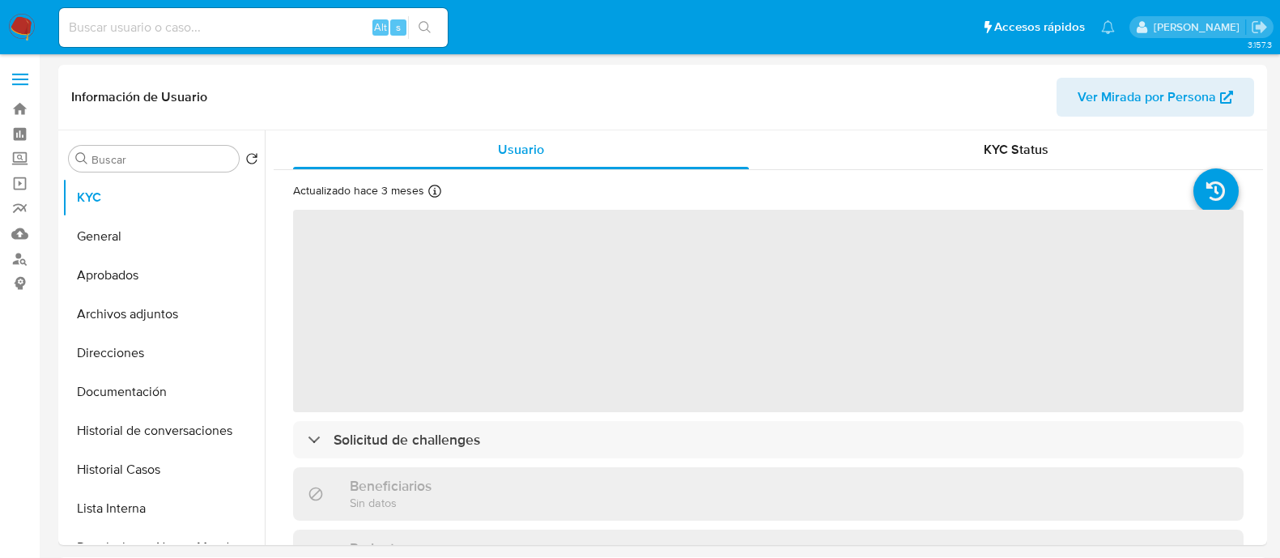
select select "10"
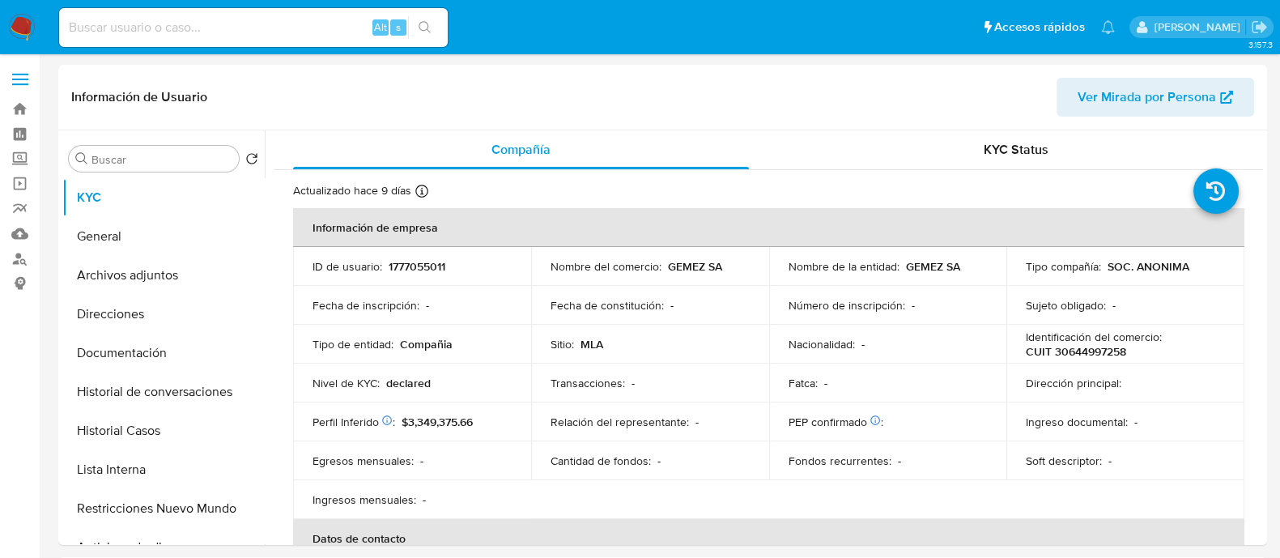
select select "10"
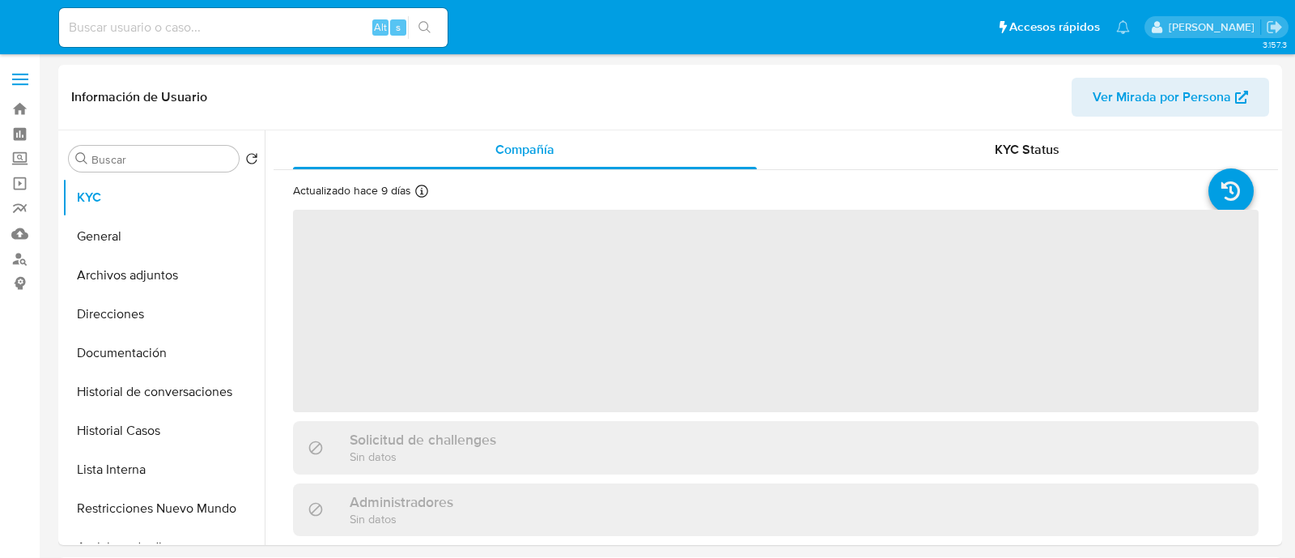
select select "10"
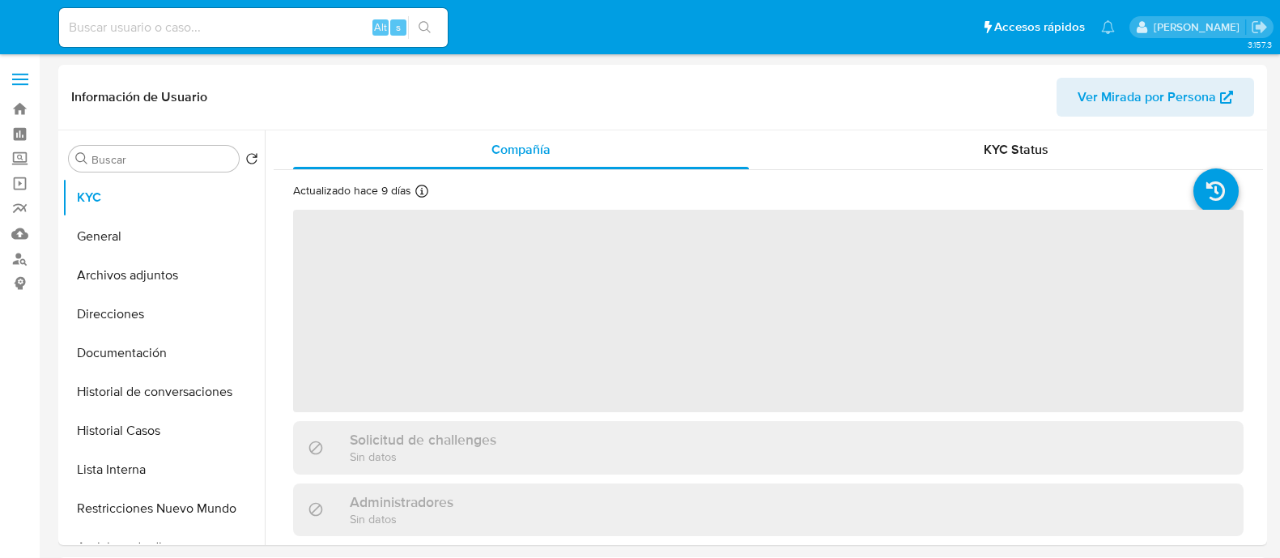
select select "10"
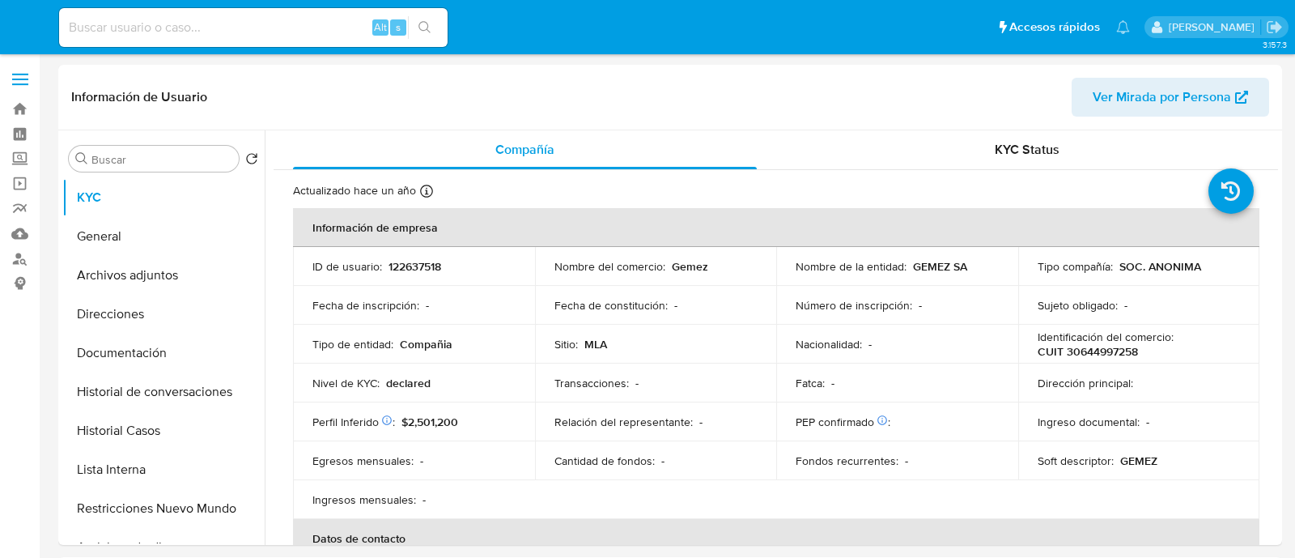
select select "10"
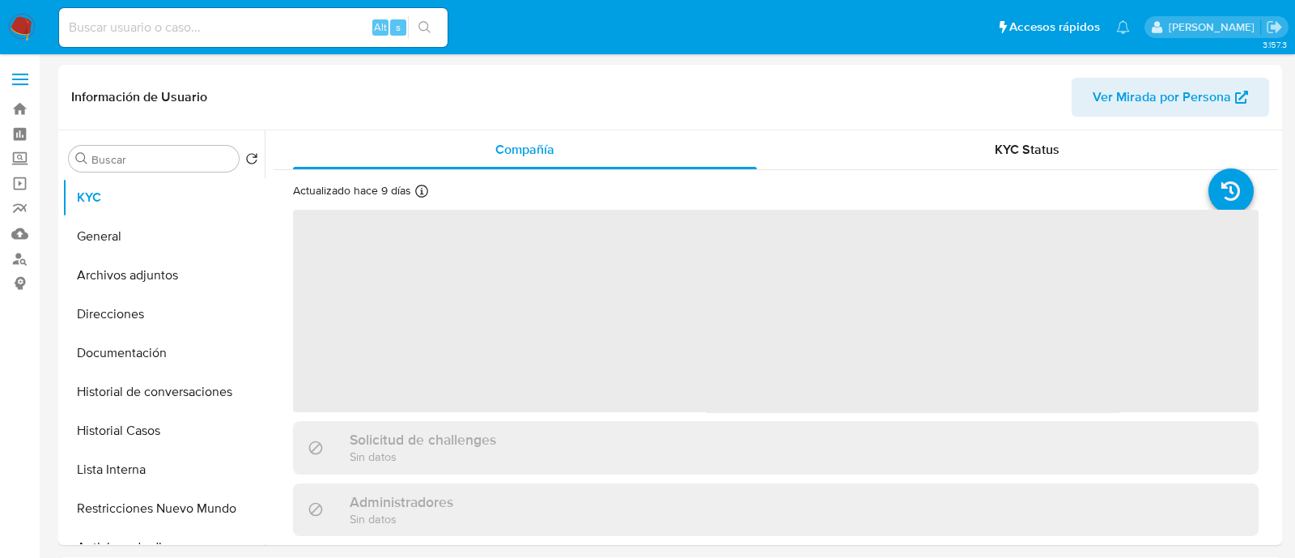
select select "10"
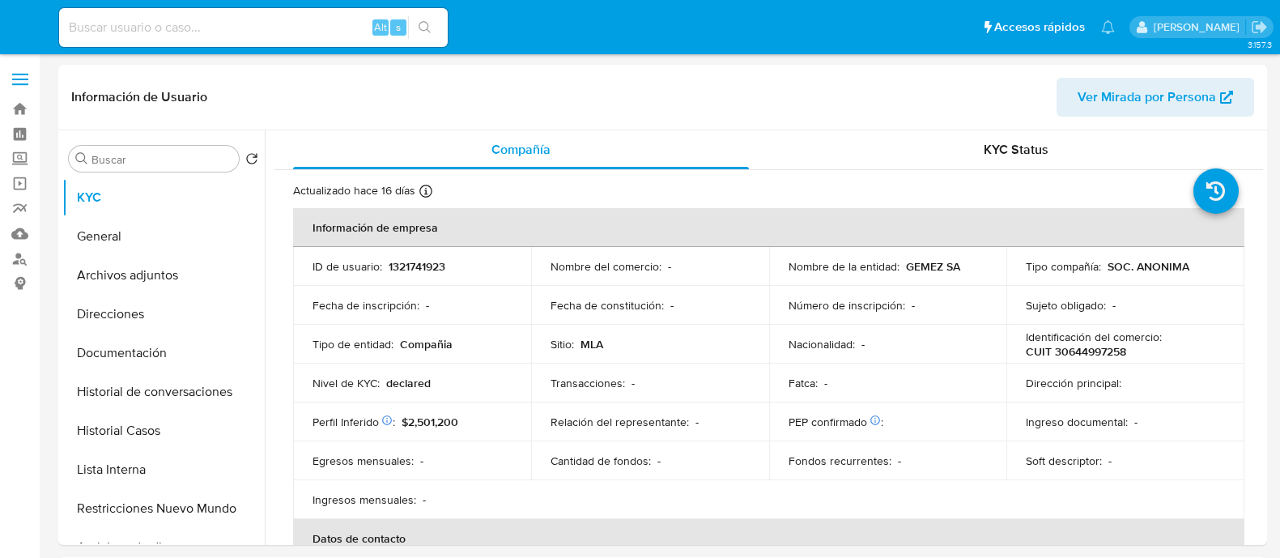
select select "10"
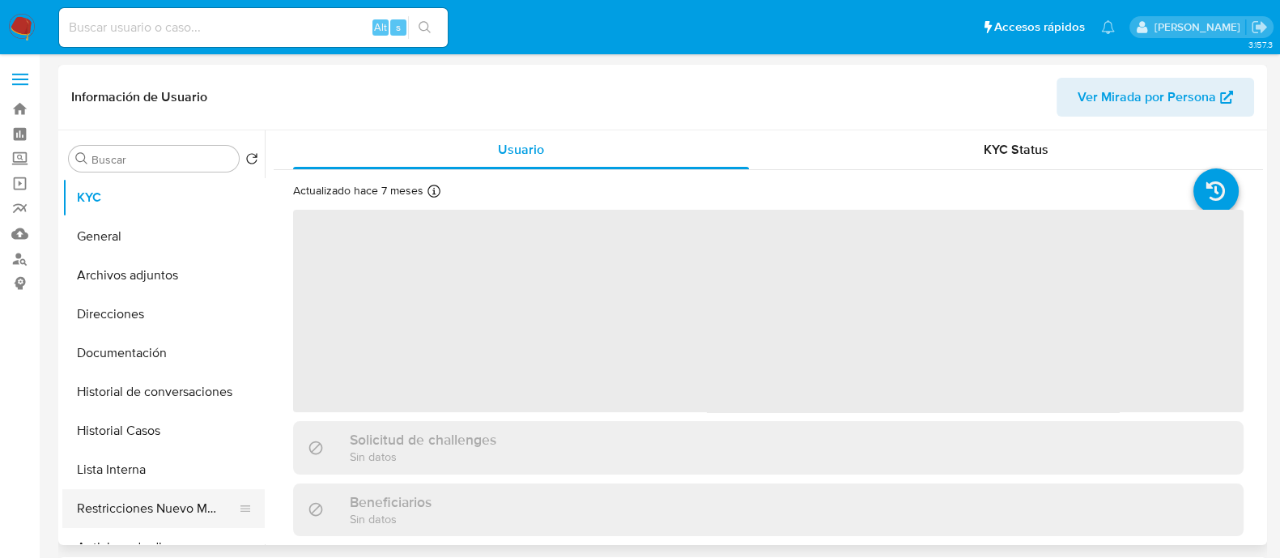
click at [158, 501] on button "Restricciones Nuevo Mundo" at bounding box center [156, 508] width 189 height 39
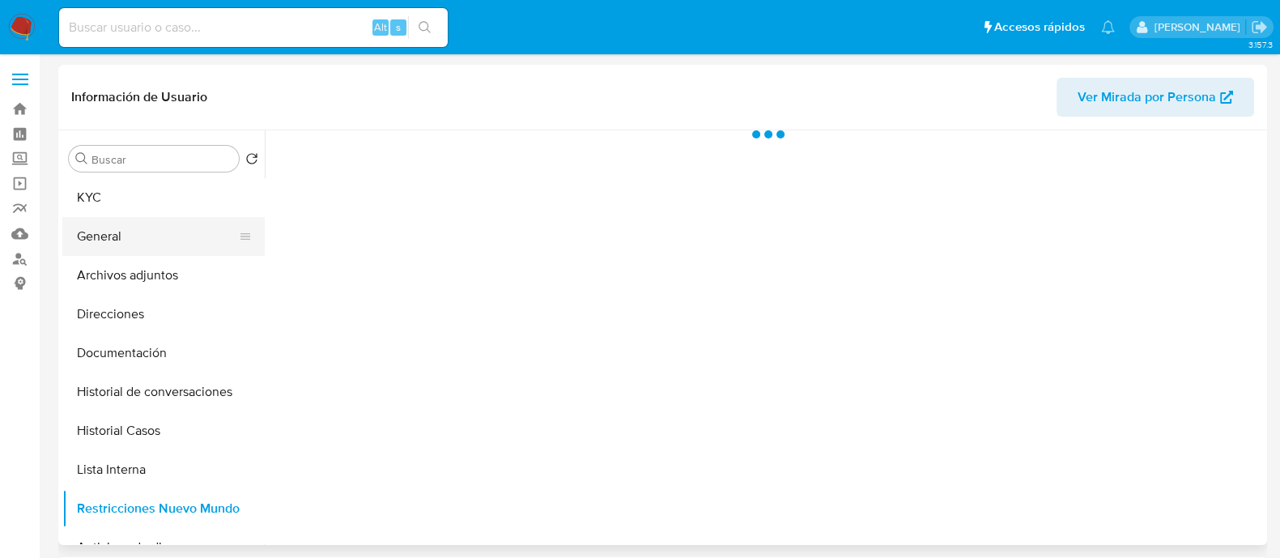
select select "10"
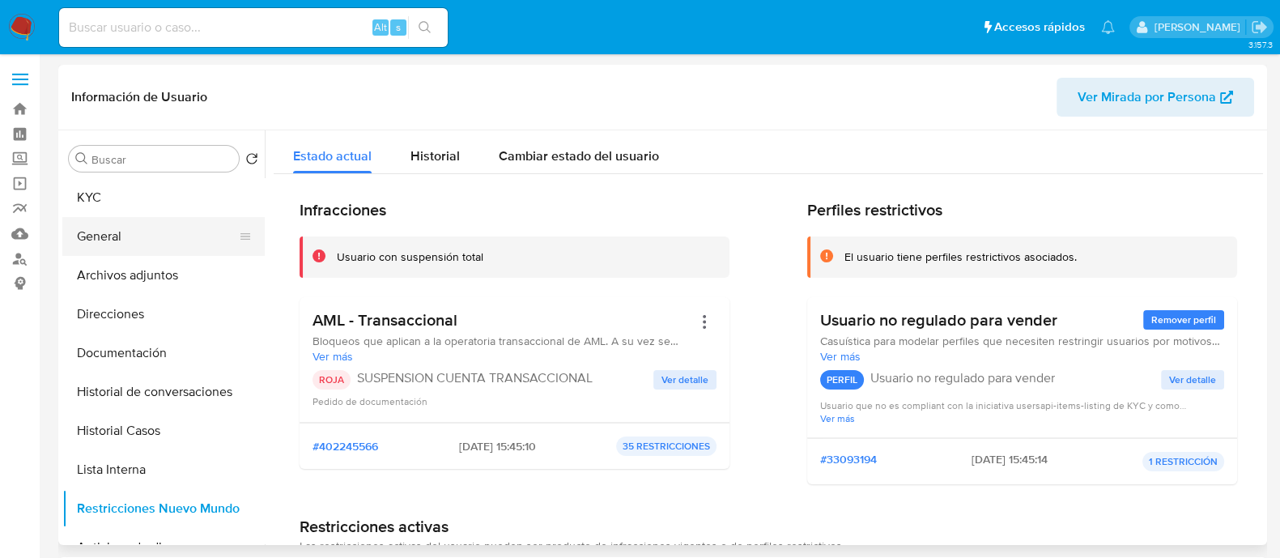
click at [155, 227] on button "General" at bounding box center [156, 236] width 189 height 39
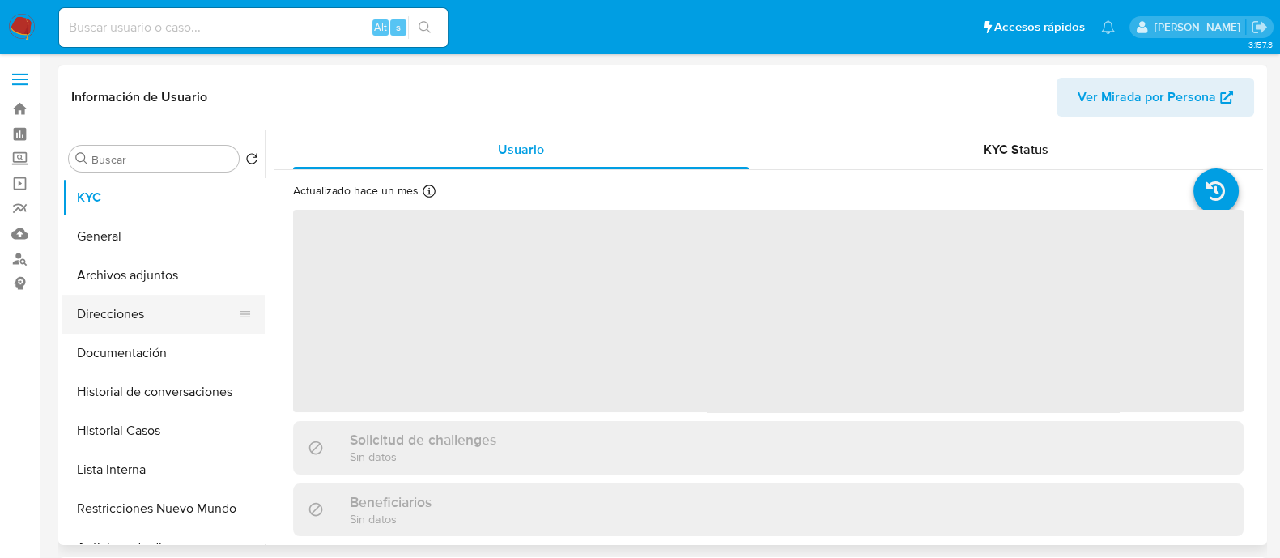
click at [163, 313] on button "Direcciones" at bounding box center [156, 314] width 189 height 39
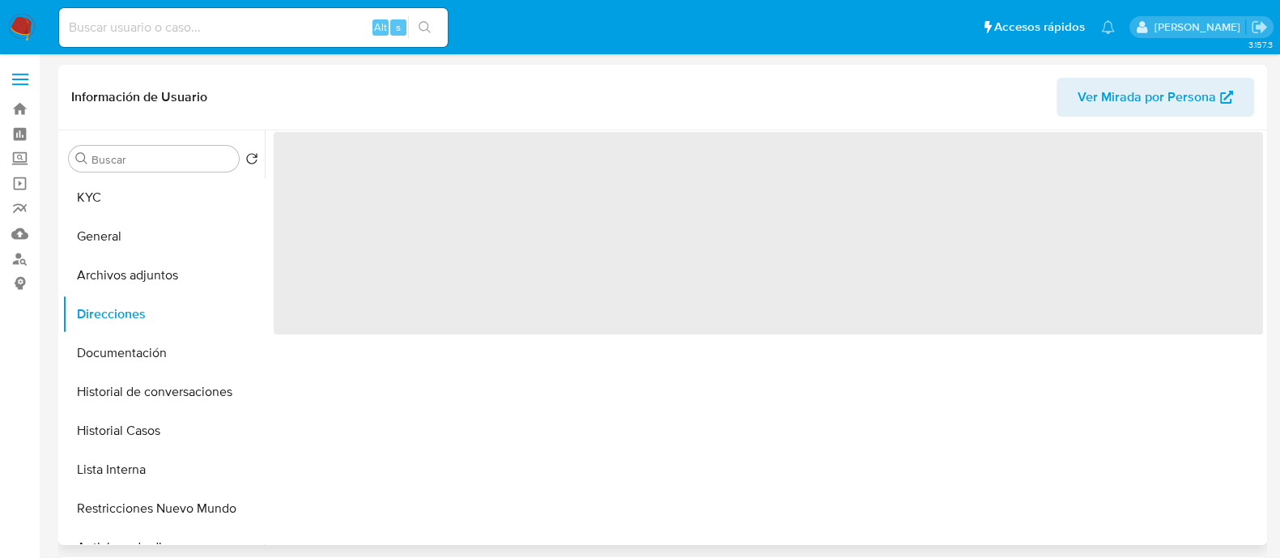
select select "10"
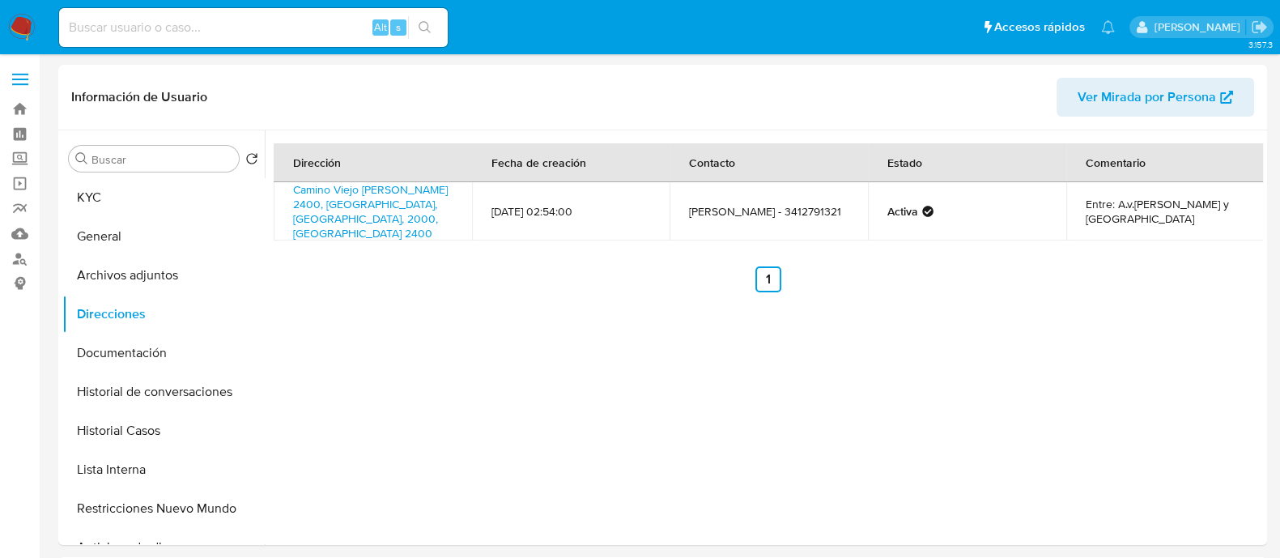
click at [303, 22] on input at bounding box center [253, 27] width 389 height 21
paste input "abX0zJxlbazguzVPYFmajIRt"
type input "abX0zJxlbazguzVPYFmajIRt"
click at [423, 22] on icon "search-icon" at bounding box center [425, 27] width 13 height 13
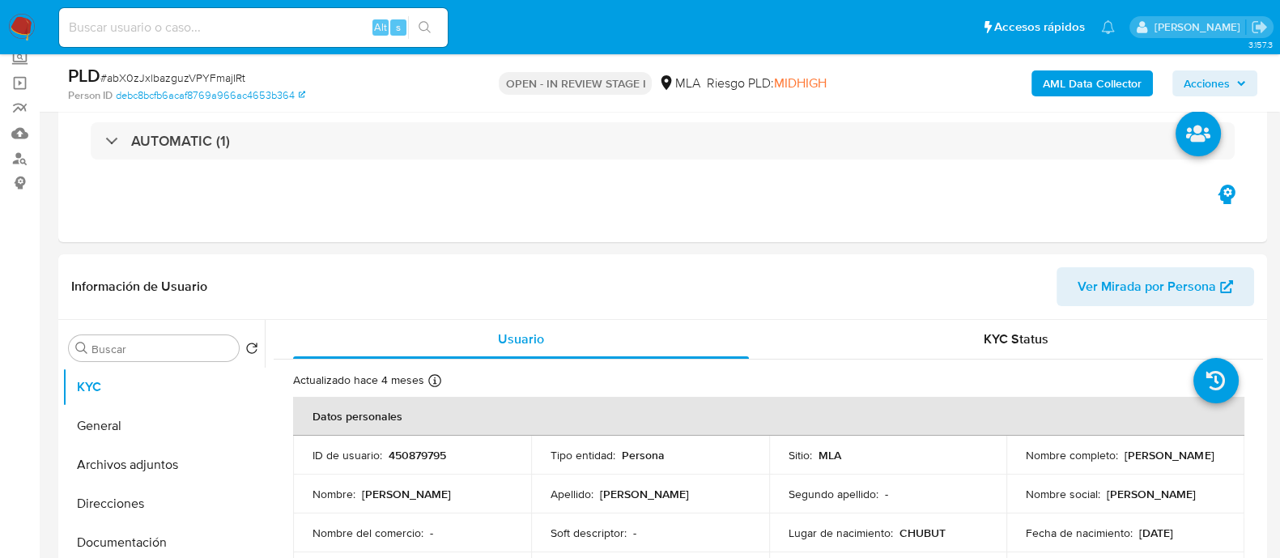
scroll to position [100, 0]
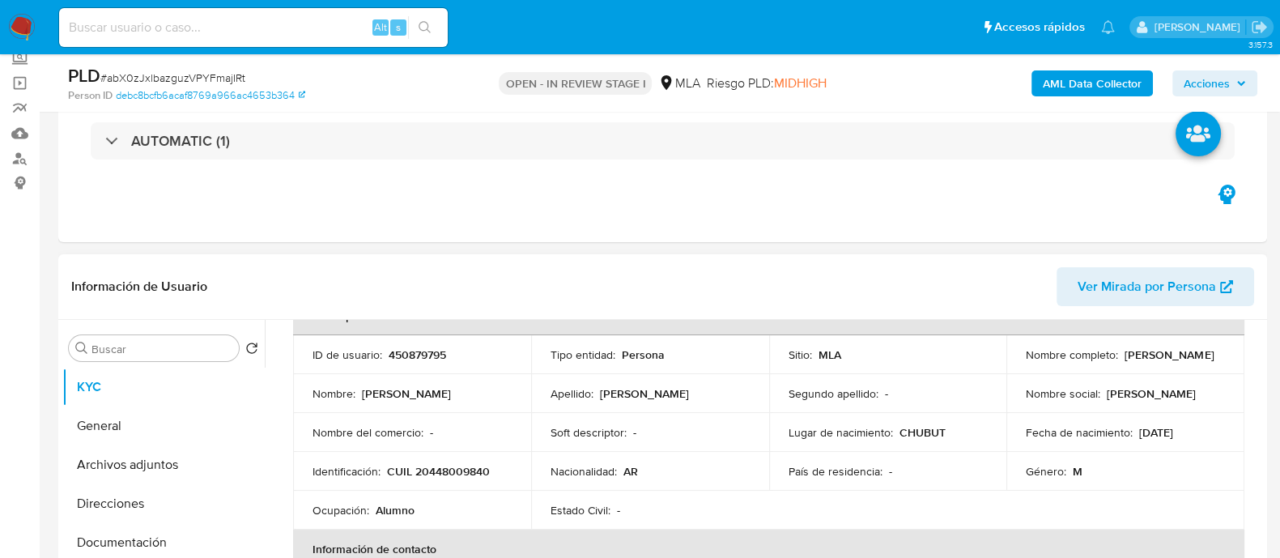
click at [429, 358] on p "450879795" at bounding box center [417, 354] width 57 height 15
select select "10"
click at [429, 358] on p "450879795" at bounding box center [417, 354] width 57 height 15
copy p "450879795"
click at [118, 459] on button "Archivos adjuntos" at bounding box center [156, 464] width 189 height 39
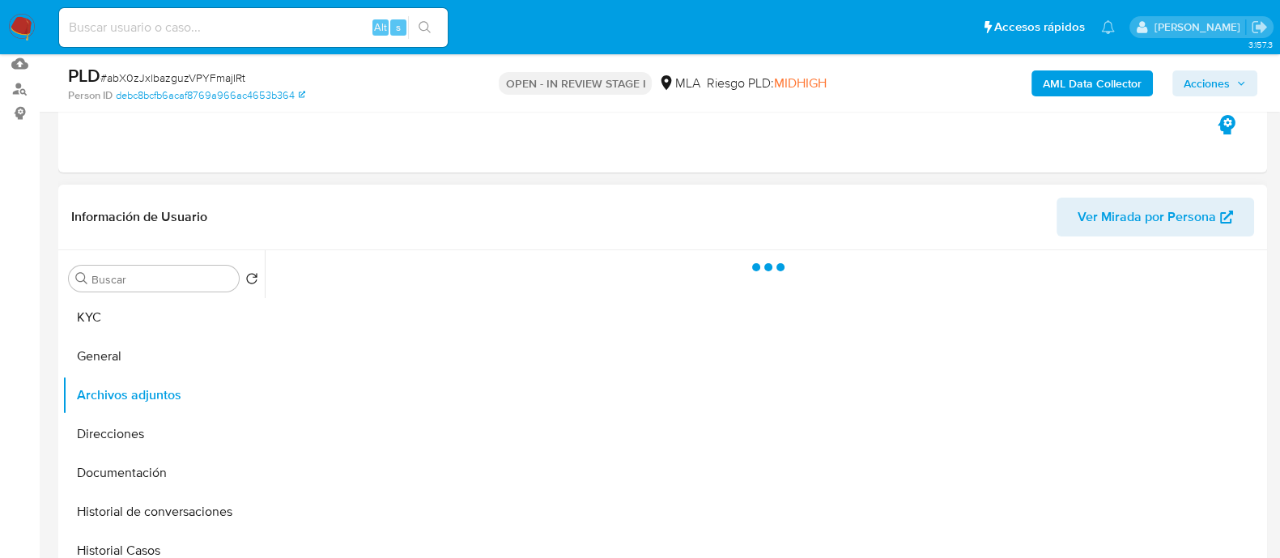
scroll to position [202, 0]
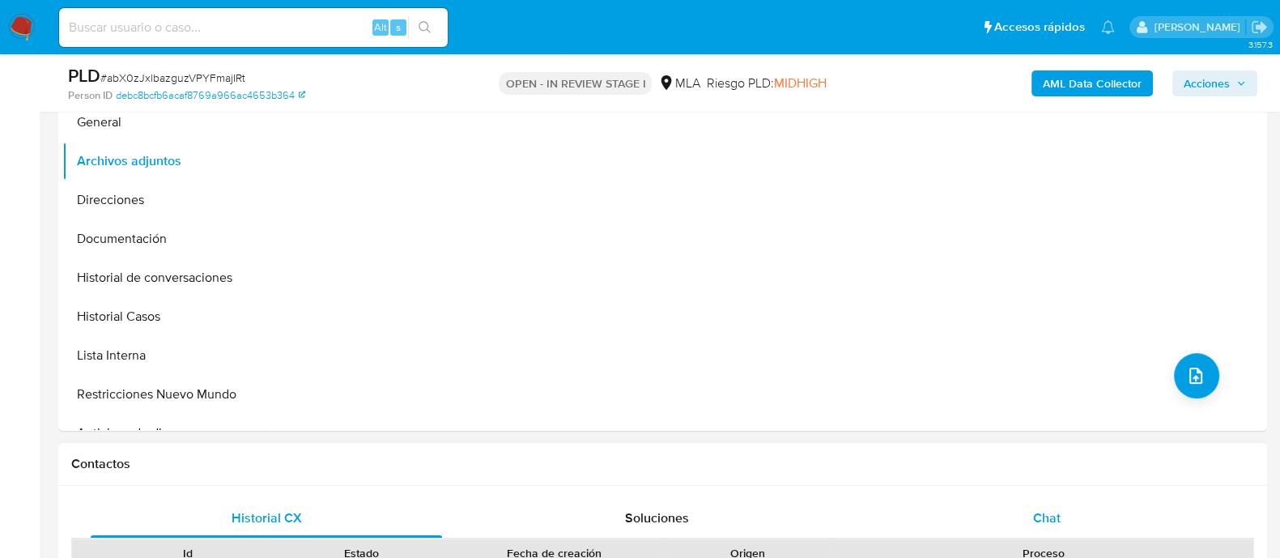
click at [1016, 515] on div "Chat" at bounding box center [1046, 518] width 351 height 39
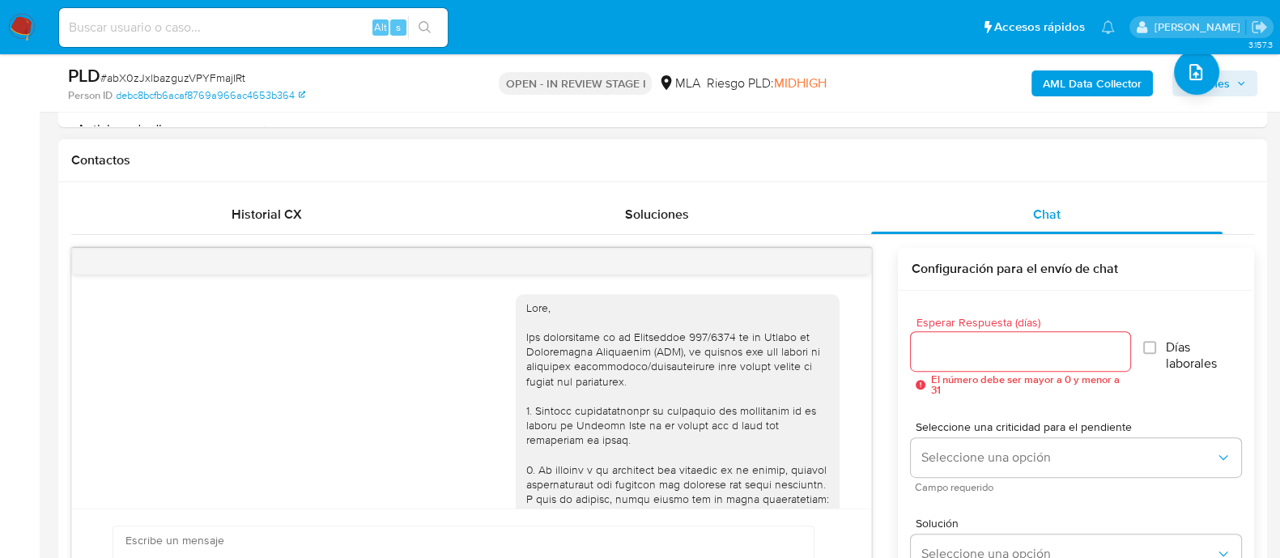
scroll to position [1368, 0]
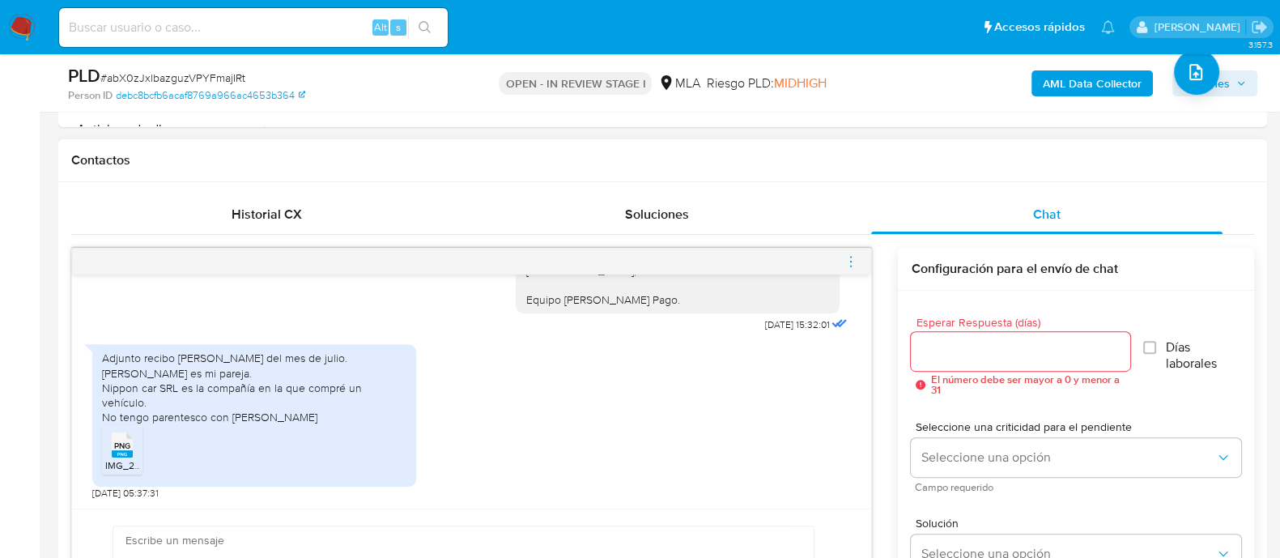
click at [117, 446] on span "PNG" at bounding box center [122, 445] width 16 height 11
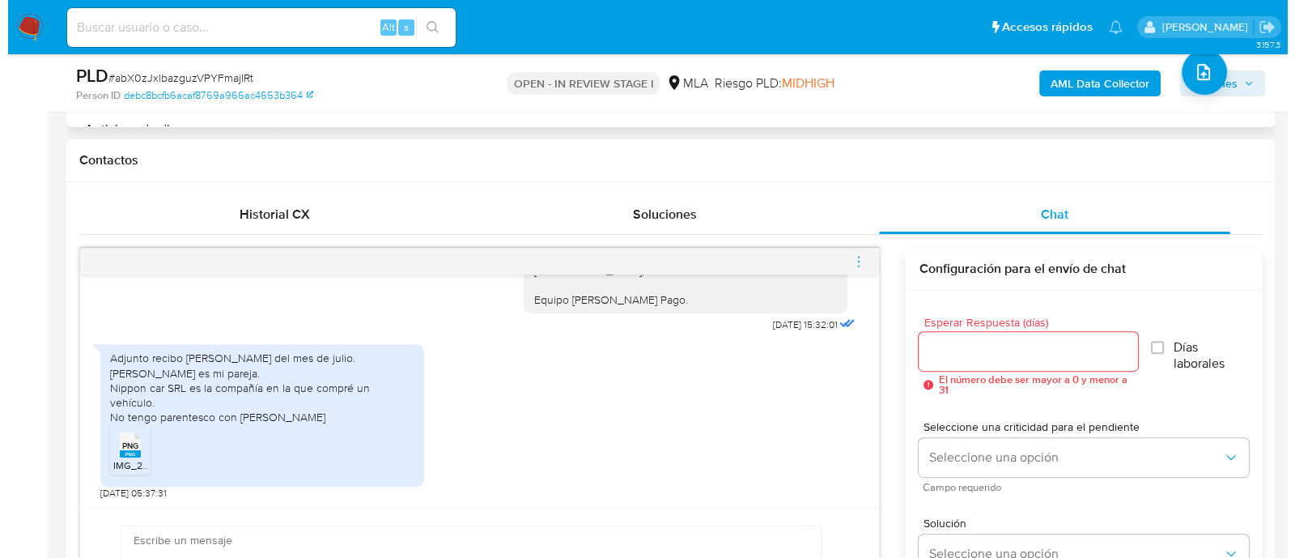
scroll to position [304, 0]
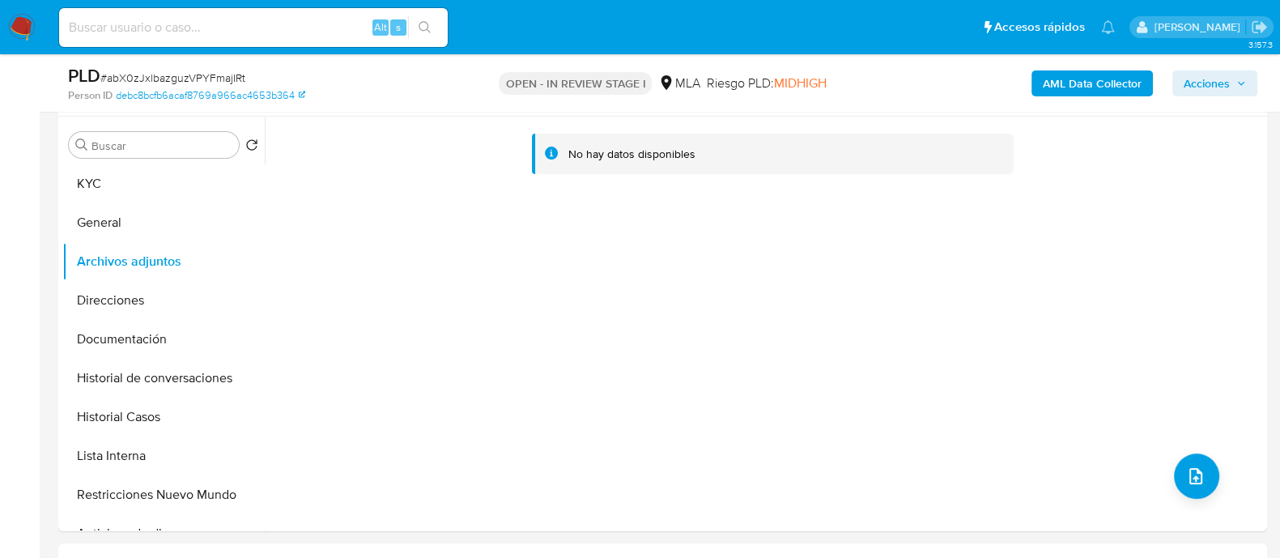
click at [1109, 89] on b "AML Data Collector" at bounding box center [1092, 83] width 99 height 26
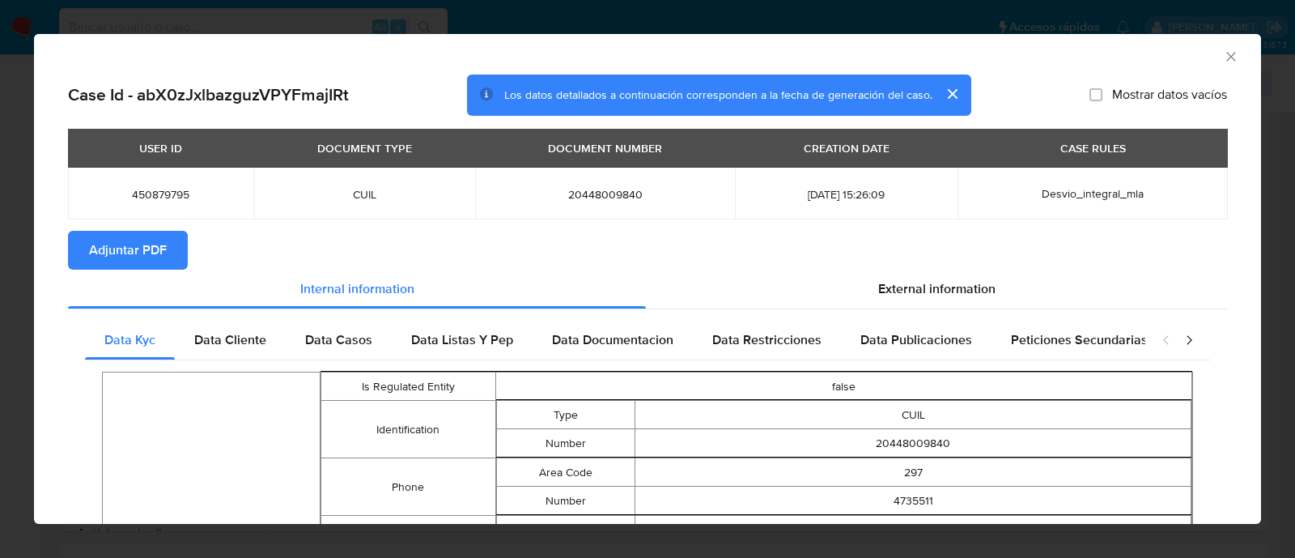
drag, startPoint x: 181, startPoint y: 247, endPoint x: 194, endPoint y: 252, distance: 14.6
click at [184, 248] on button "Adjuntar PDF" at bounding box center [128, 250] width 120 height 39
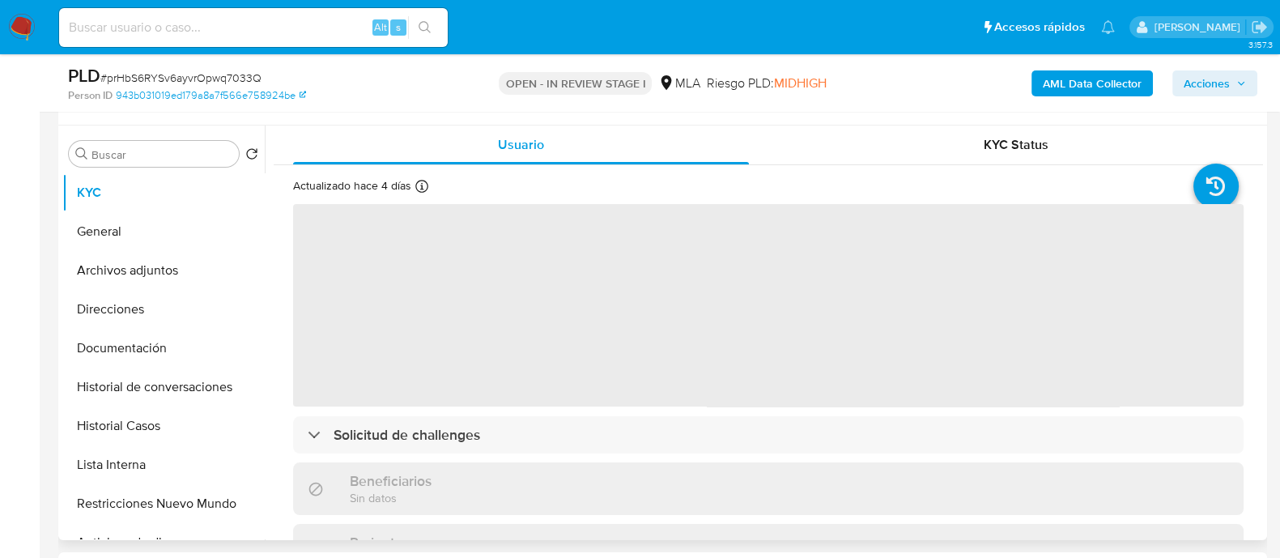
scroll to position [304, 0]
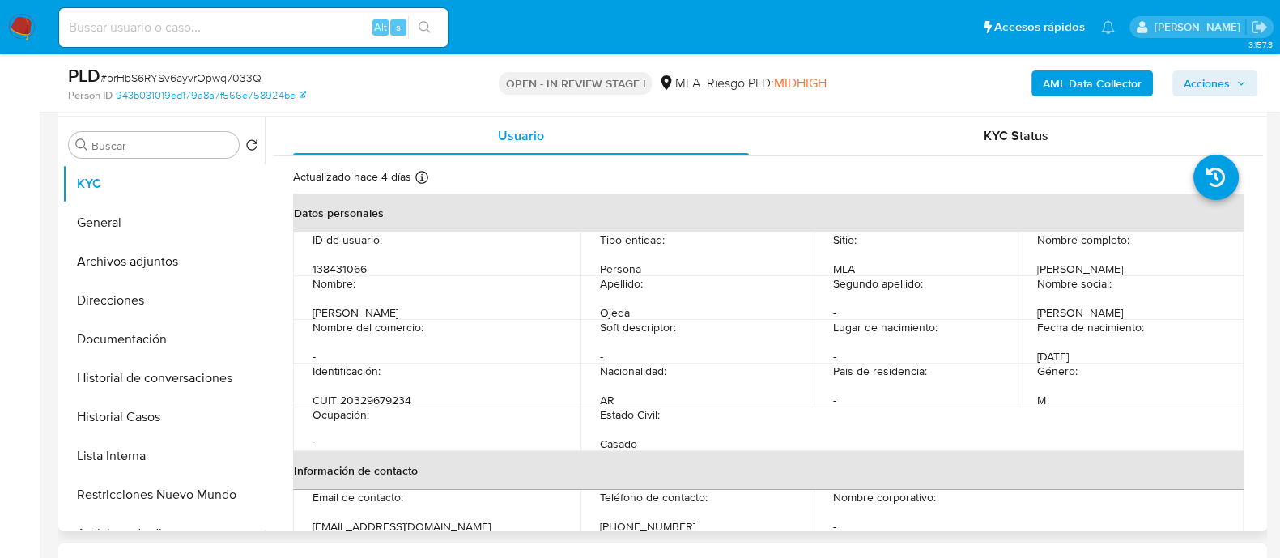
select select "10"
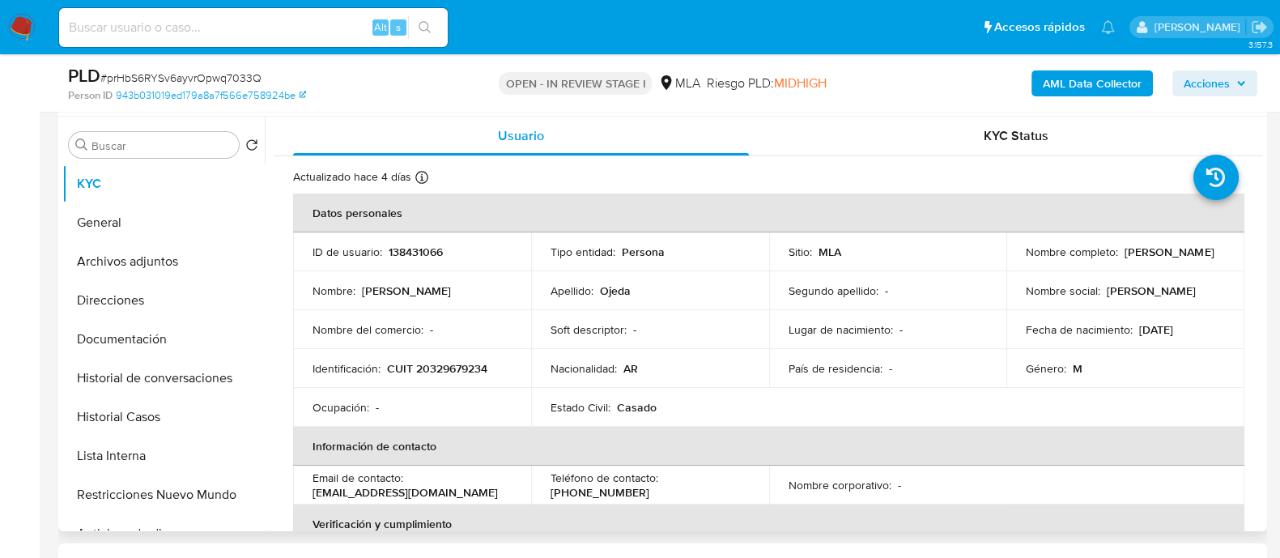
click at [464, 368] on p "CUIT 20329679234" at bounding box center [437, 368] width 100 height 15
copy p "20329679234"
